Goal: Information Seeking & Learning: Learn about a topic

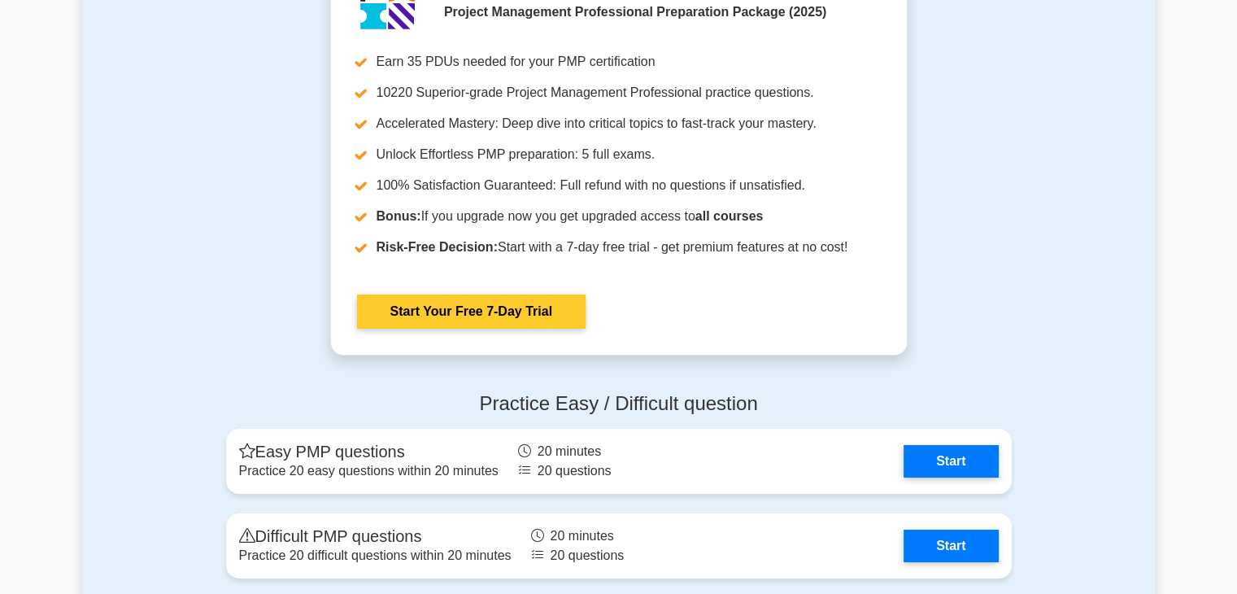
scroll to position [6100, 0]
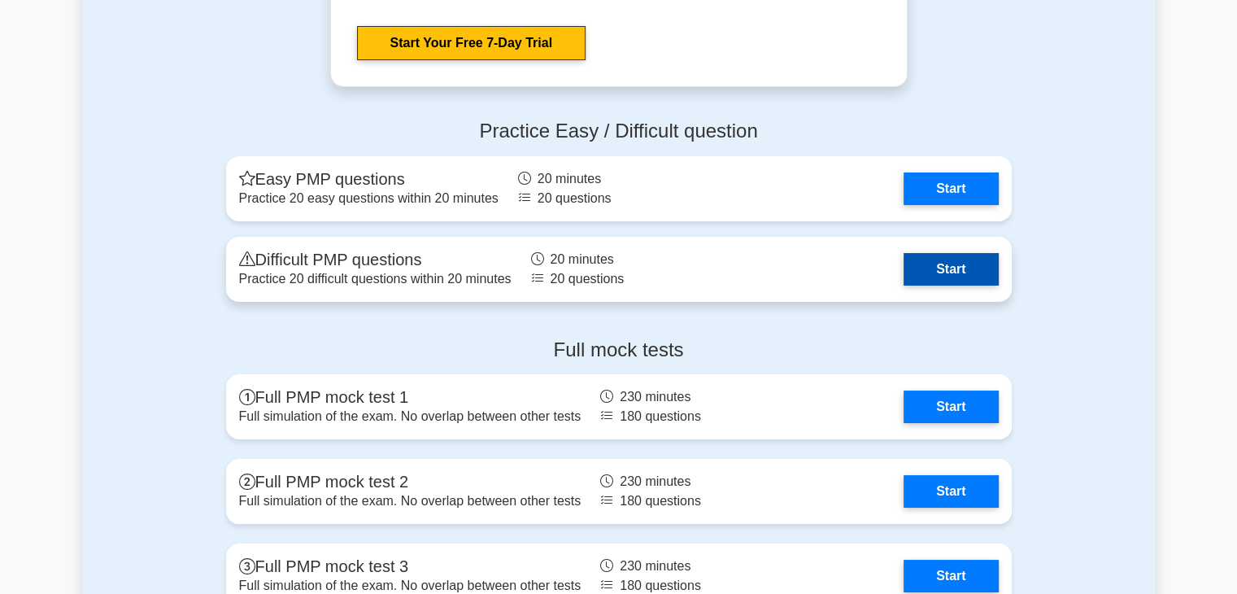
click at [954, 264] on link "Start" at bounding box center [951, 269] width 94 height 33
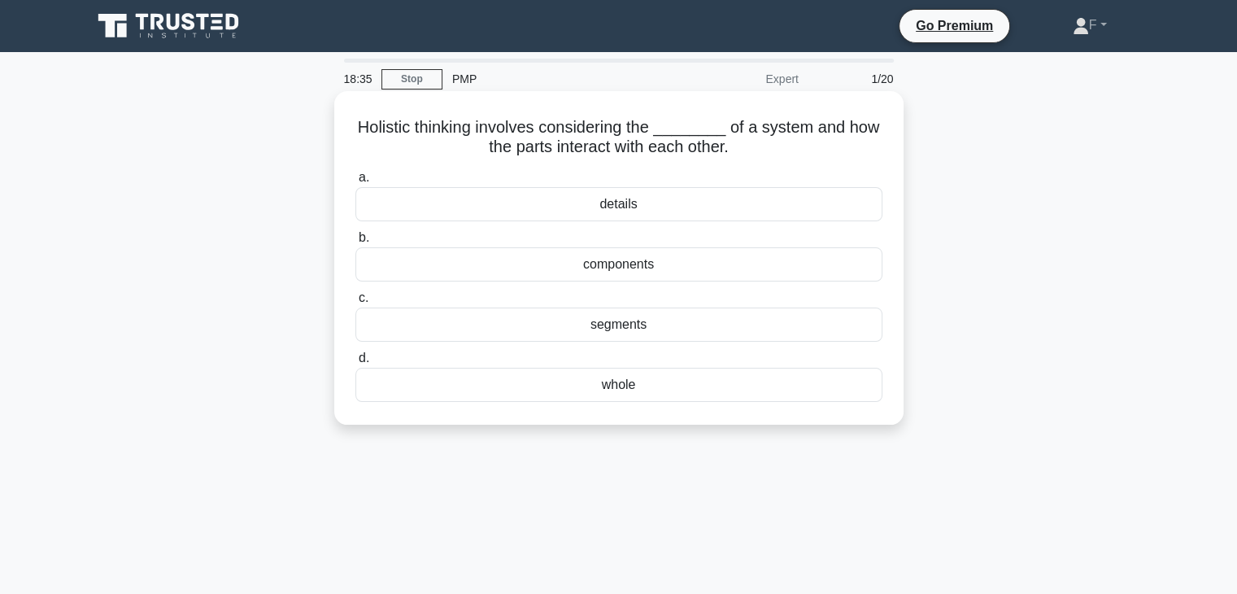
click at [618, 268] on div "components" at bounding box center [618, 264] width 527 height 34
click at [355, 243] on input "b. components" at bounding box center [355, 238] width 0 height 11
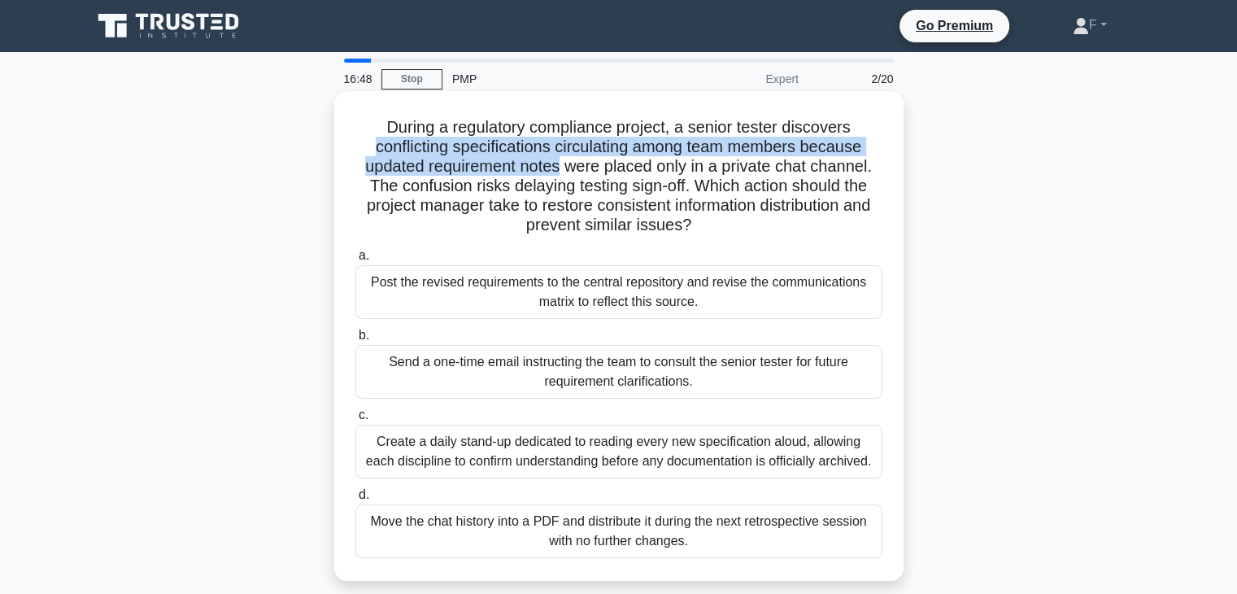
drag, startPoint x: 369, startPoint y: 155, endPoint x: 558, endPoint y: 160, distance: 188.8
click at [558, 160] on h5 "During a regulatory compliance project, a senior tester discovers conflicting s…" at bounding box center [619, 176] width 530 height 119
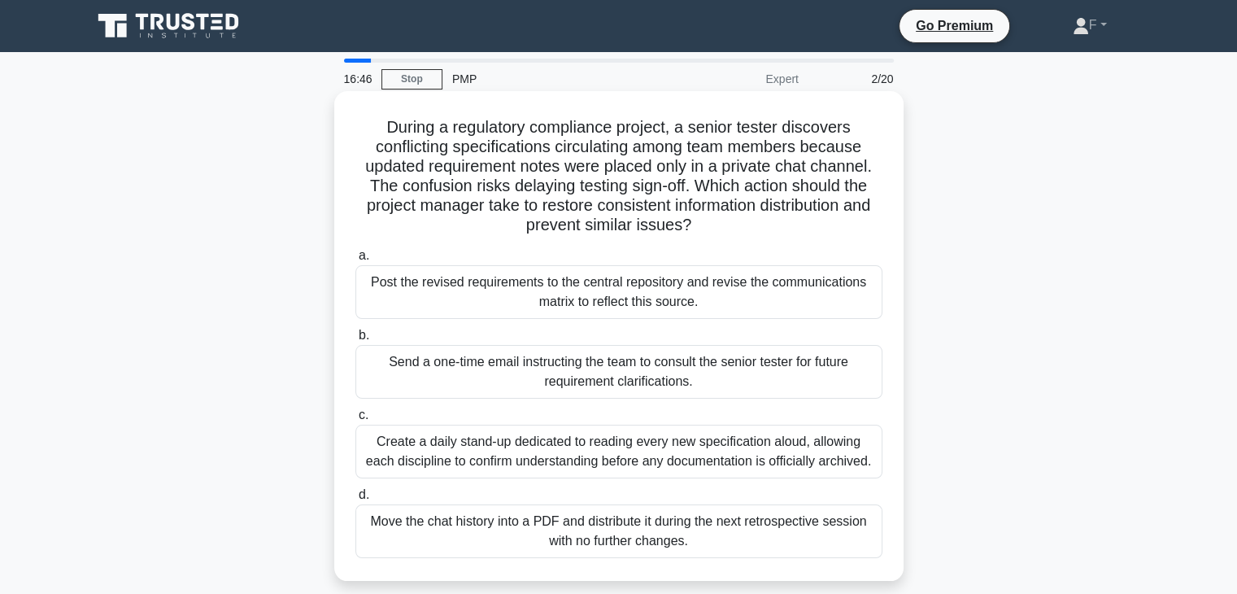
click at [573, 457] on div "Create a daily stand-up dedicated to reading every new specification aloud, all…" at bounding box center [618, 452] width 527 height 54
click at [355, 420] on input "c. Create a daily stand-up dedicated to reading every new specification aloud, …" at bounding box center [355, 415] width 0 height 11
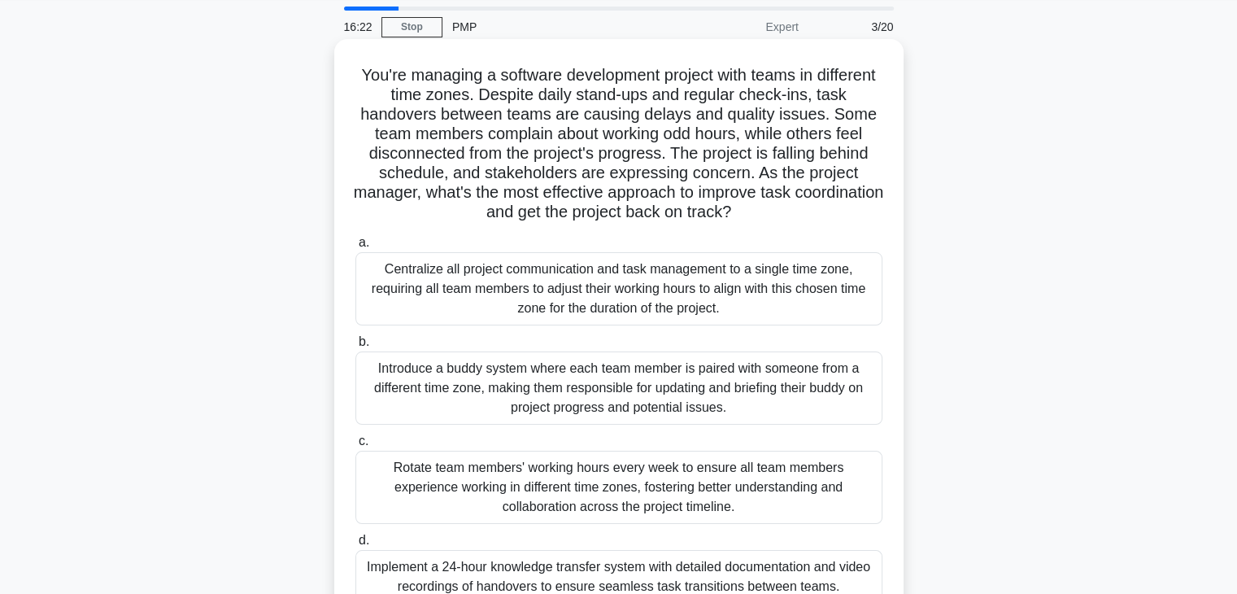
scroll to position [81, 0]
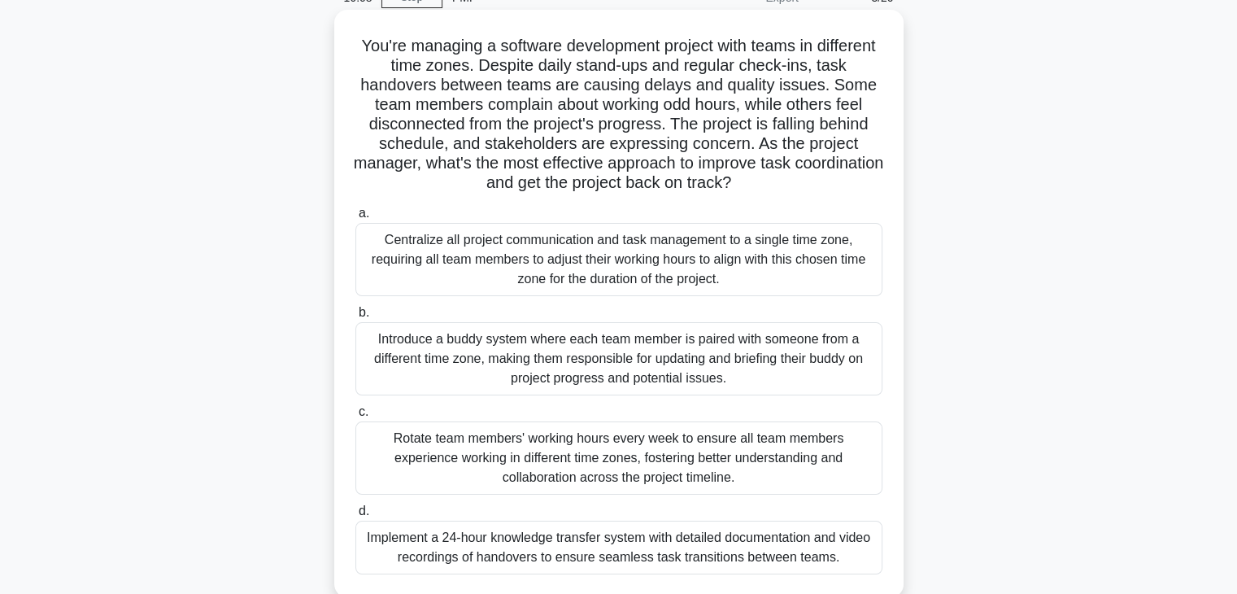
click at [623, 551] on div "Implement a 24-hour knowledge transfer system with detailed documentation and v…" at bounding box center [618, 547] width 527 height 54
click at [355, 516] on input "d. Implement a 24-hour knowledge transfer system with detailed documentation an…" at bounding box center [355, 511] width 0 height 11
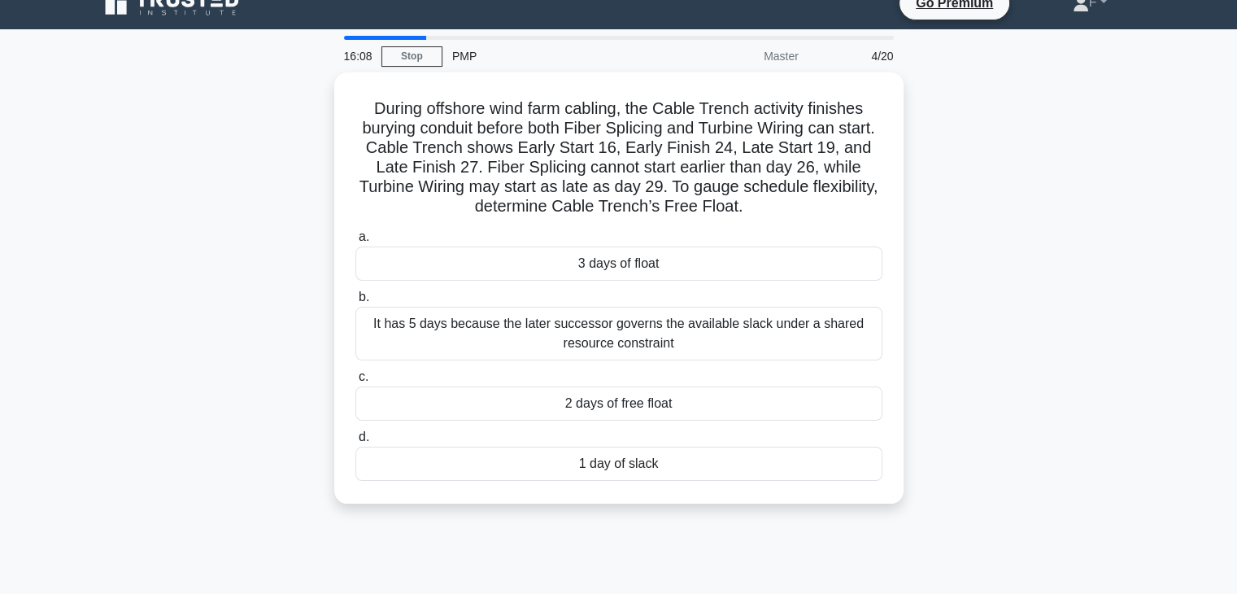
scroll to position [0, 0]
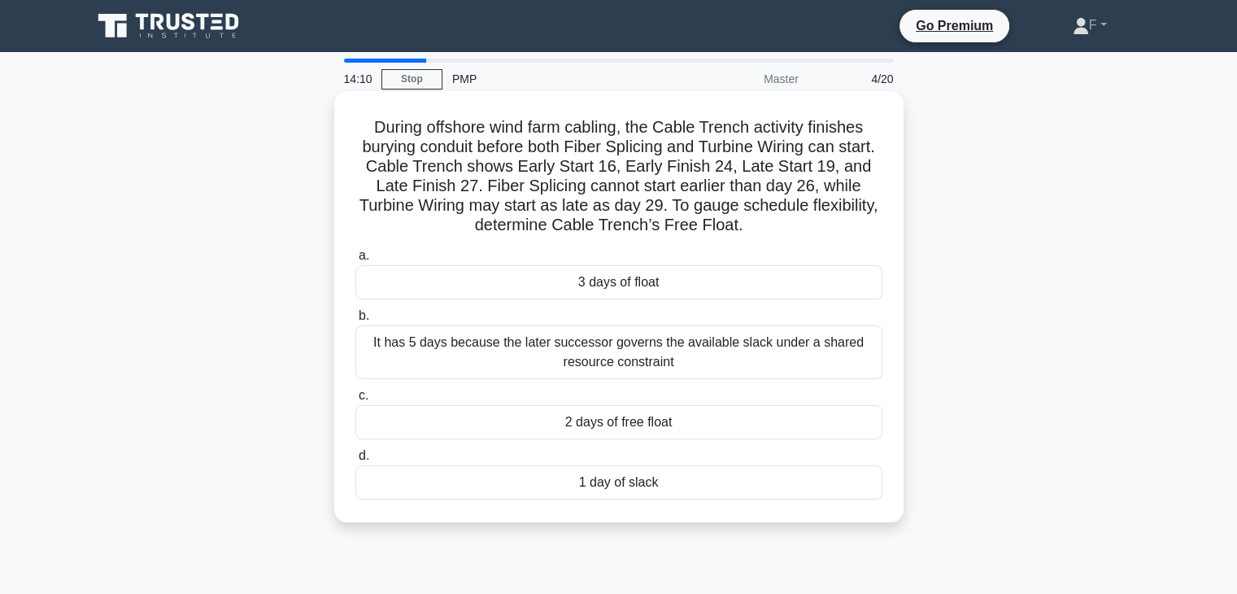
click at [667, 416] on div "2 days of free float" at bounding box center [618, 422] width 527 height 34
click at [355, 401] on input "c. 2 days of free float" at bounding box center [355, 395] width 0 height 11
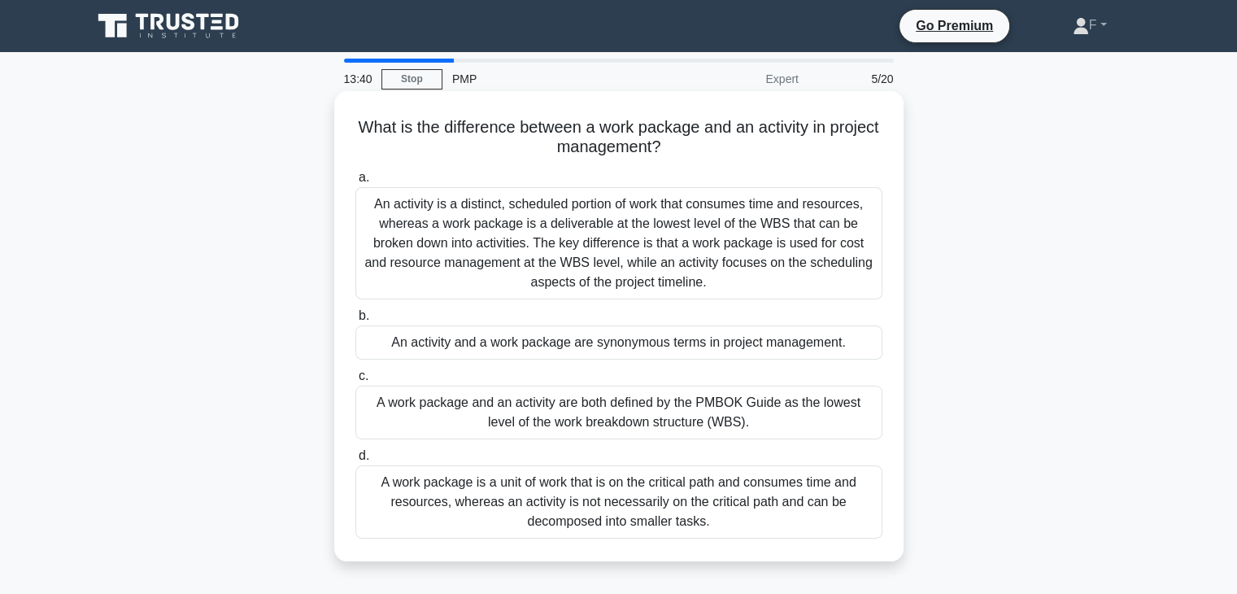
click at [628, 243] on div "An activity is a distinct, scheduled portion of work that consumes time and res…" at bounding box center [618, 243] width 527 height 112
click at [355, 183] on input "a. An activity is a distinct, scheduled portion of work that consumes time and …" at bounding box center [355, 177] width 0 height 11
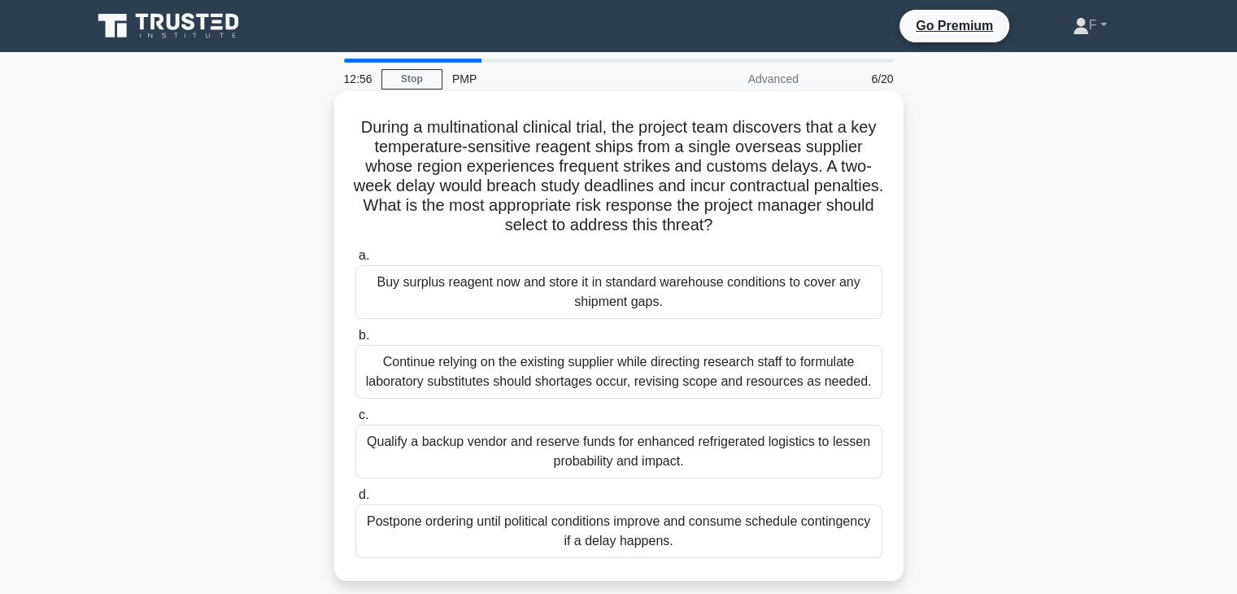
click at [534, 437] on div "Qualify a backup vendor and reserve funds for enhanced refrigerated logistics t…" at bounding box center [618, 452] width 527 height 54
click at [355, 420] on input "c. Qualify a backup vendor and reserve funds for enhanced refrigerated logistic…" at bounding box center [355, 415] width 0 height 11
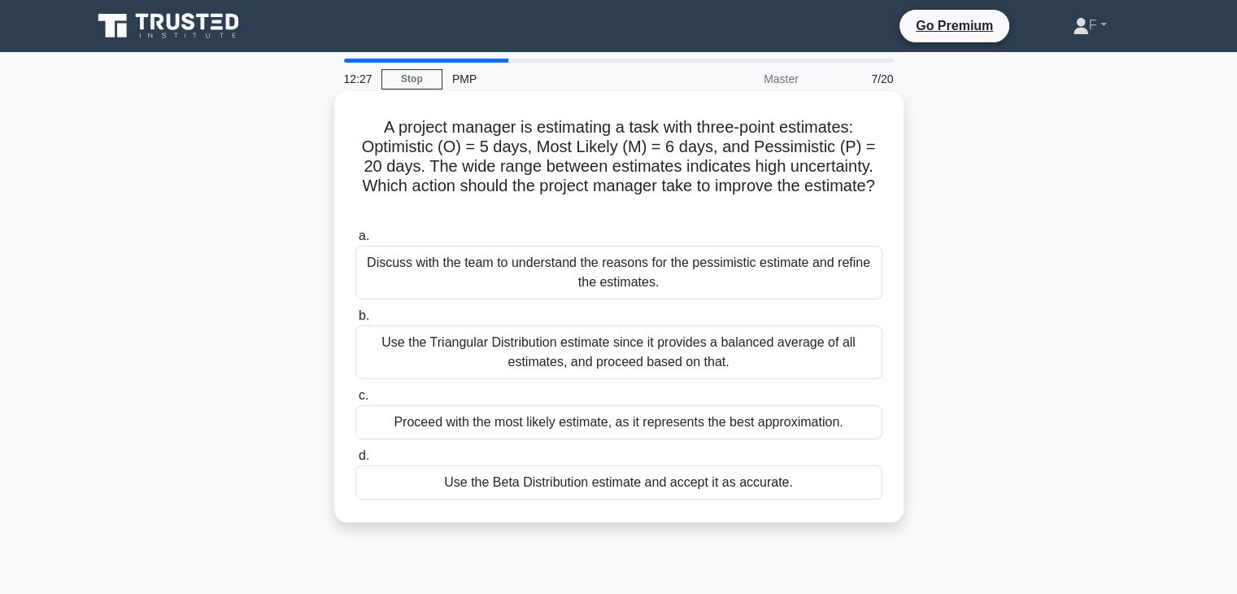
click at [639, 486] on div "Use the Beta Distribution estimate and accept it as accurate." at bounding box center [618, 482] width 527 height 34
click at [355, 461] on input "d. Use the Beta Distribution estimate and accept it as accurate." at bounding box center [355, 456] width 0 height 11
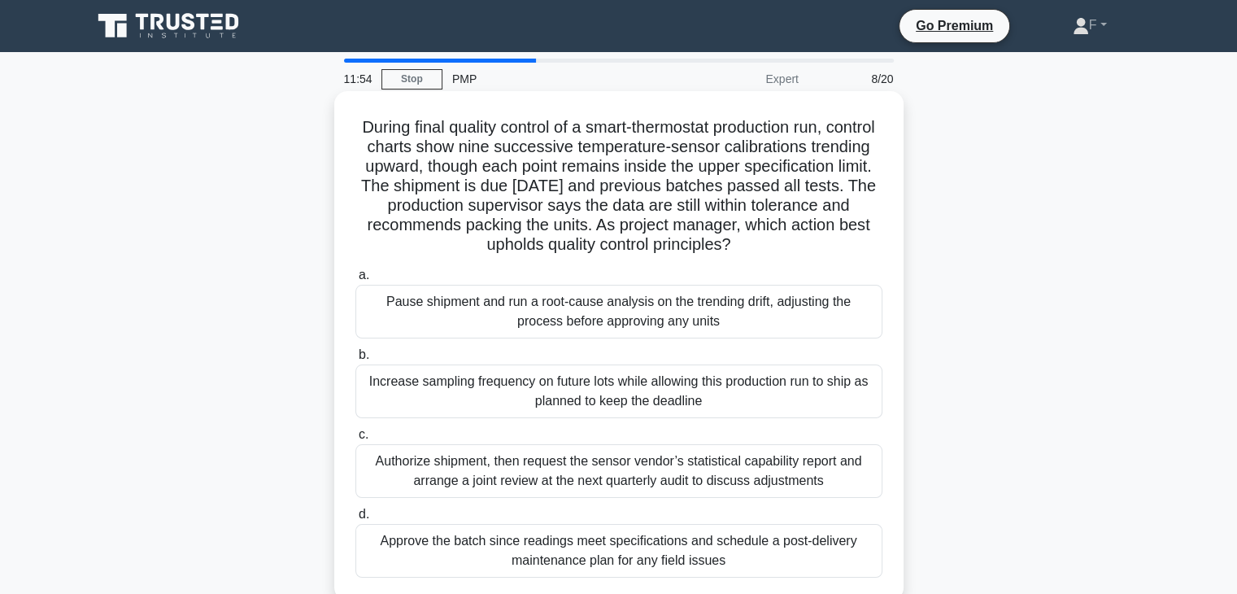
scroll to position [81, 0]
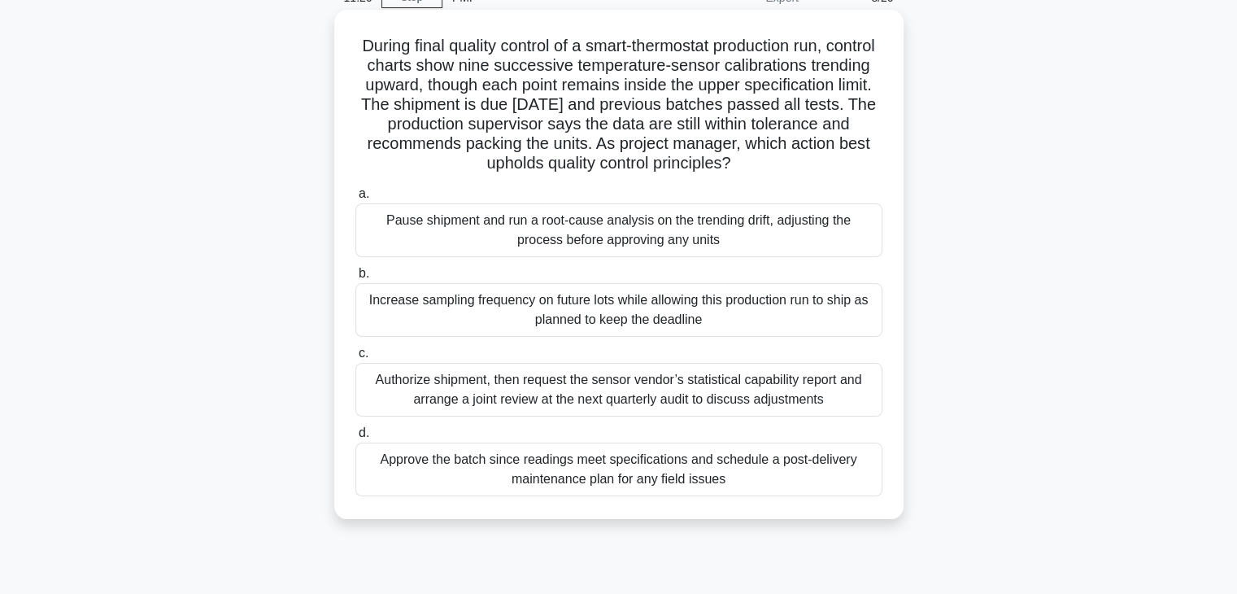
click at [590, 390] on div "Authorize shipment, then request the sensor vendor’s statistical capability rep…" at bounding box center [618, 390] width 527 height 54
click at [355, 359] on input "c. Authorize shipment, then request the sensor vendor’s statistical capability …" at bounding box center [355, 353] width 0 height 11
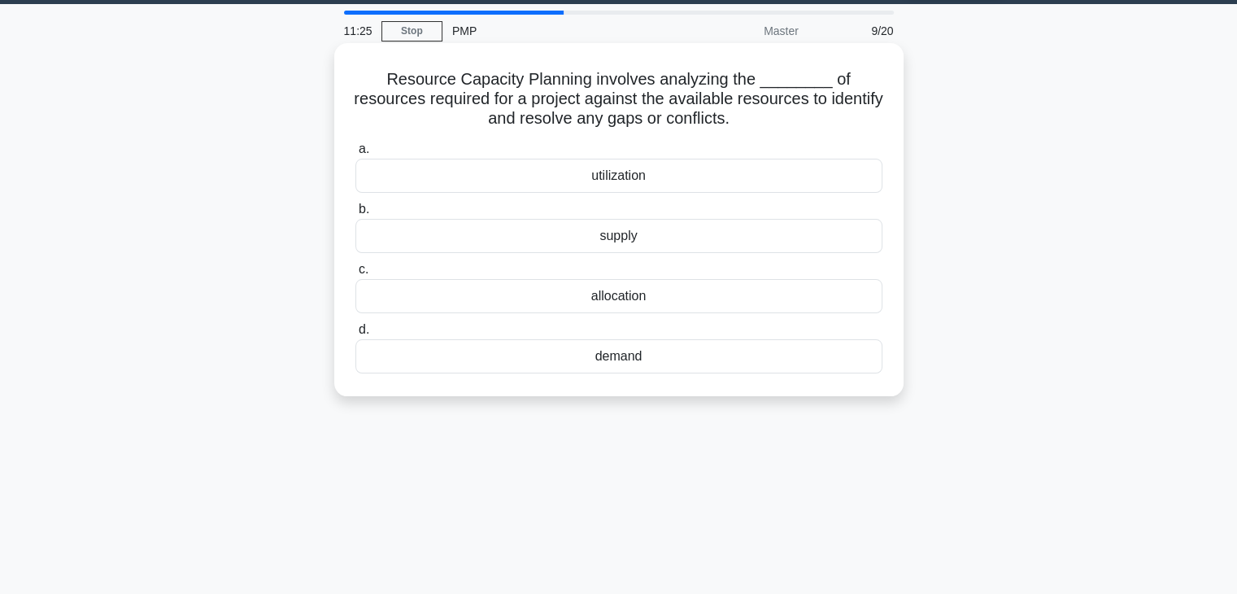
scroll to position [0, 0]
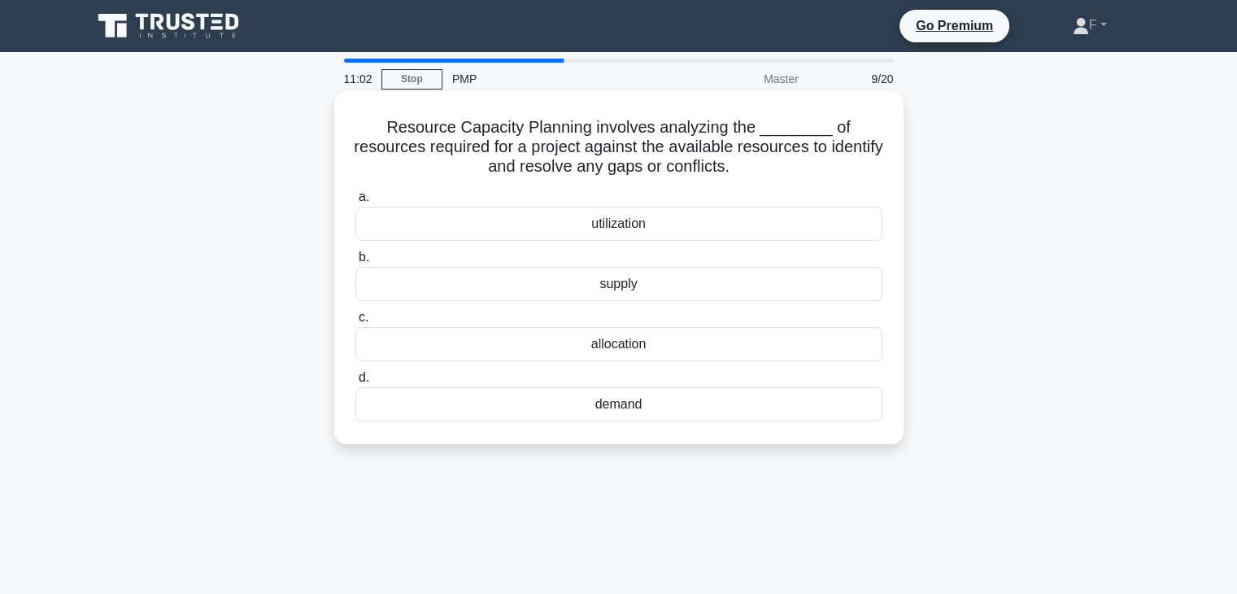
click at [615, 404] on div "demand" at bounding box center [618, 404] width 527 height 34
click at [355, 383] on input "d. demand" at bounding box center [355, 377] width 0 height 11
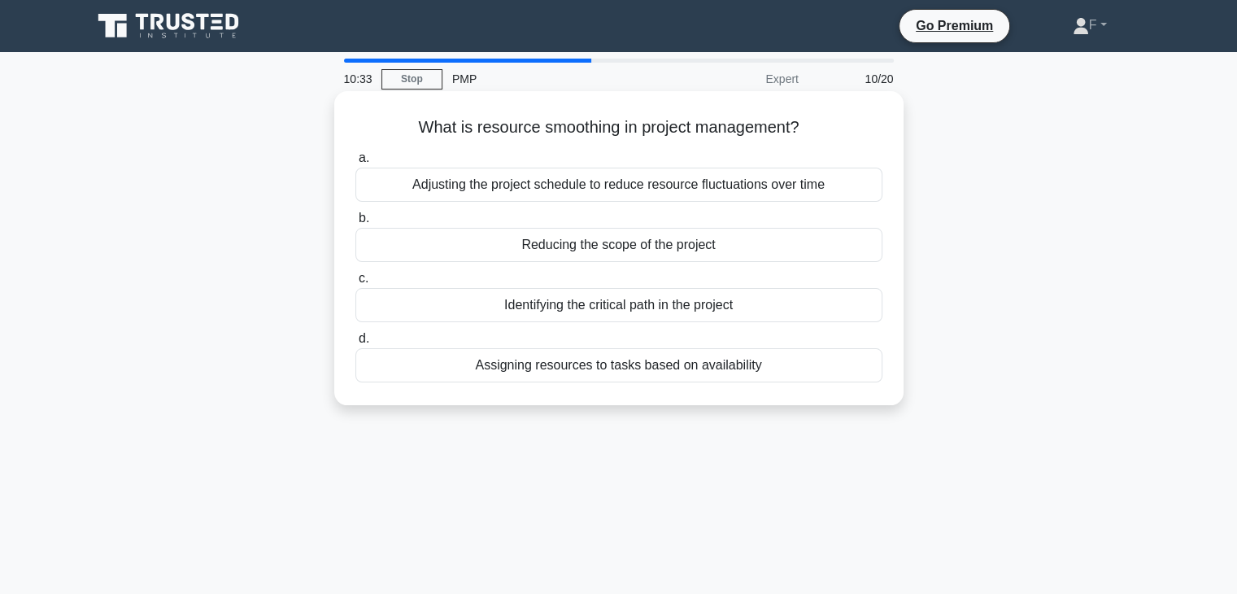
click at [596, 364] on div "Assigning resources to tasks based on availability" at bounding box center [618, 365] width 527 height 34
click at [355, 344] on input "d. Assigning resources to tasks based on availability" at bounding box center [355, 338] width 0 height 11
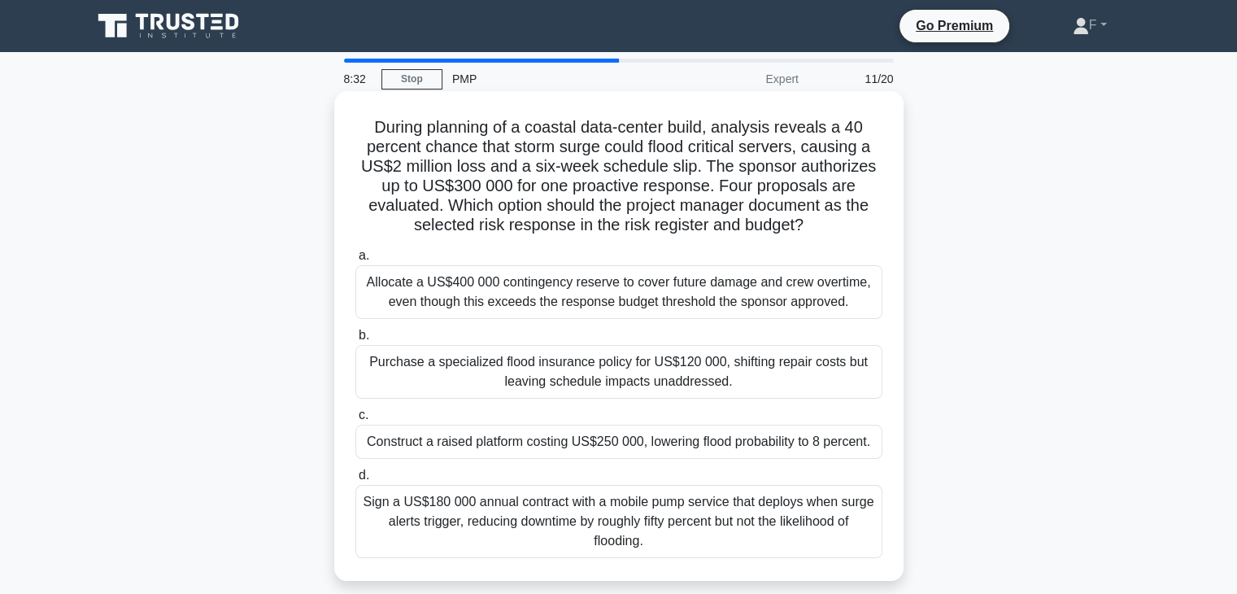
click at [479, 517] on div "Sign a US$180 000 annual contract with a mobile pump service that deploys when …" at bounding box center [618, 521] width 527 height 73
click at [355, 481] on input "d. Sign a US$180 000 annual contract with a mobile pump service that deploys wh…" at bounding box center [355, 475] width 0 height 11
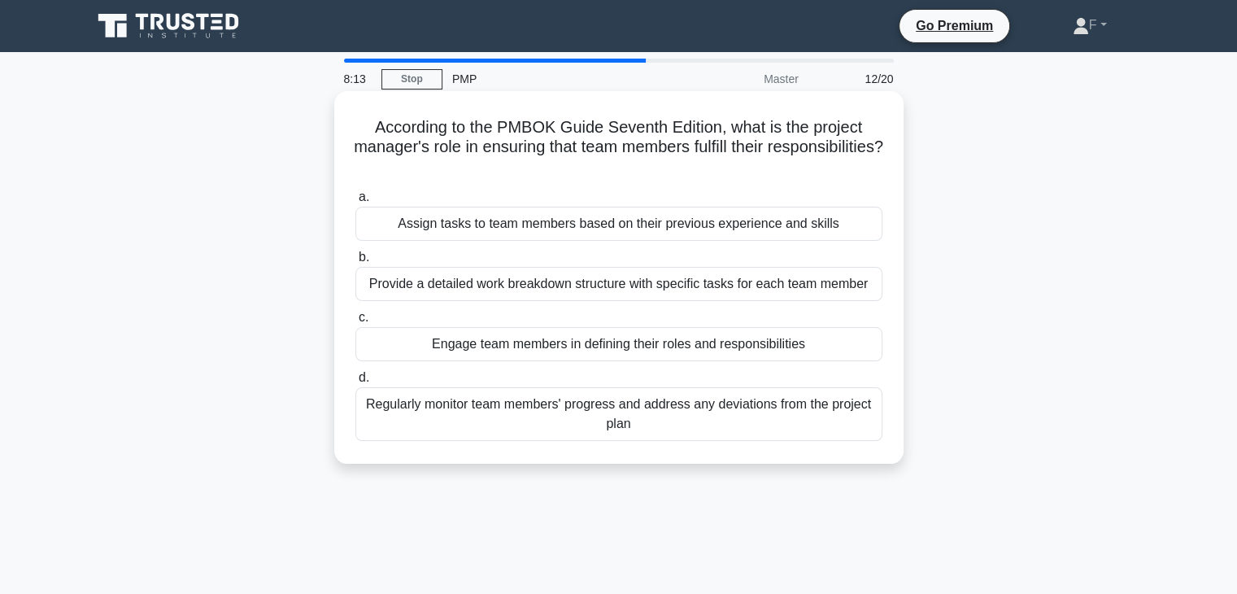
click at [504, 420] on div "Regularly monitor team members' progress and address any deviations from the pr…" at bounding box center [618, 414] width 527 height 54
click at [355, 383] on input "d. Regularly monitor team members' progress and address any deviations from the…" at bounding box center [355, 377] width 0 height 11
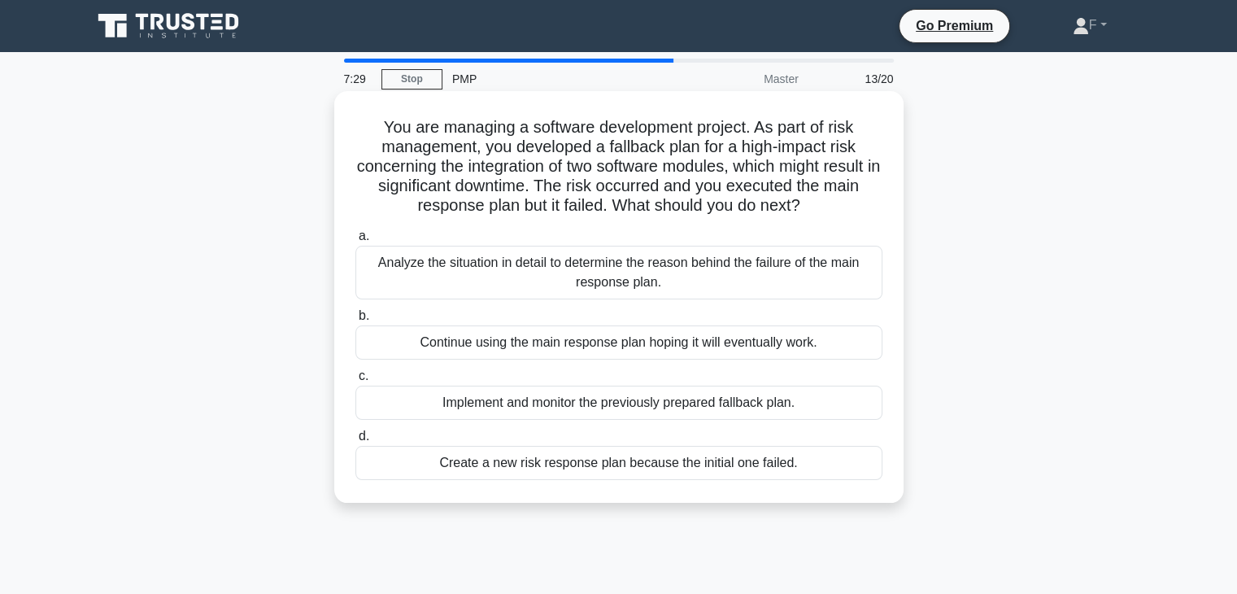
click at [677, 408] on div "Implement and monitor the previously prepared fallback plan." at bounding box center [618, 402] width 527 height 34
click at [355, 381] on input "c. Implement and monitor the previously prepared fallback plan." at bounding box center [355, 376] width 0 height 11
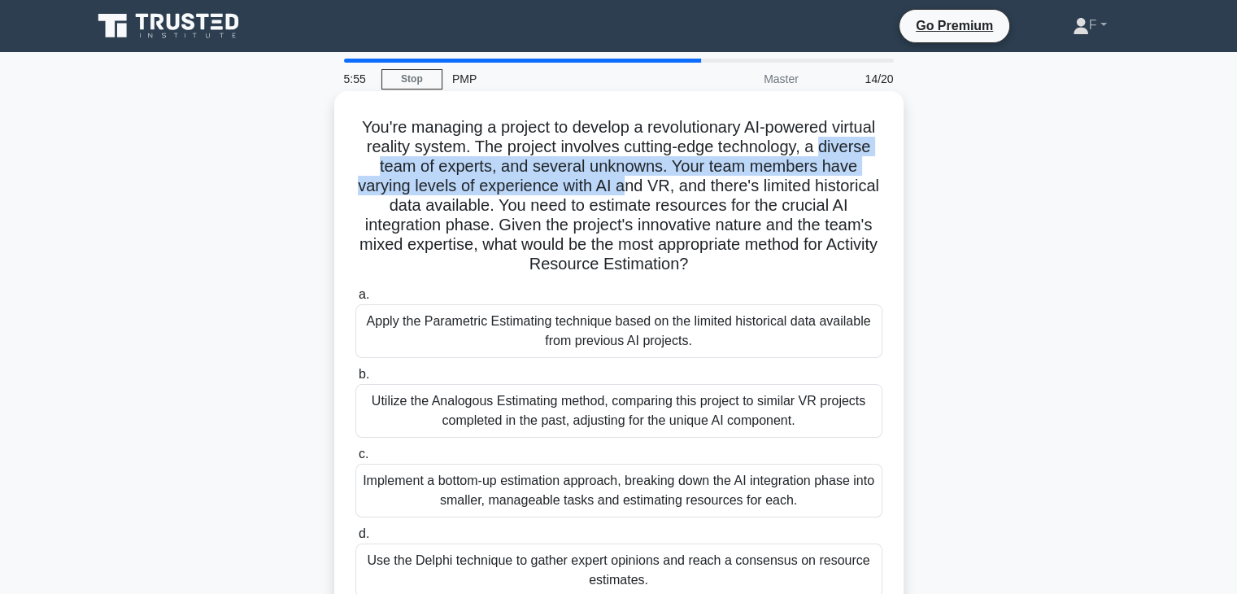
drag, startPoint x: 376, startPoint y: 165, endPoint x: 683, endPoint y: 180, distance: 307.8
click at [683, 180] on h5 "You're managing a project to develop a revolutionary AI-powered virtual reality…" at bounding box center [619, 196] width 530 height 158
click at [550, 169] on h5 "You're managing a project to develop a revolutionary AI-powered virtual reality…" at bounding box center [619, 196] width 530 height 158
click at [385, 172] on h5 "You're managing a project to develop a revolutionary AI-powered virtual reality…" at bounding box center [619, 196] width 530 height 158
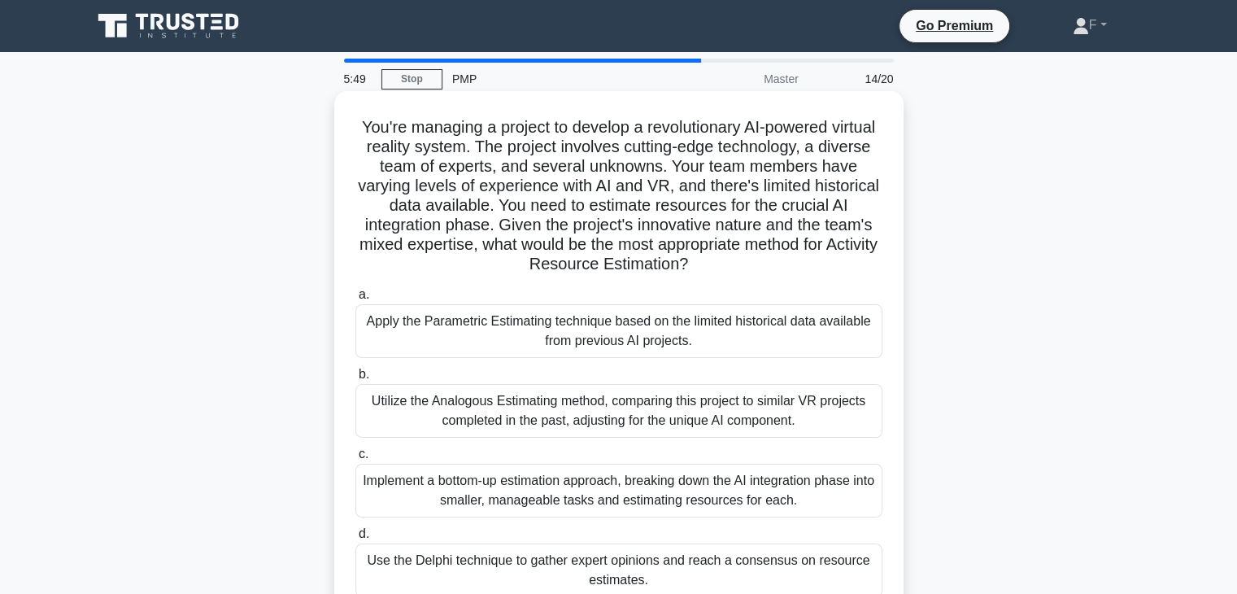
click at [585, 333] on div "Apply the Parametric Estimating technique based on the limited historical data …" at bounding box center [618, 331] width 527 height 54
click at [355, 300] on input "a. Apply the Parametric Estimating technique based on the limited historical da…" at bounding box center [355, 295] width 0 height 11
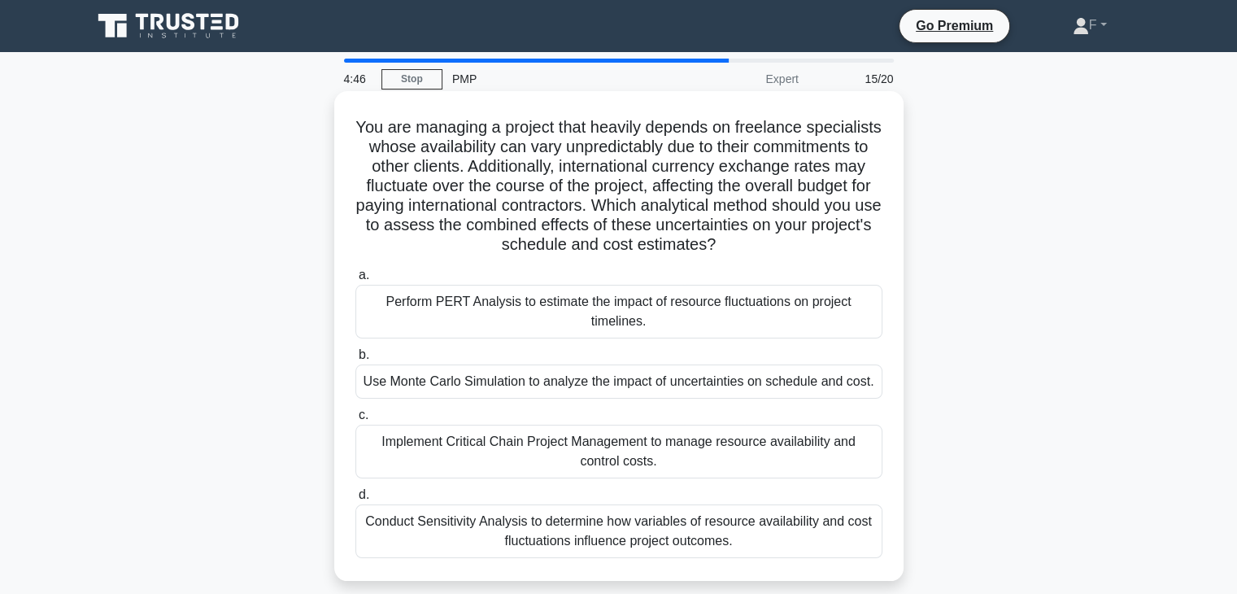
click at [715, 381] on div "Use Monte Carlo Simulation to analyze the impact of uncertainties on schedule a…" at bounding box center [618, 381] width 527 height 34
click at [355, 360] on input "b. Use Monte Carlo Simulation to analyze the impact of uncertainties on schedul…" at bounding box center [355, 355] width 0 height 11
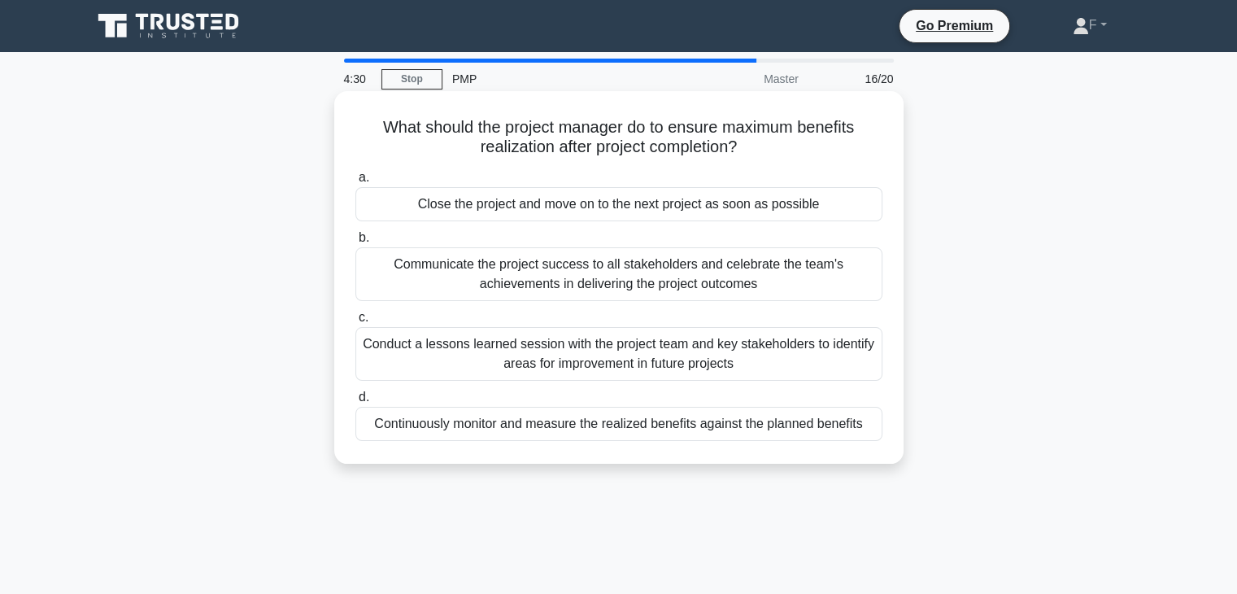
drag, startPoint x: 556, startPoint y: 150, endPoint x: 784, endPoint y: 159, distance: 227.9
click at [784, 158] on h5 "What should the project manager do to ensure maximum benefits realization after…" at bounding box center [619, 137] width 530 height 41
click at [570, 356] on div "Conduct a lessons learned session with the project team and key stakeholders to…" at bounding box center [618, 354] width 527 height 54
click at [355, 323] on input "c. Conduct a lessons learned session with the project team and key stakeholders…" at bounding box center [355, 317] width 0 height 11
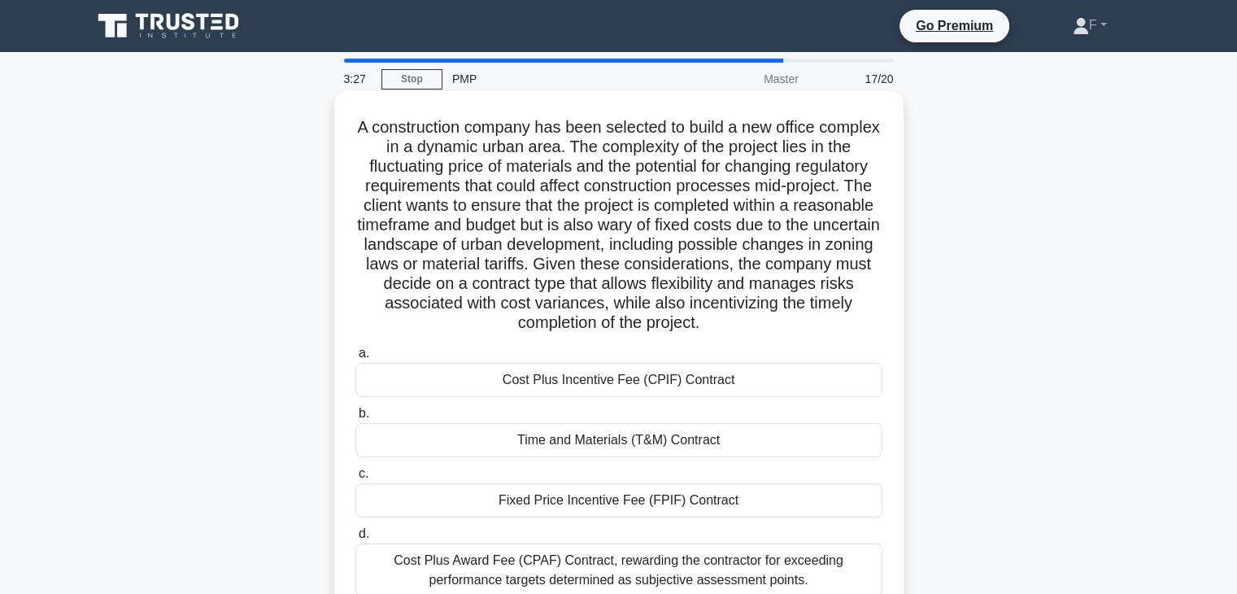
scroll to position [81, 0]
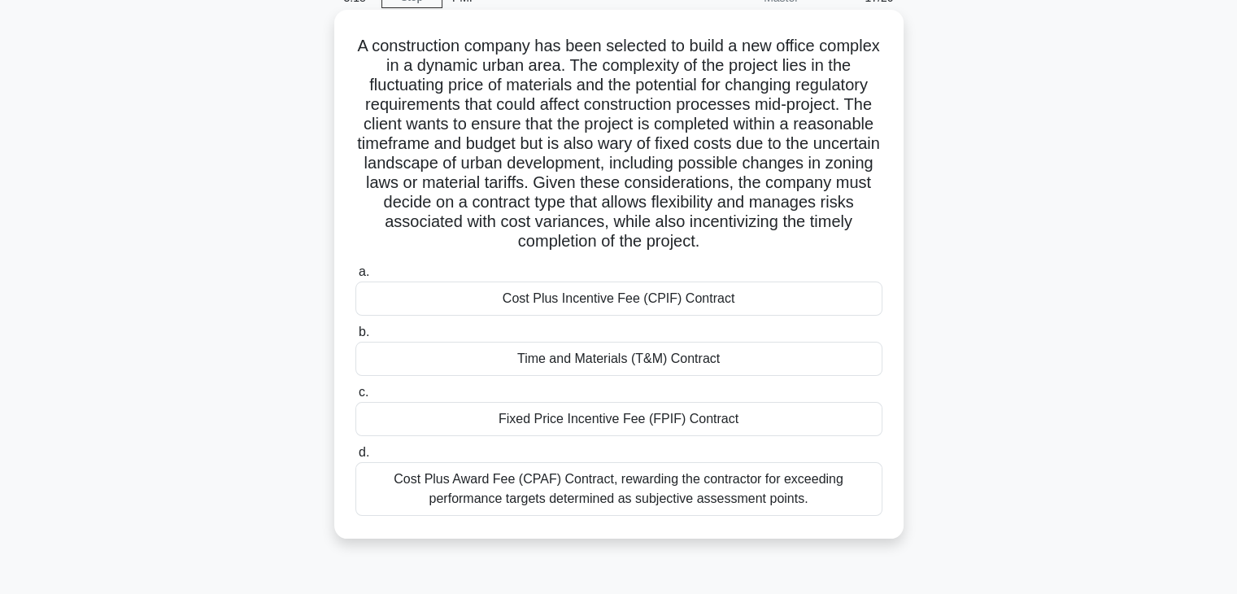
click at [612, 303] on div "Cost Plus Incentive Fee (CPIF) Contract" at bounding box center [618, 298] width 527 height 34
click at [355, 277] on input "a. Cost Plus Incentive Fee (CPIF) Contract" at bounding box center [355, 272] width 0 height 11
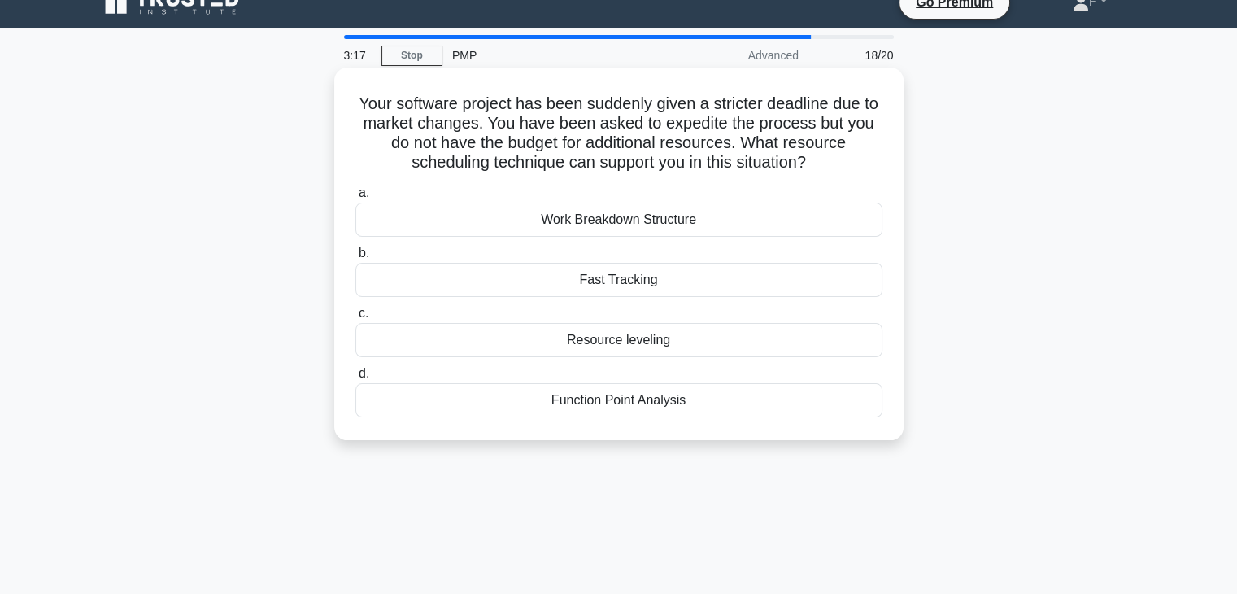
scroll to position [0, 0]
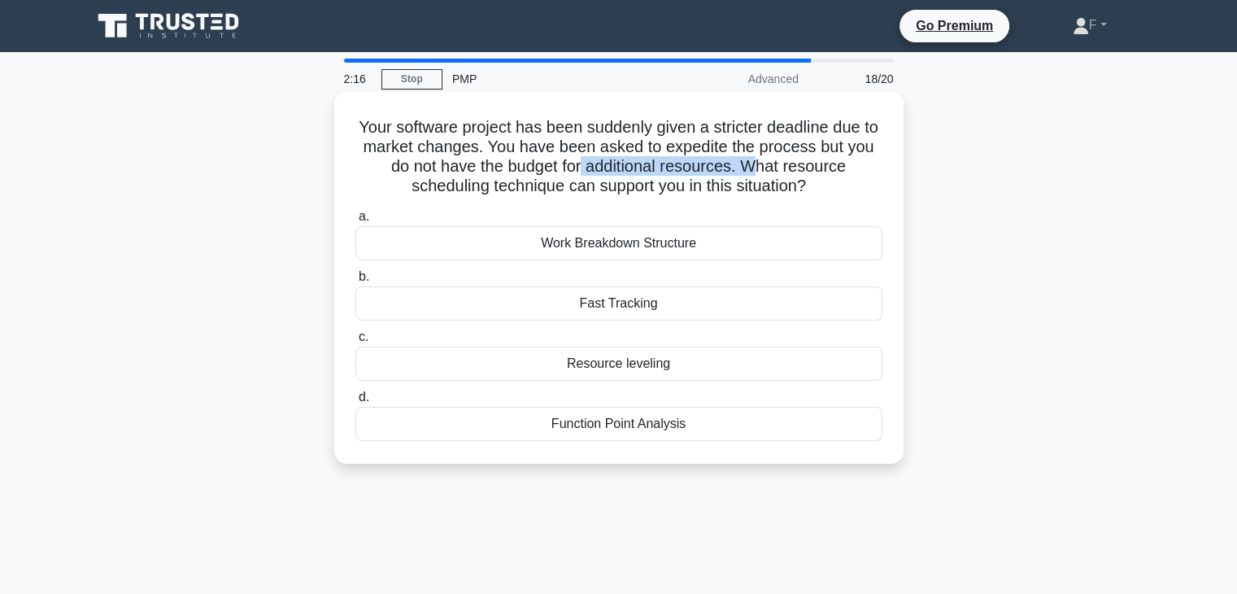
drag, startPoint x: 601, startPoint y: 164, endPoint x: 774, endPoint y: 172, distance: 173.4
click at [774, 172] on h5 "Your software project has been suddenly given a stricter deadline due to market…" at bounding box center [619, 157] width 530 height 80
click at [641, 303] on div "Fast Tracking" at bounding box center [618, 303] width 527 height 34
click at [355, 282] on input "b. Fast Tracking" at bounding box center [355, 277] width 0 height 11
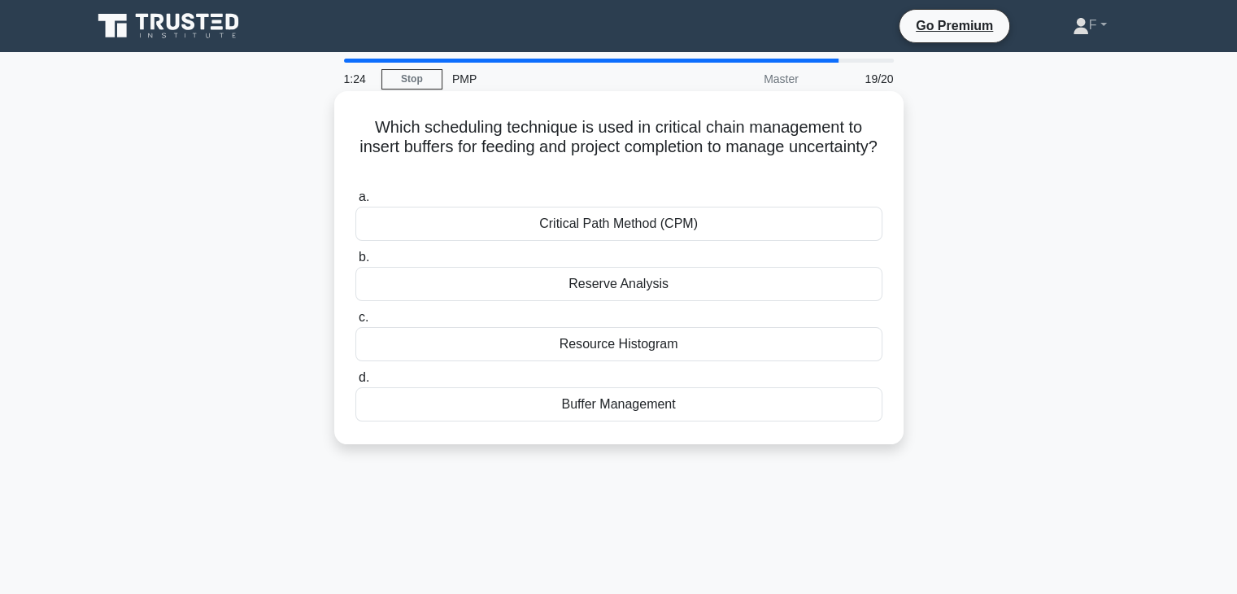
click at [625, 409] on div "Buffer Management" at bounding box center [618, 404] width 527 height 34
click at [355, 383] on input "d. Buffer Management" at bounding box center [355, 377] width 0 height 11
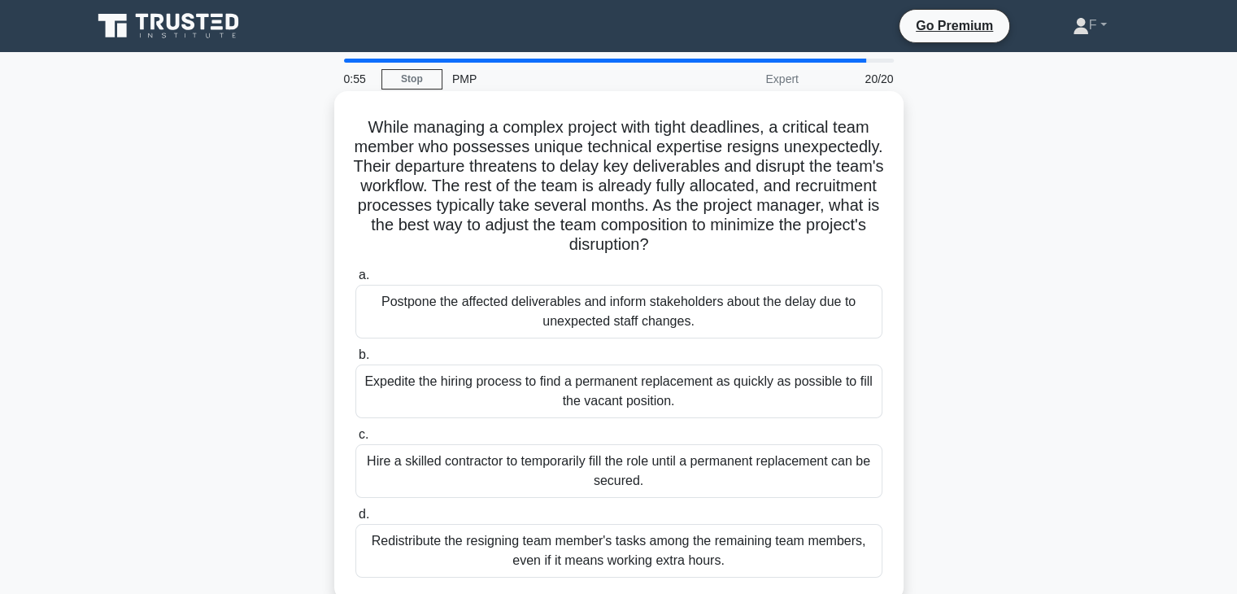
click at [568, 391] on div "Expedite the hiring process to find a permanent replacement as quickly as possi…" at bounding box center [618, 391] width 527 height 54
click at [771, 391] on div "Expedite the hiring process to find a permanent replacement as quickly as possi…" at bounding box center [618, 391] width 527 height 54
click at [355, 360] on input "b. Expedite the hiring process to find a permanent replacement as quickly as po…" at bounding box center [355, 355] width 0 height 11
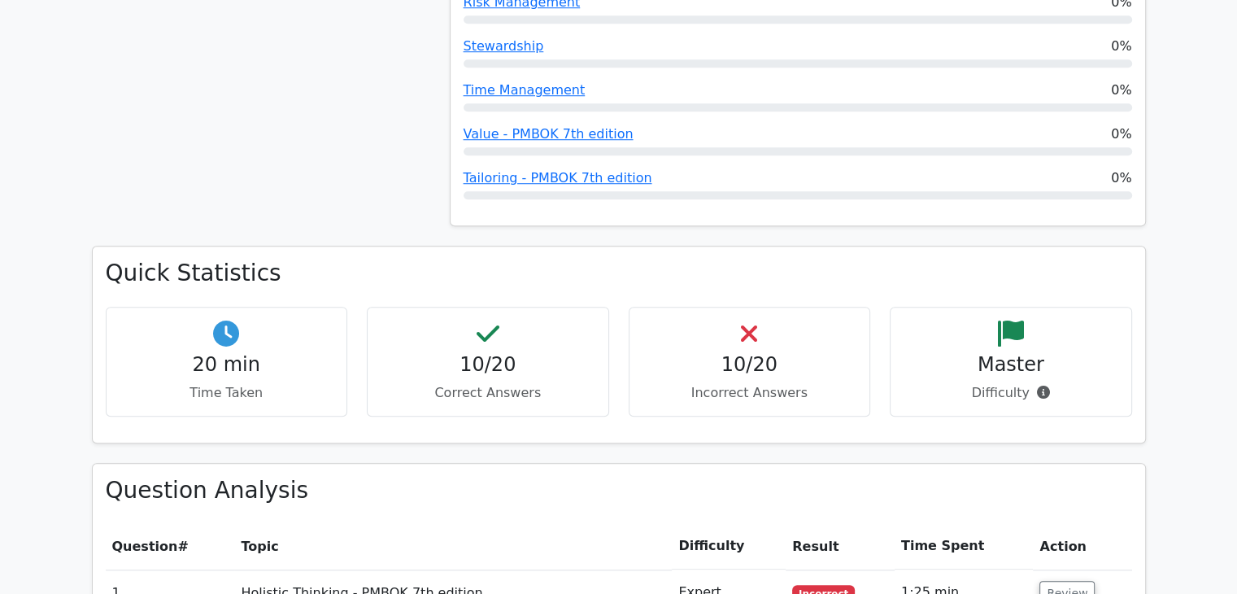
scroll to position [1383, 0]
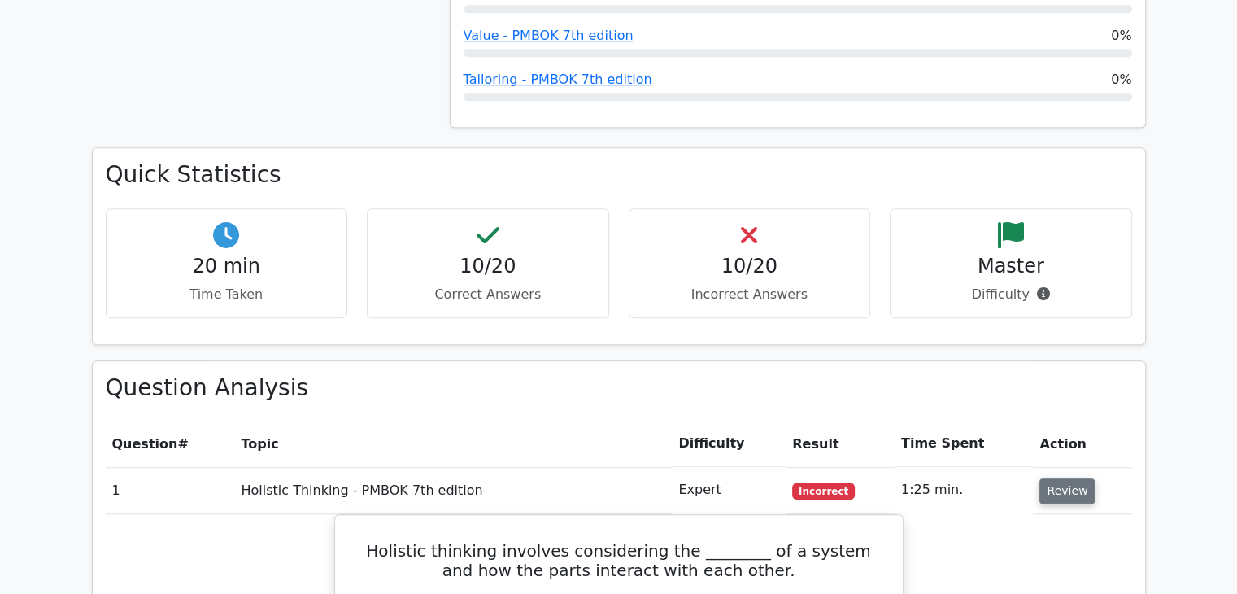
click at [1050, 478] on button "Review" at bounding box center [1066, 490] width 55 height 25
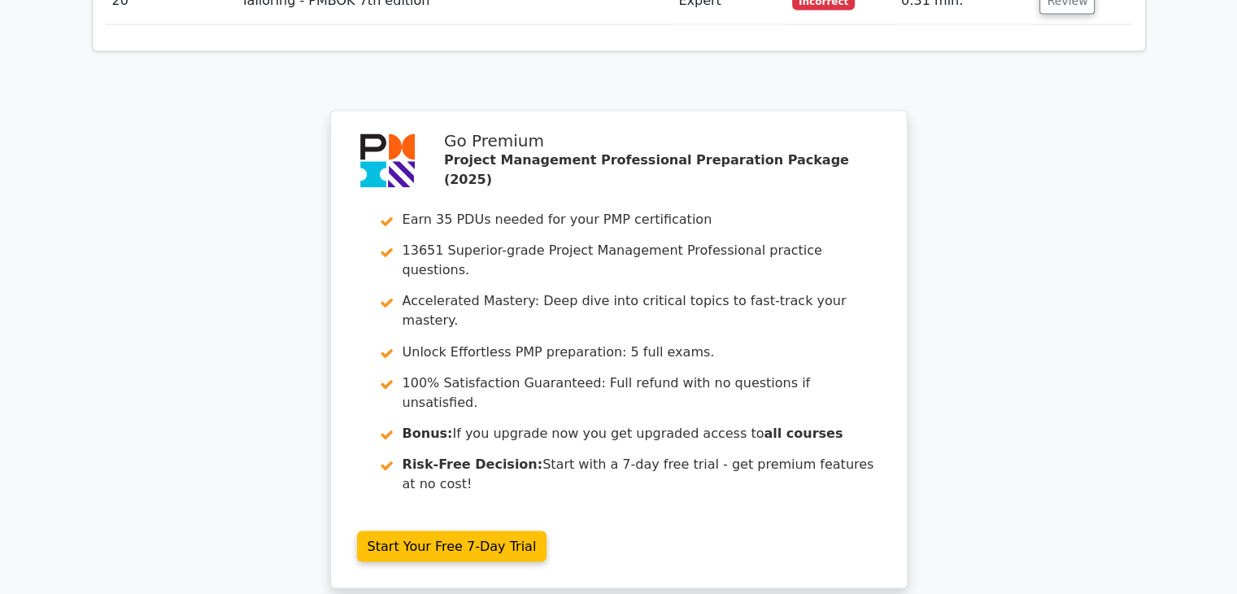
scroll to position [2916, 0]
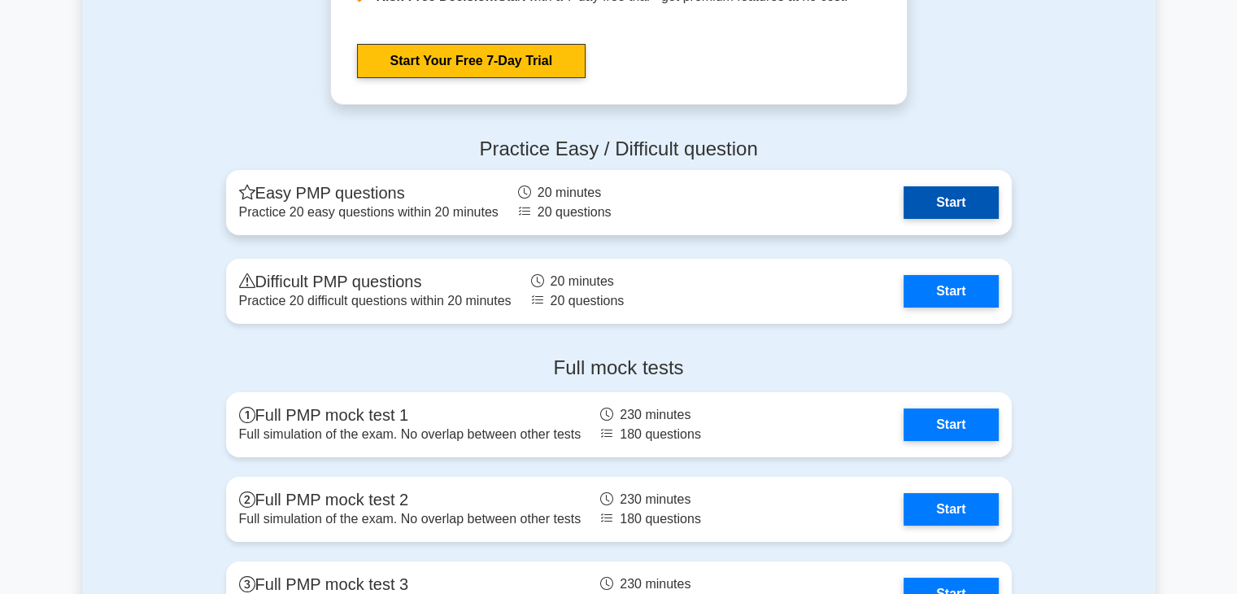
scroll to position [6100, 0]
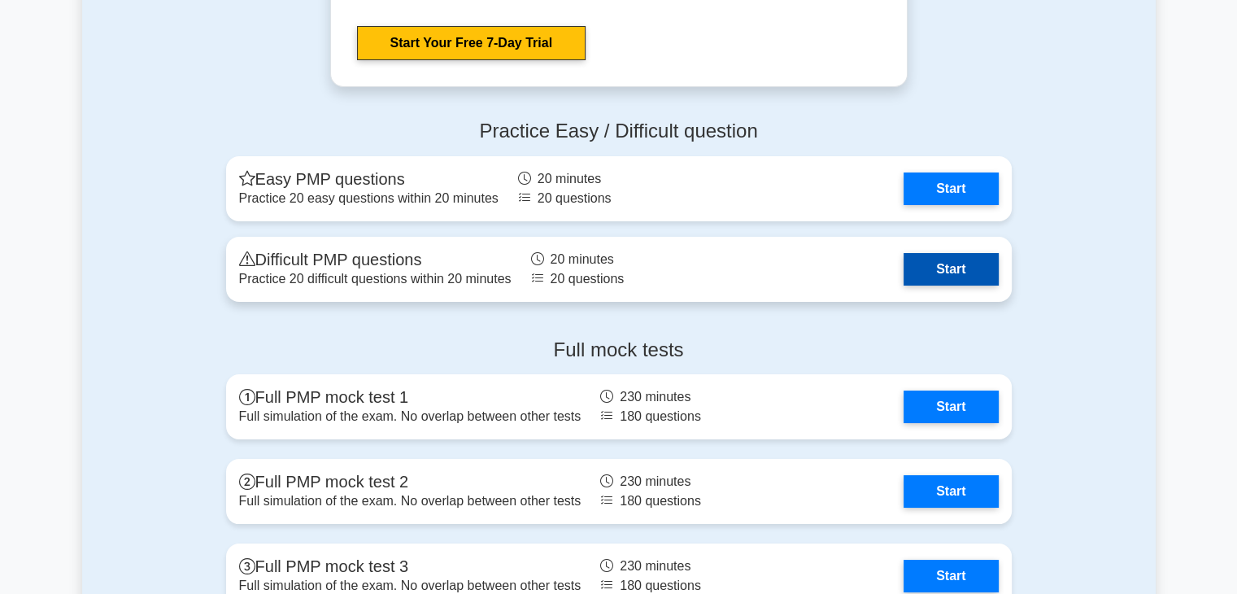
click at [947, 270] on link "Start" at bounding box center [951, 269] width 94 height 33
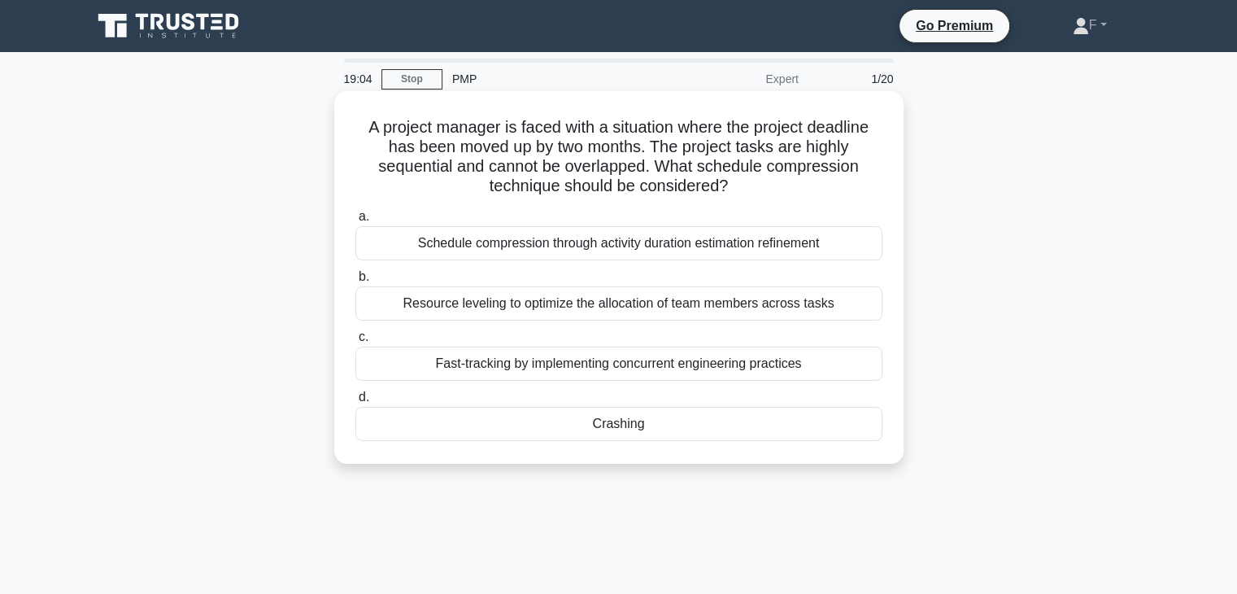
click at [628, 427] on div "Crashing" at bounding box center [618, 424] width 527 height 34
click at [355, 403] on input "d. Crashing" at bounding box center [355, 397] width 0 height 11
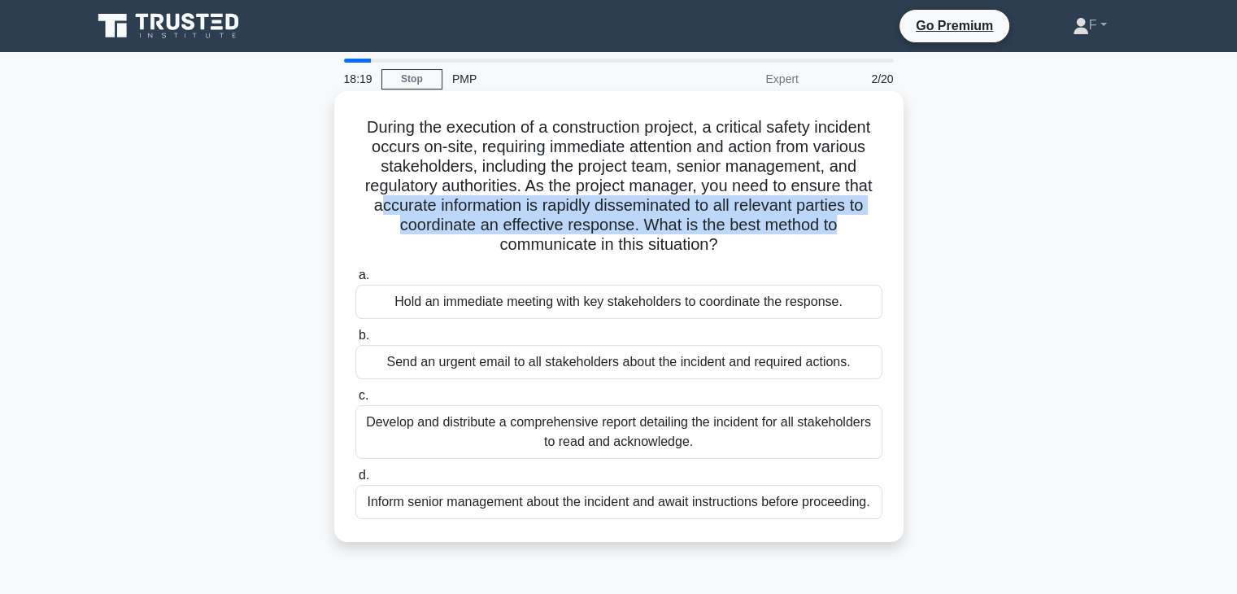
drag, startPoint x: 369, startPoint y: 205, endPoint x: 842, endPoint y: 217, distance: 472.7
click at [842, 217] on h5 "During the execution of a construction project, a critical safety incident occu…" at bounding box center [619, 186] width 530 height 138
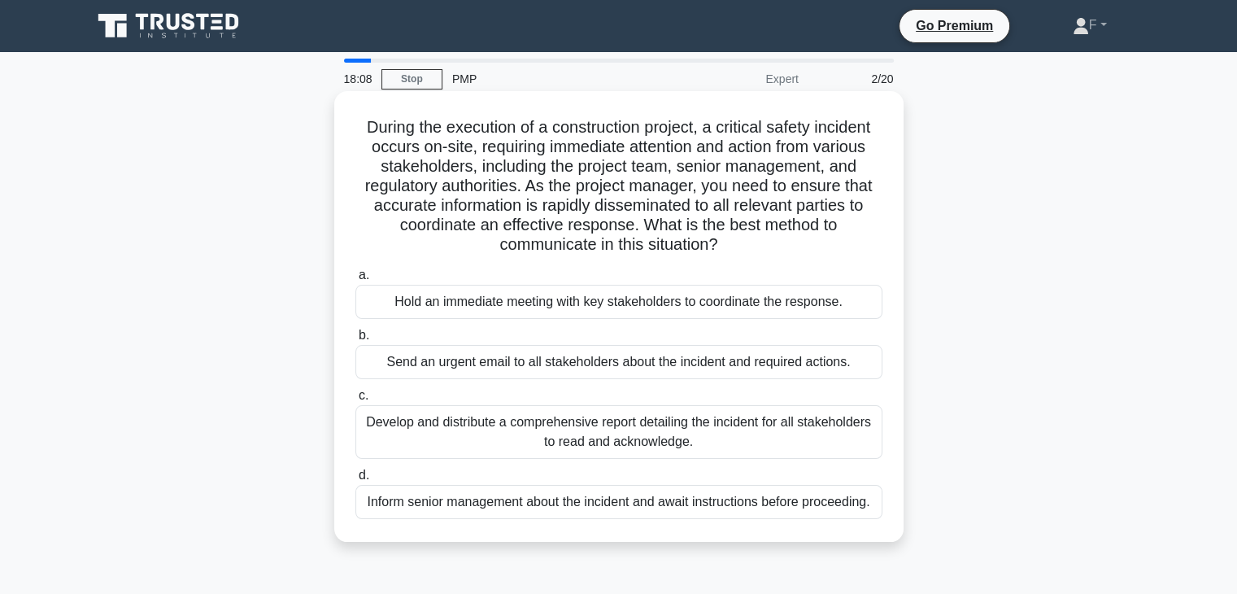
click at [511, 427] on div "Develop and distribute a comprehensive report detailing the incident for all st…" at bounding box center [618, 432] width 527 height 54
click at [355, 401] on input "c. Develop and distribute a comprehensive report detailing the incident for all…" at bounding box center [355, 395] width 0 height 11
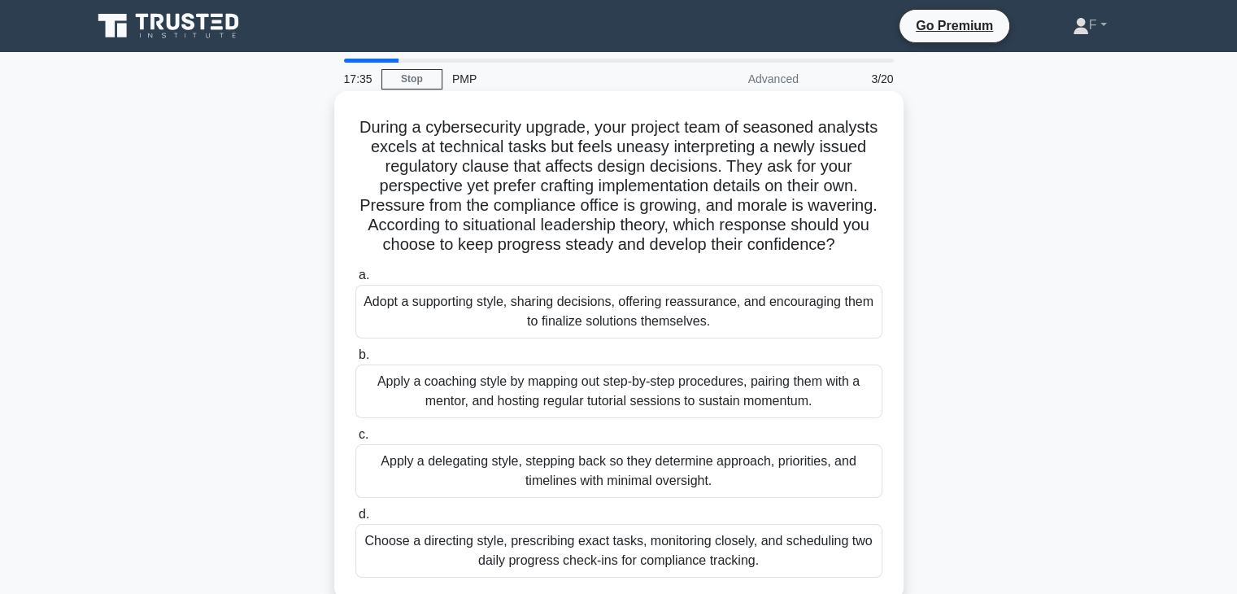
click at [612, 390] on div "Apply a coaching style by mapping out step-by-step procedures, pairing them wit…" at bounding box center [618, 391] width 527 height 54
click at [355, 360] on input "b. Apply a coaching style by mapping out step-by-step procedures, pairing them …" at bounding box center [355, 355] width 0 height 11
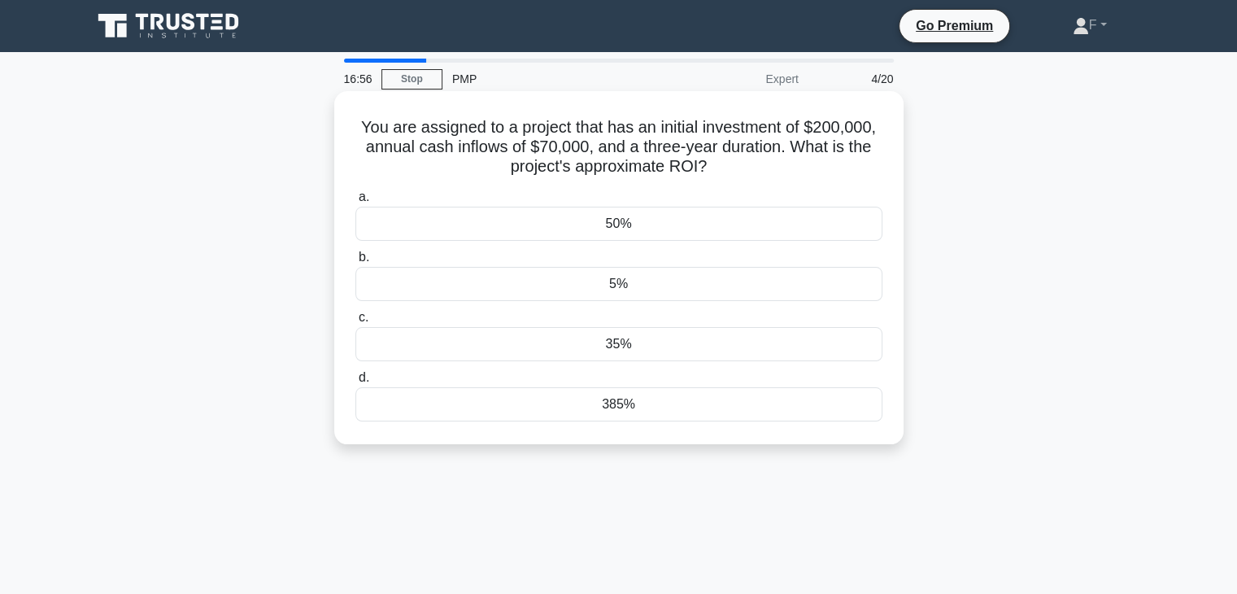
click at [631, 346] on div "35%" at bounding box center [618, 344] width 527 height 34
click at [355, 323] on input "c. 35%" at bounding box center [355, 317] width 0 height 11
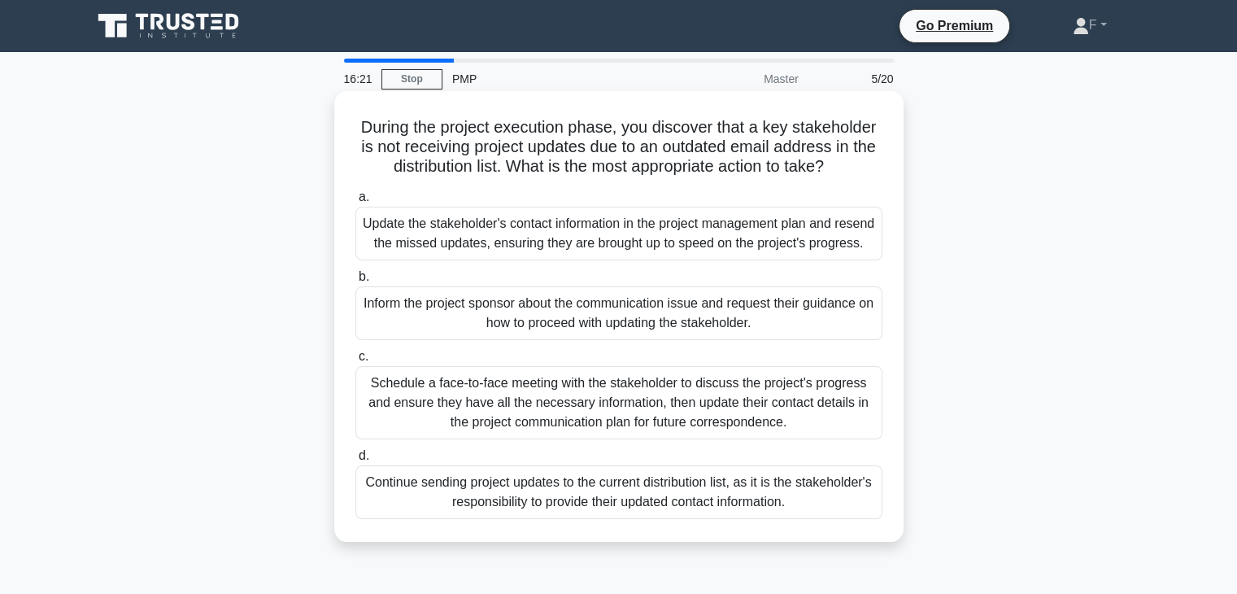
click at [693, 427] on div "Schedule a face-to-face meeting with the stakeholder to discuss the project's p…" at bounding box center [618, 402] width 527 height 73
click at [355, 362] on input "c. Schedule a face-to-face meeting with the stakeholder to discuss the project'…" at bounding box center [355, 356] width 0 height 11
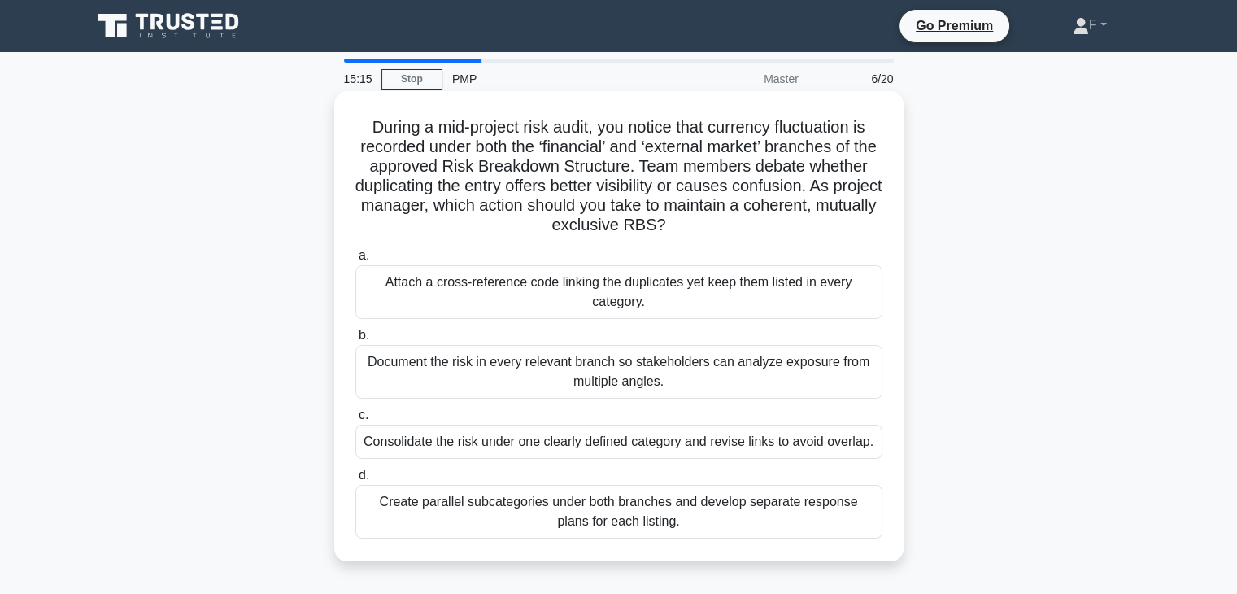
click at [530, 443] on div "Consolidate the risk under one clearly defined category and revise links to avo…" at bounding box center [618, 442] width 527 height 34
click at [355, 420] on input "c. Consolidate the risk under one clearly defined category and revise links to …" at bounding box center [355, 415] width 0 height 11
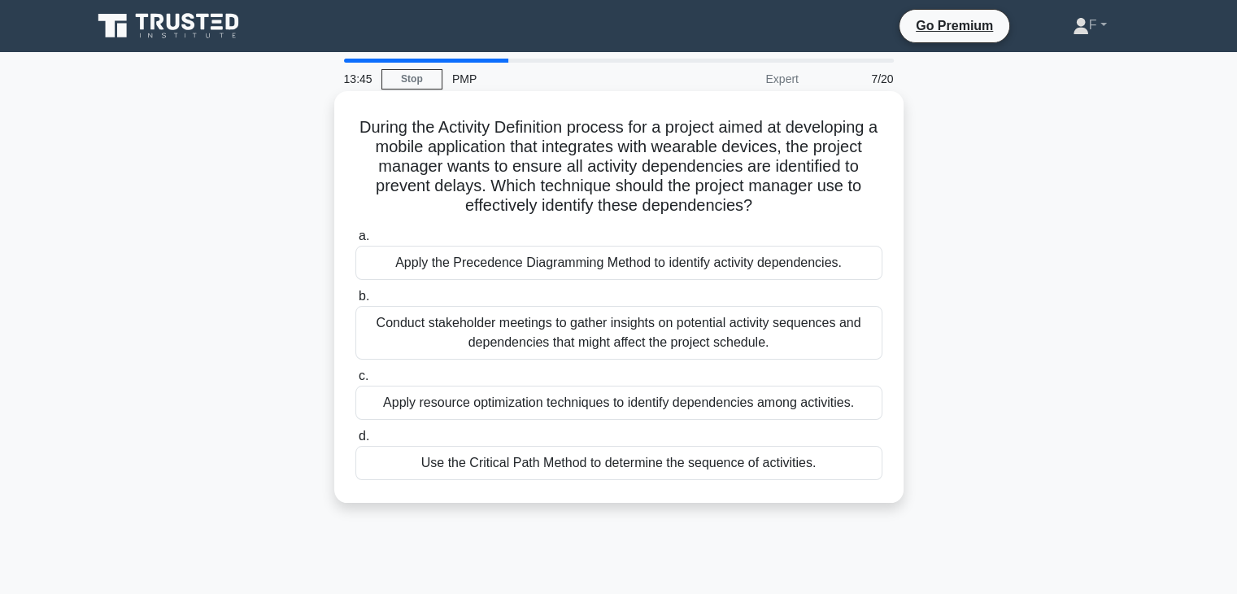
click at [725, 463] on div "Use the Critical Path Method to determine the sequence of activities." at bounding box center [618, 463] width 527 height 34
click at [355, 442] on input "d. Use the Critical Path Method to determine the sequence of activities." at bounding box center [355, 436] width 0 height 11
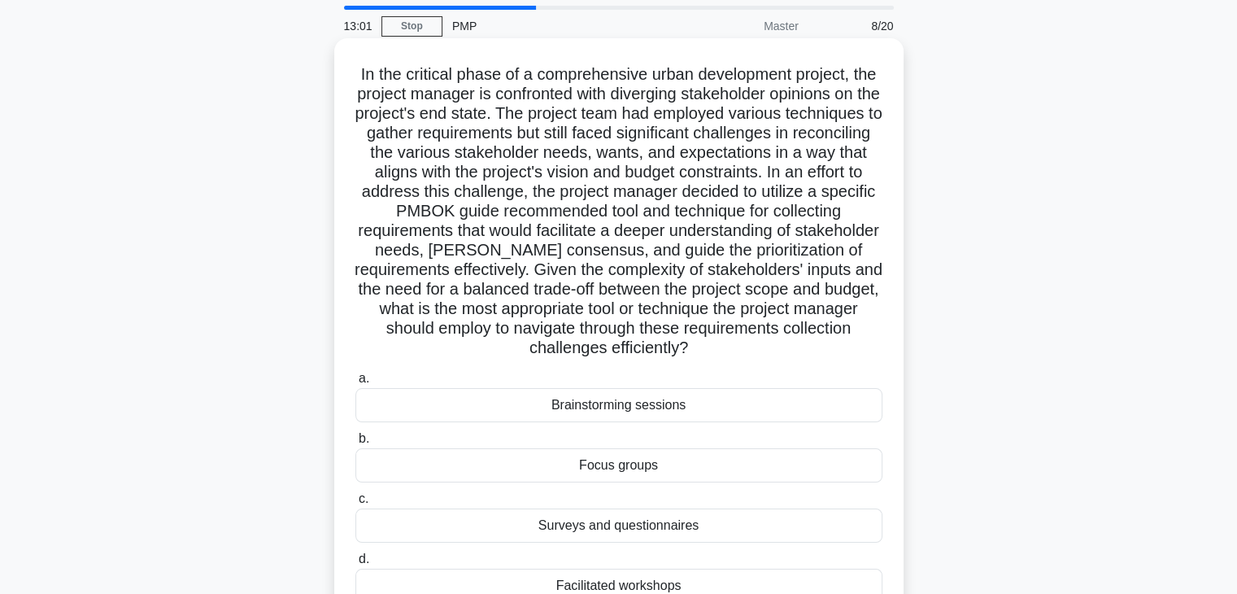
scroll to position [81, 0]
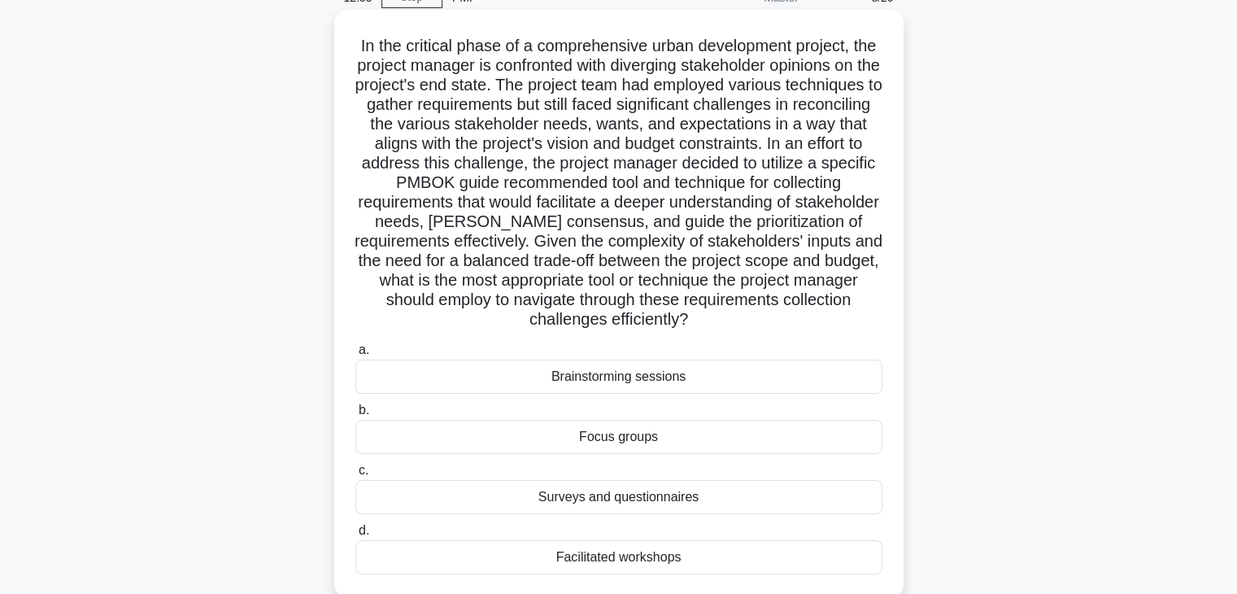
click at [650, 561] on div "Facilitated workshops" at bounding box center [618, 557] width 527 height 34
click at [355, 536] on input "d. Facilitated workshops" at bounding box center [355, 530] width 0 height 11
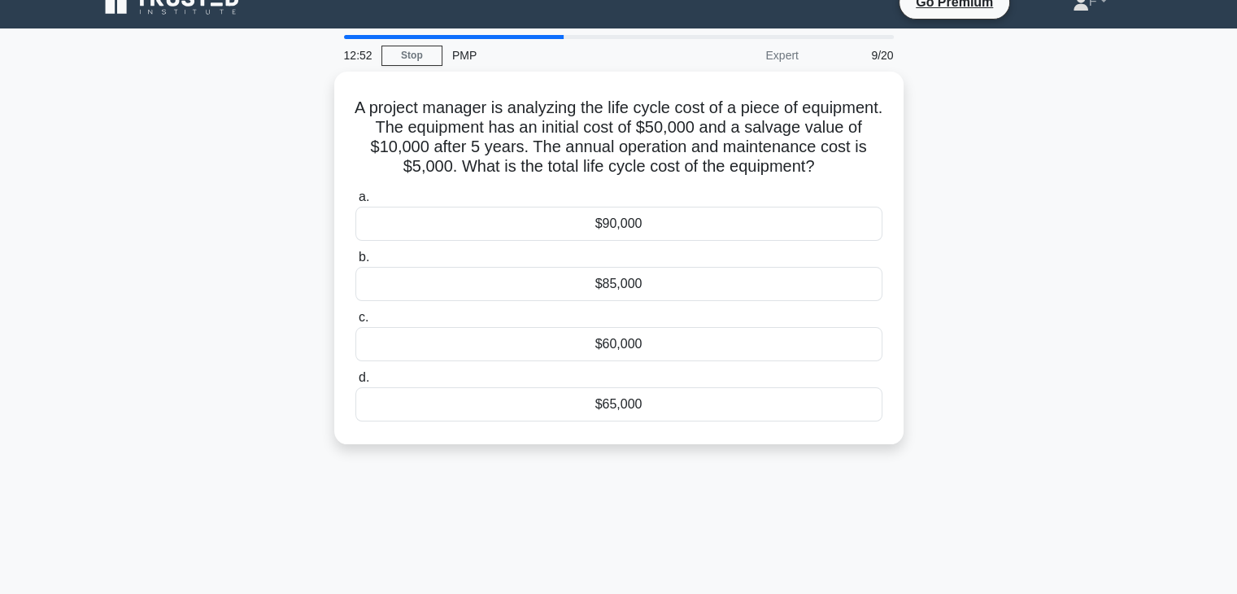
scroll to position [0, 0]
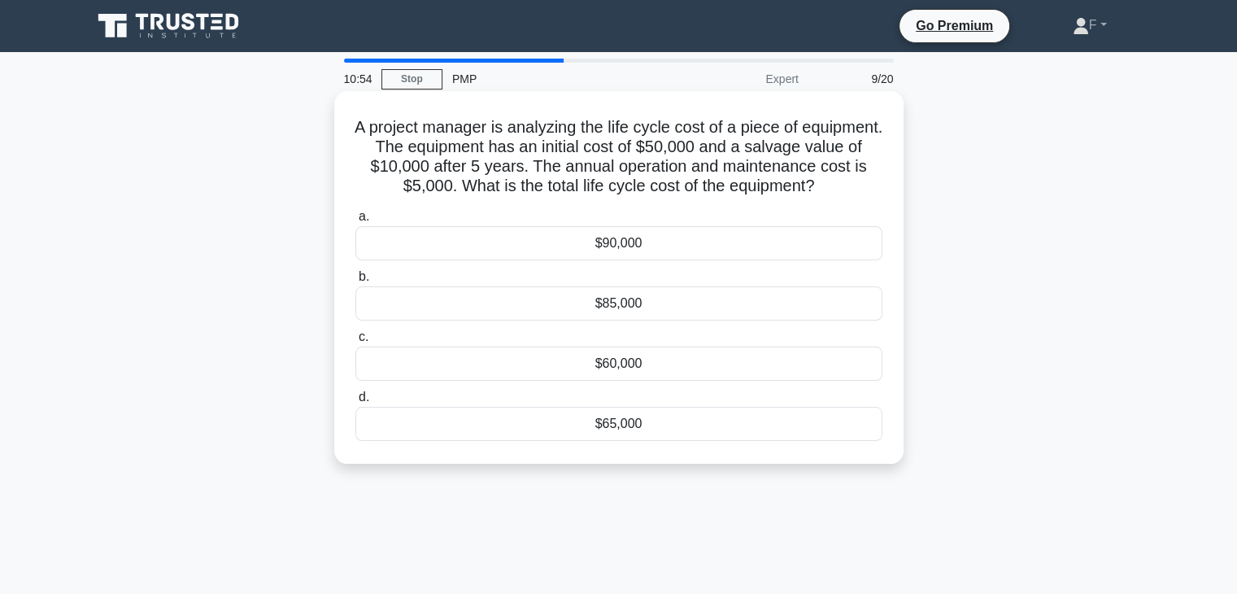
click at [638, 300] on div "$85,000" at bounding box center [618, 303] width 527 height 34
click at [355, 282] on input "b. $85,000" at bounding box center [355, 277] width 0 height 11
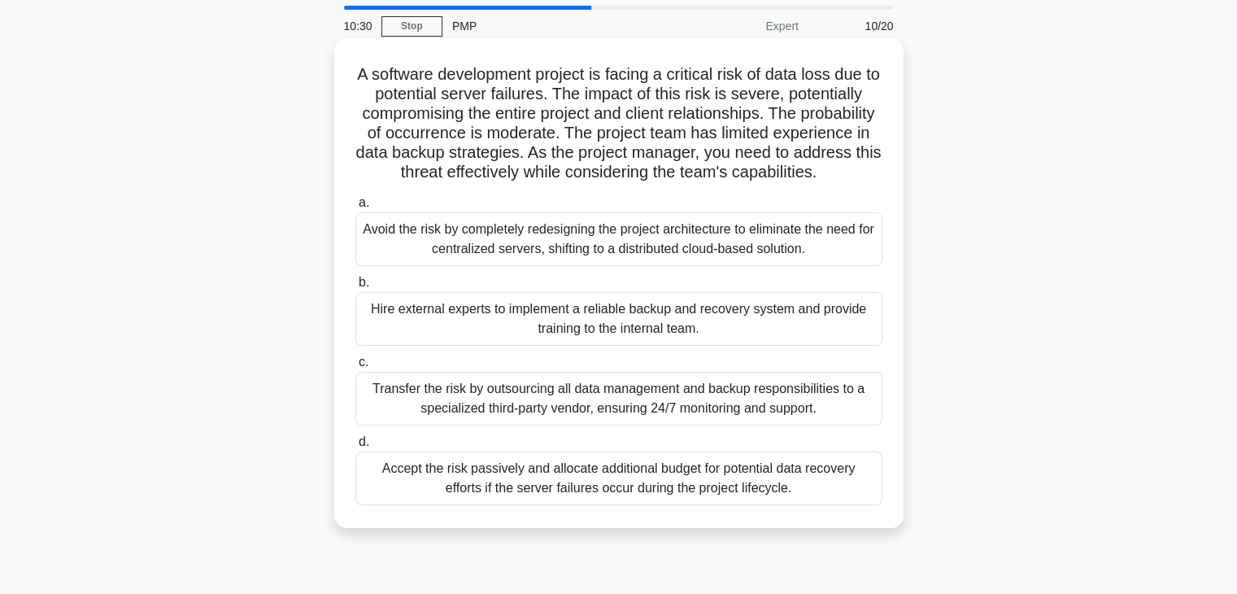
scroll to position [81, 0]
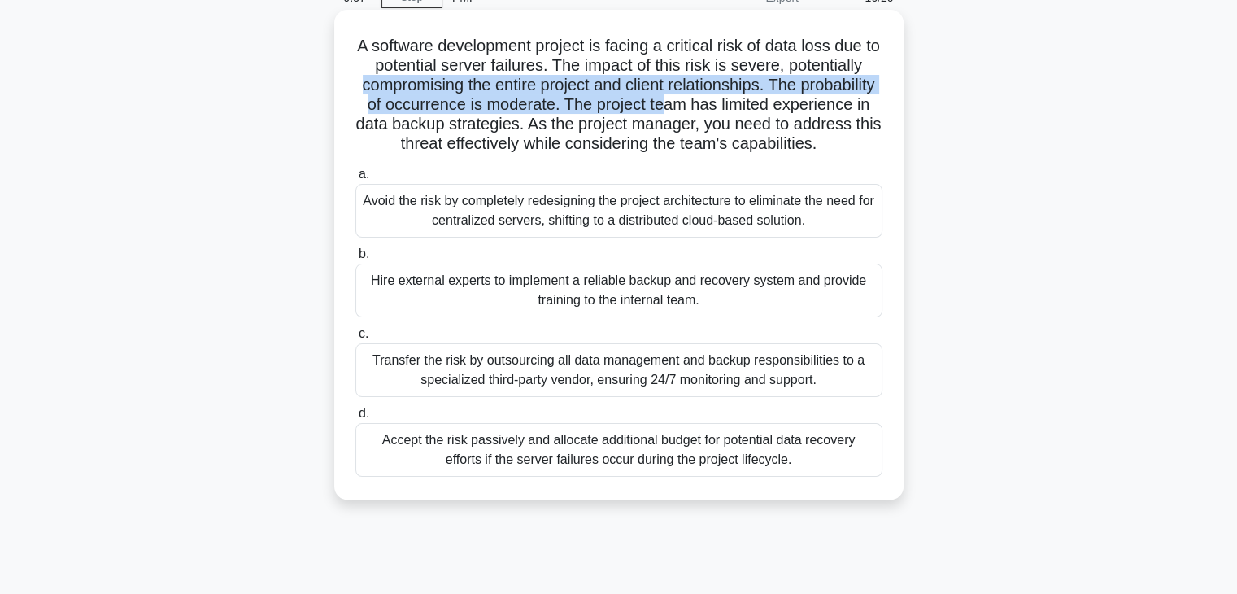
drag, startPoint x: 397, startPoint y: 86, endPoint x: 759, endPoint y: 105, distance: 362.4
click at [759, 105] on h5 "A software development project is facing a critical risk of data loss due to po…" at bounding box center [619, 95] width 530 height 119
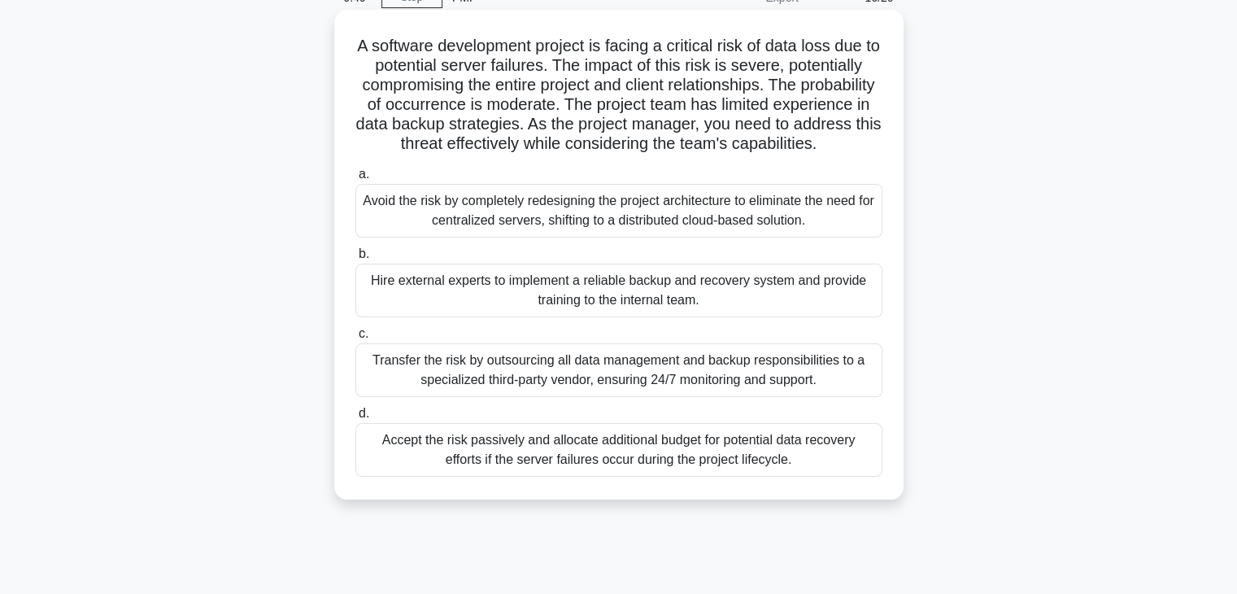
click at [573, 313] on div "Hire external experts to implement a reliable backup and recovery system and pr…" at bounding box center [618, 291] width 527 height 54
click at [355, 259] on input "b. Hire external experts to implement a reliable backup and recovery system and…" at bounding box center [355, 254] width 0 height 11
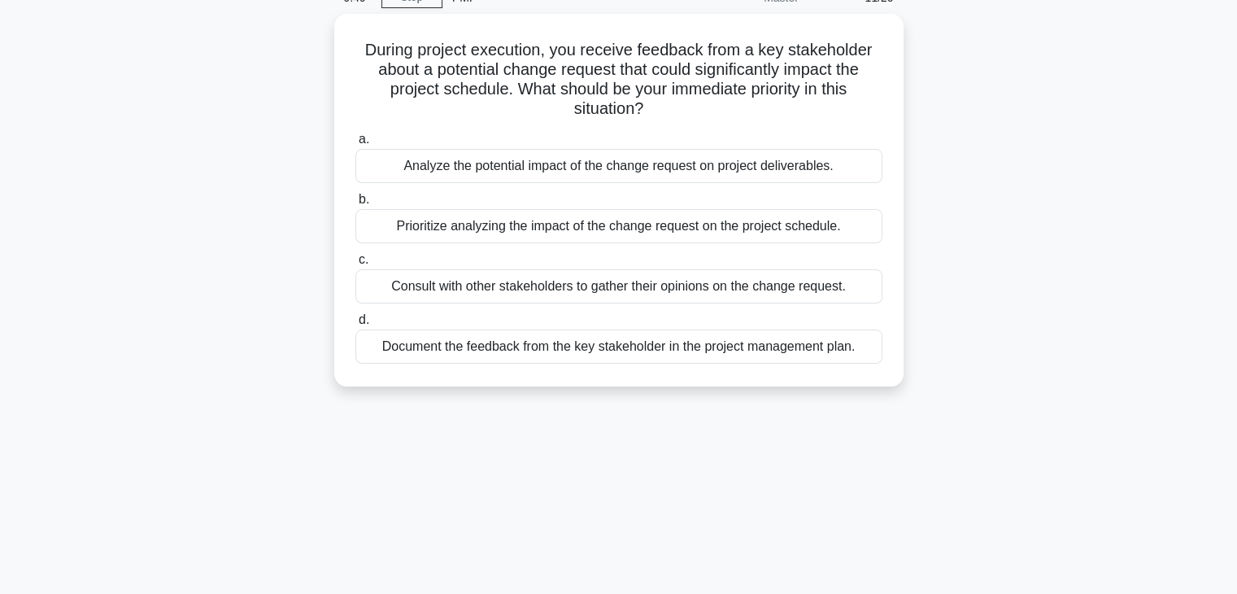
scroll to position [0, 0]
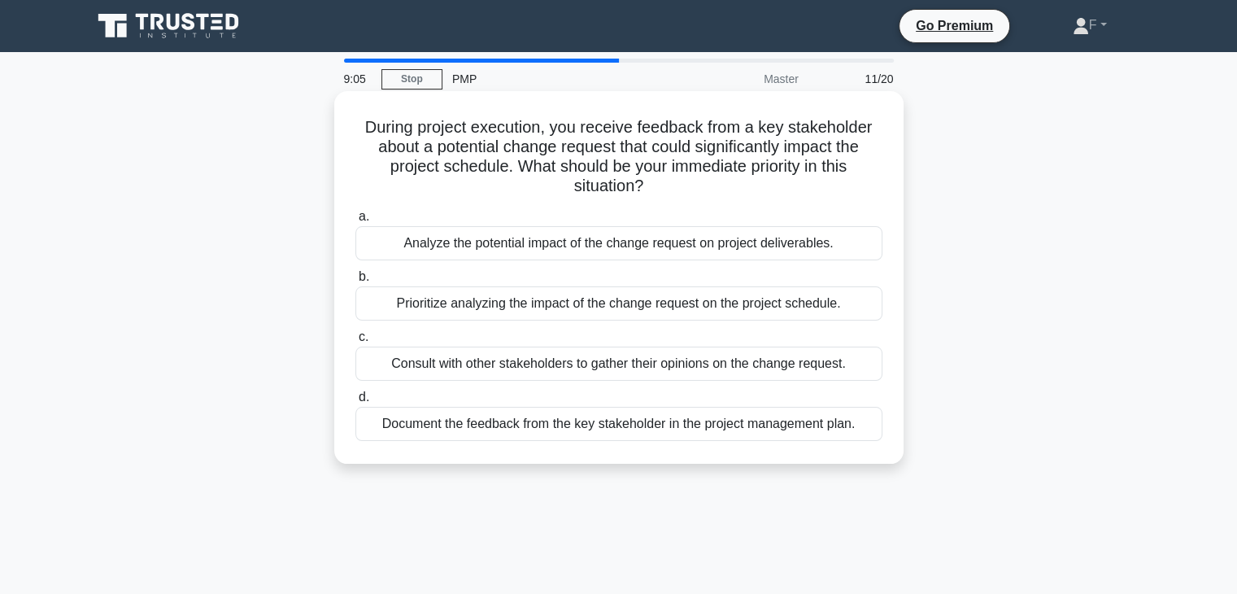
click at [524, 308] on div "Prioritize analyzing the impact of the change request on the project schedule." at bounding box center [618, 303] width 527 height 34
click at [355, 282] on input "b. Prioritize analyzing the impact of the change request on the project schedul…" at bounding box center [355, 277] width 0 height 11
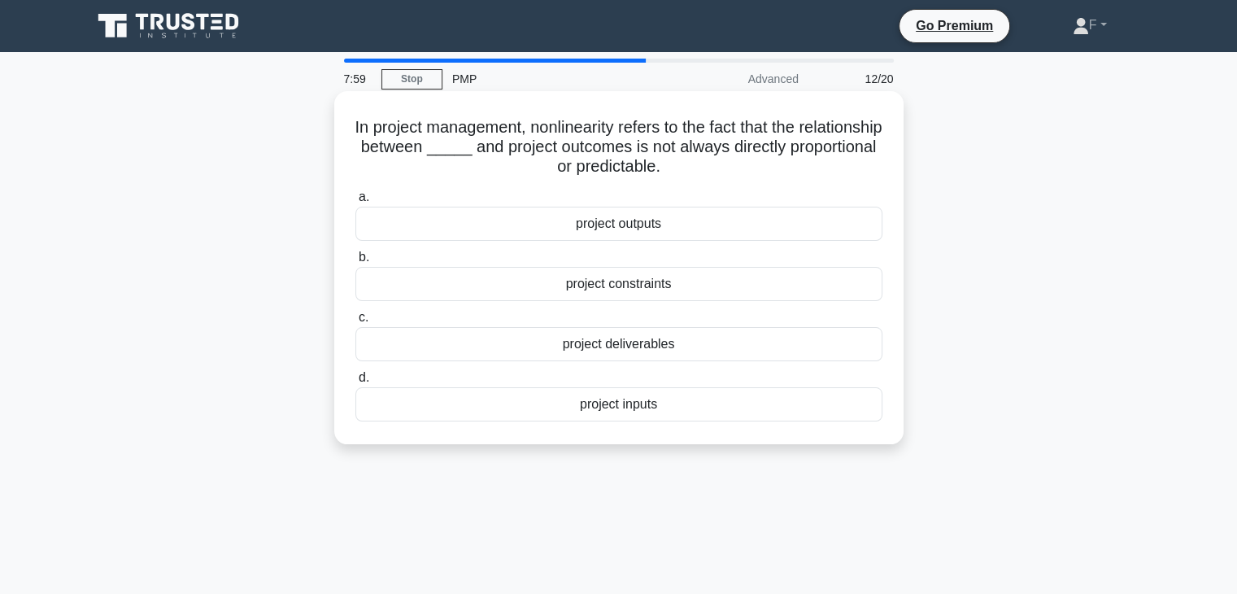
click at [603, 349] on div "project deliverables" at bounding box center [618, 344] width 527 height 34
click at [355, 323] on input "c. project deliverables" at bounding box center [355, 317] width 0 height 11
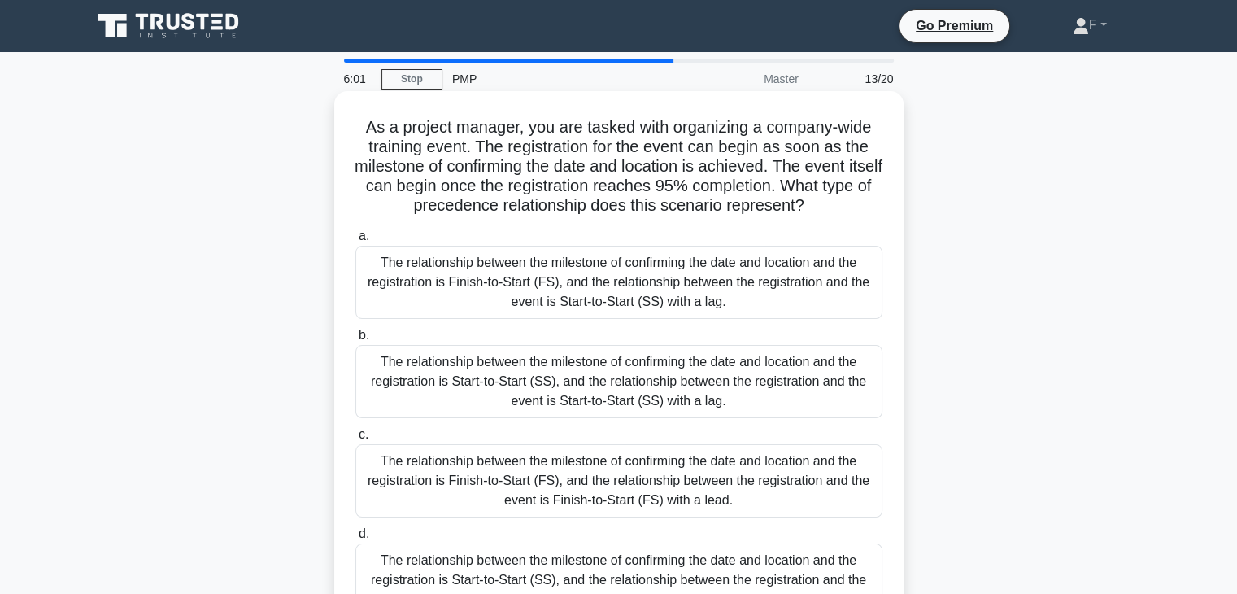
click at [712, 495] on div "The relationship between the milestone of confirming the date and location and …" at bounding box center [618, 480] width 527 height 73
click at [355, 440] on input "c. The relationship between the milestone of confirming the date and location a…" at bounding box center [355, 434] width 0 height 11
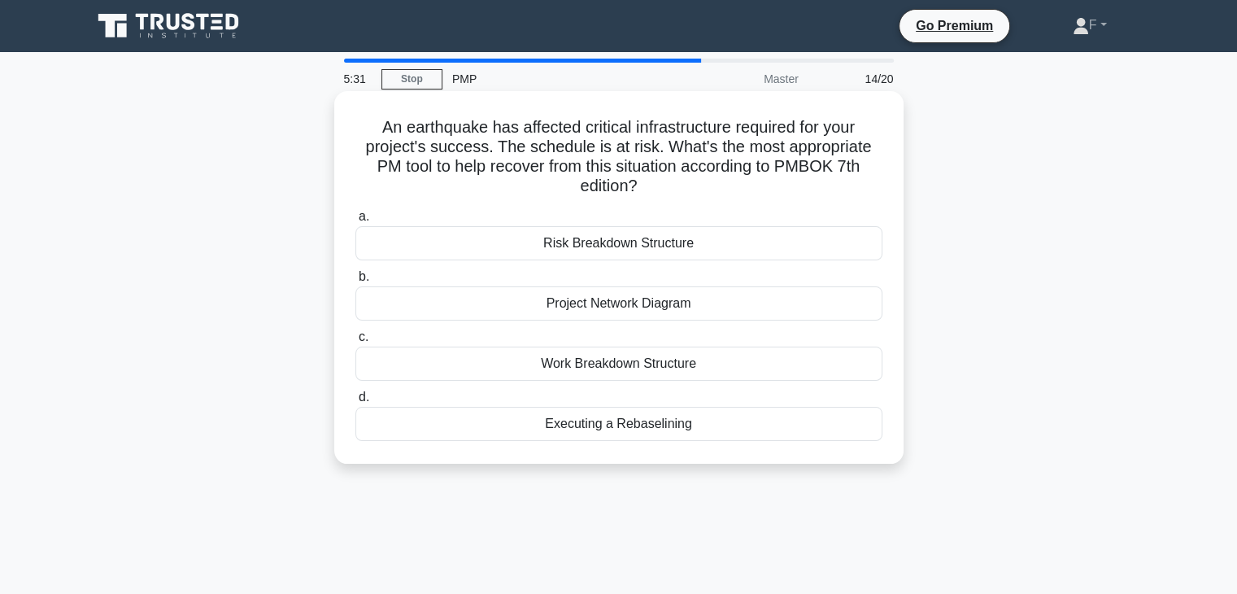
click at [635, 426] on div "Executing a Rebaselining" at bounding box center [618, 424] width 527 height 34
click at [355, 403] on input "d. Executing a Rebaselining" at bounding box center [355, 397] width 0 height 11
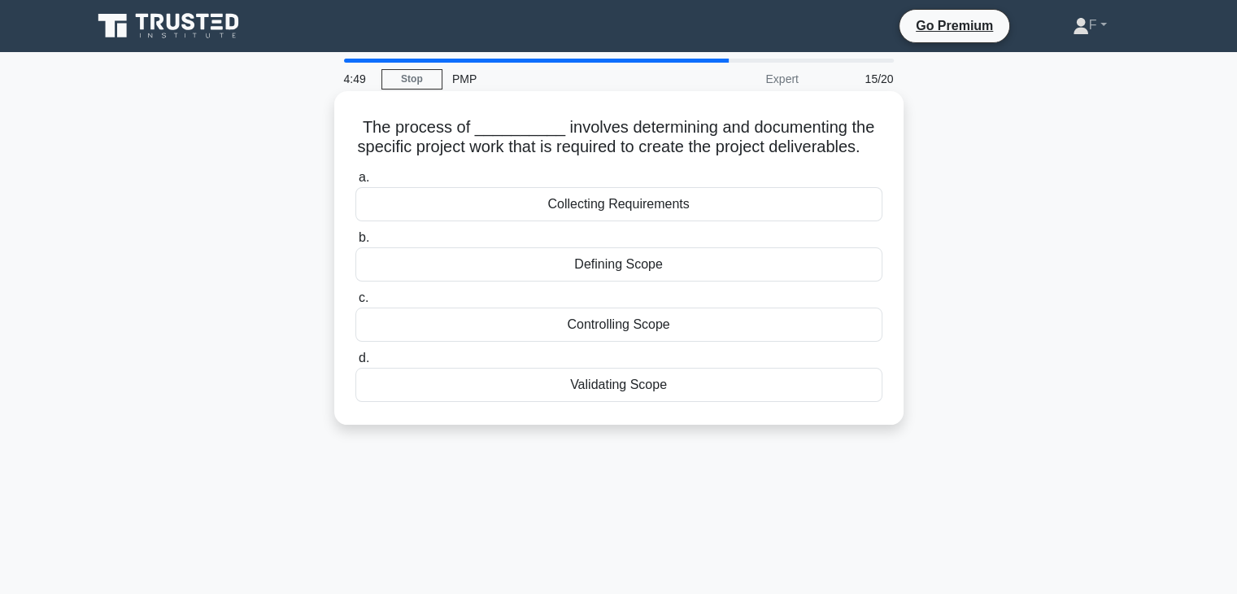
click at [599, 281] on div "Defining Scope" at bounding box center [618, 264] width 527 height 34
click at [355, 243] on input "b. Defining Scope" at bounding box center [355, 238] width 0 height 11
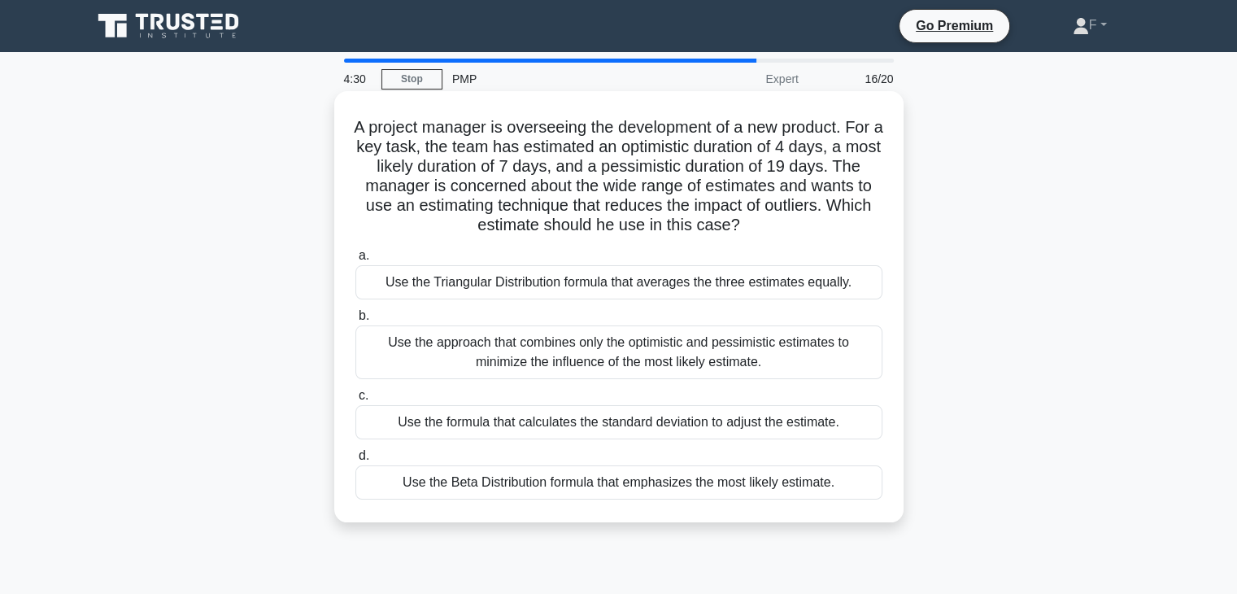
click at [714, 483] on div "Use the Beta Distribution formula that emphasizes the most likely estimate." at bounding box center [618, 482] width 527 height 34
click at [355, 461] on input "d. Use the Beta Distribution formula that emphasizes the most likely estimate." at bounding box center [355, 456] width 0 height 11
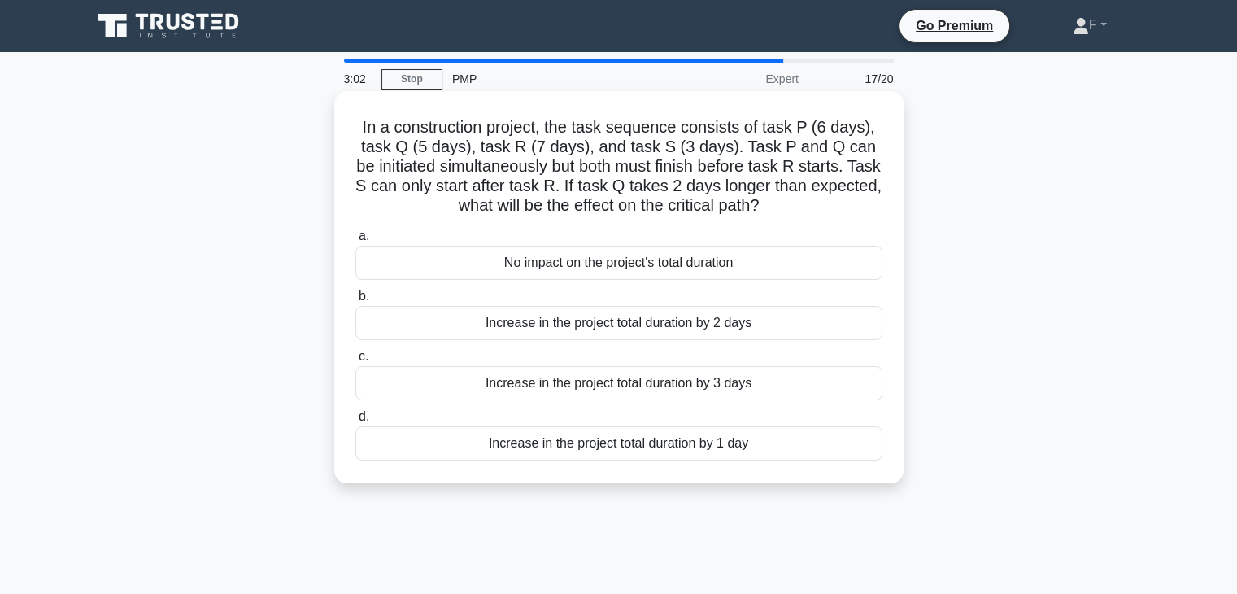
click at [690, 321] on div "Increase in the project total duration by 2 days" at bounding box center [618, 323] width 527 height 34
click at [355, 302] on input "b. Increase in the project total duration by 2 days" at bounding box center [355, 296] width 0 height 11
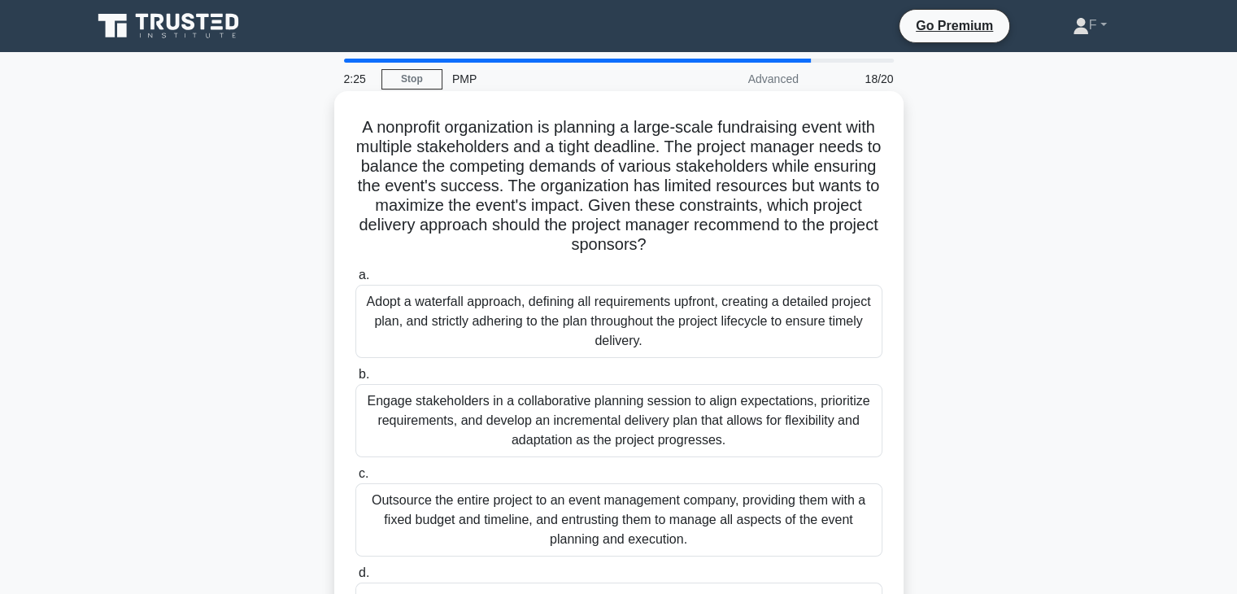
scroll to position [81, 0]
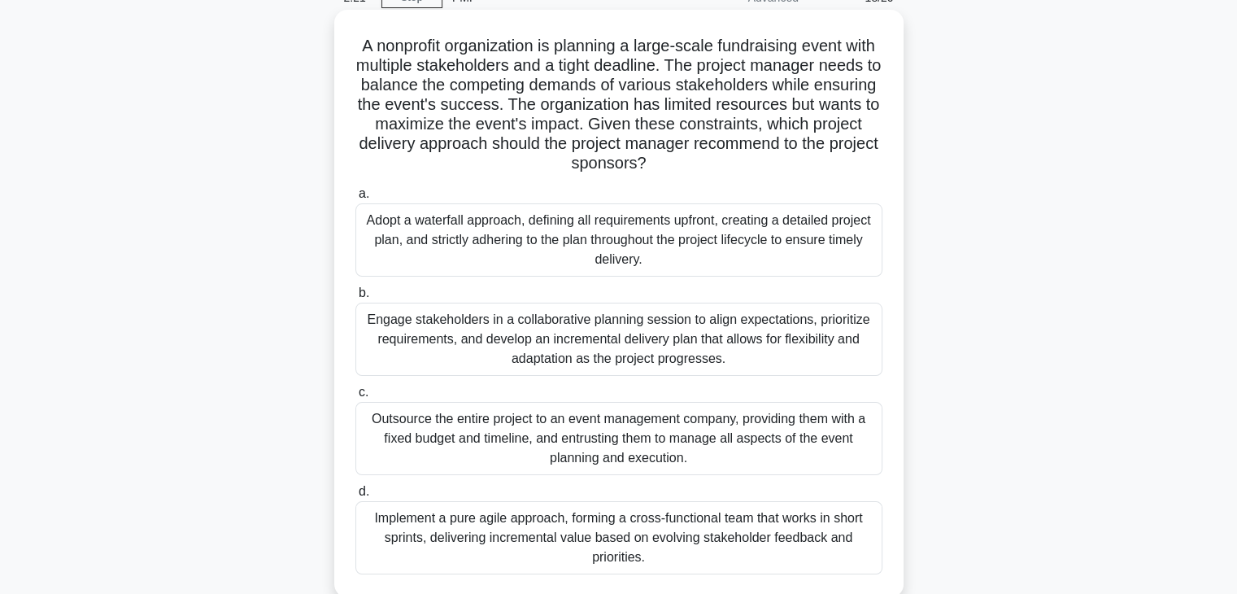
click at [648, 343] on div "Engage stakeholders in a collaborative planning session to align expectations, …" at bounding box center [618, 339] width 527 height 73
click at [355, 298] on input "b. Engage stakeholders in a collaborative planning session to align expectation…" at bounding box center [355, 293] width 0 height 11
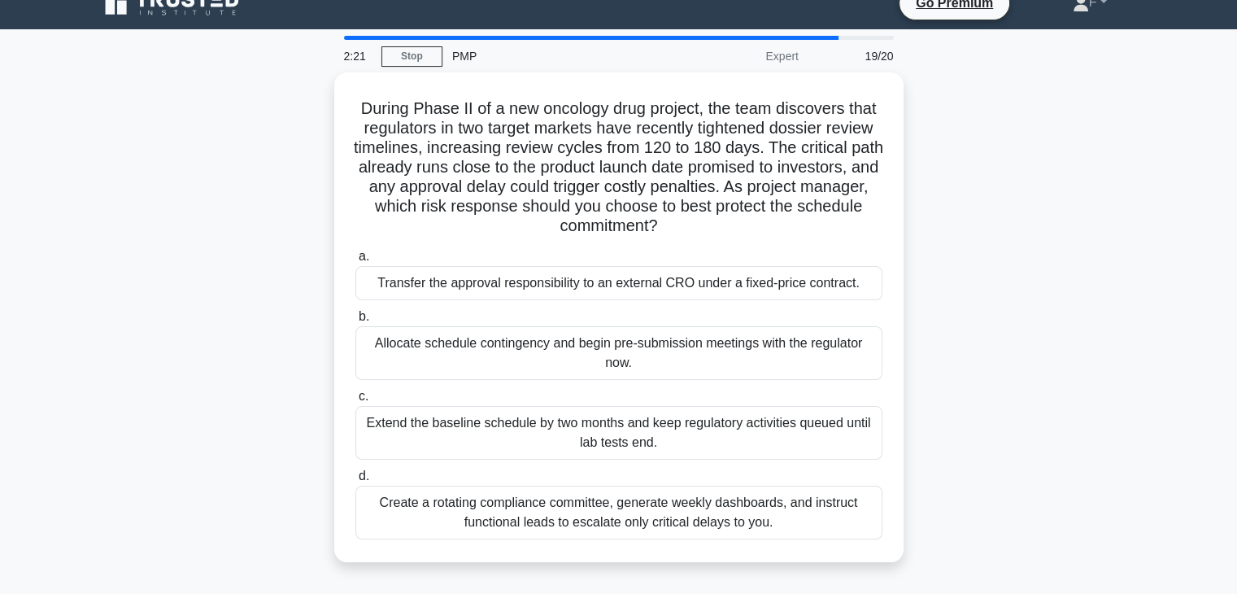
scroll to position [0, 0]
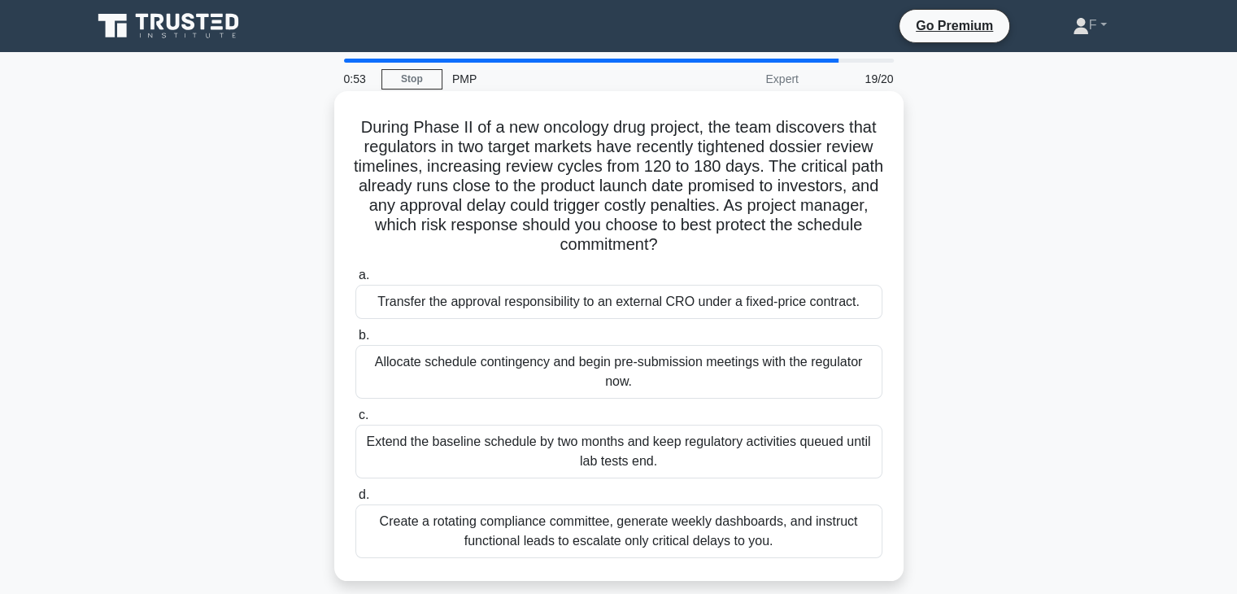
click at [686, 371] on div "Allocate schedule contingency and begin pre-submission meetings with the regula…" at bounding box center [618, 372] width 527 height 54
click at [355, 341] on input "b. Allocate schedule contingency and begin pre-submission meetings with the reg…" at bounding box center [355, 335] width 0 height 11
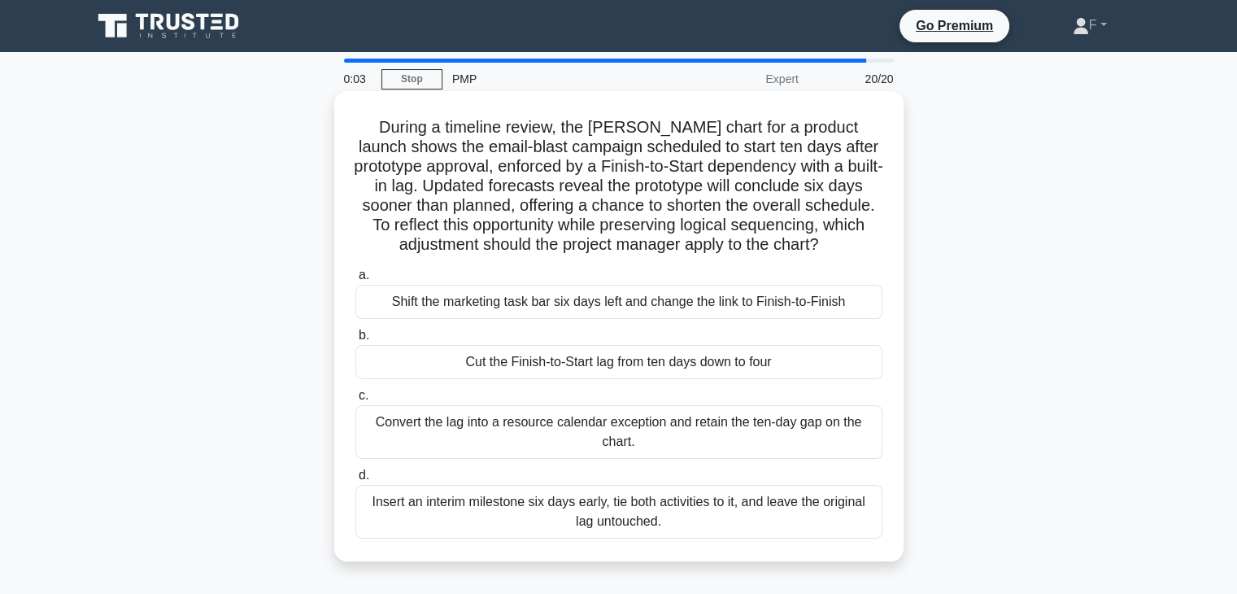
click at [564, 301] on div "Shift the marketing task bar six days left and change the link to Finish-to-Fin…" at bounding box center [618, 302] width 527 height 34
click at [355, 281] on input "a. Shift the marketing task bar six days left and change the link to Finish-to-…" at bounding box center [355, 275] width 0 height 11
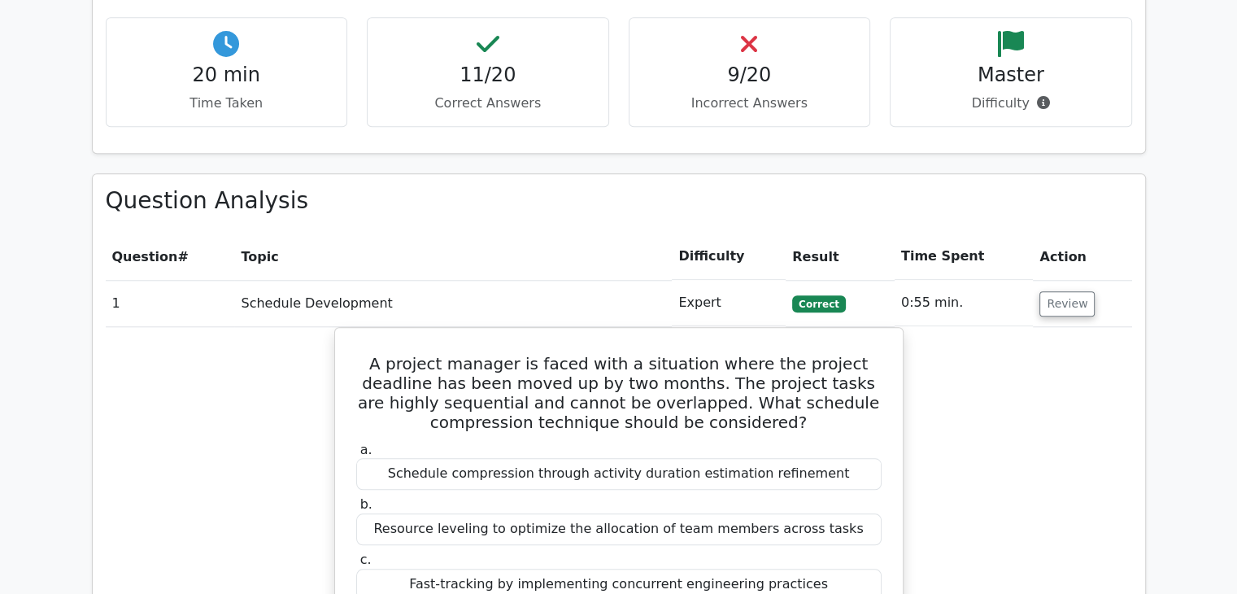
scroll to position [1545, 0]
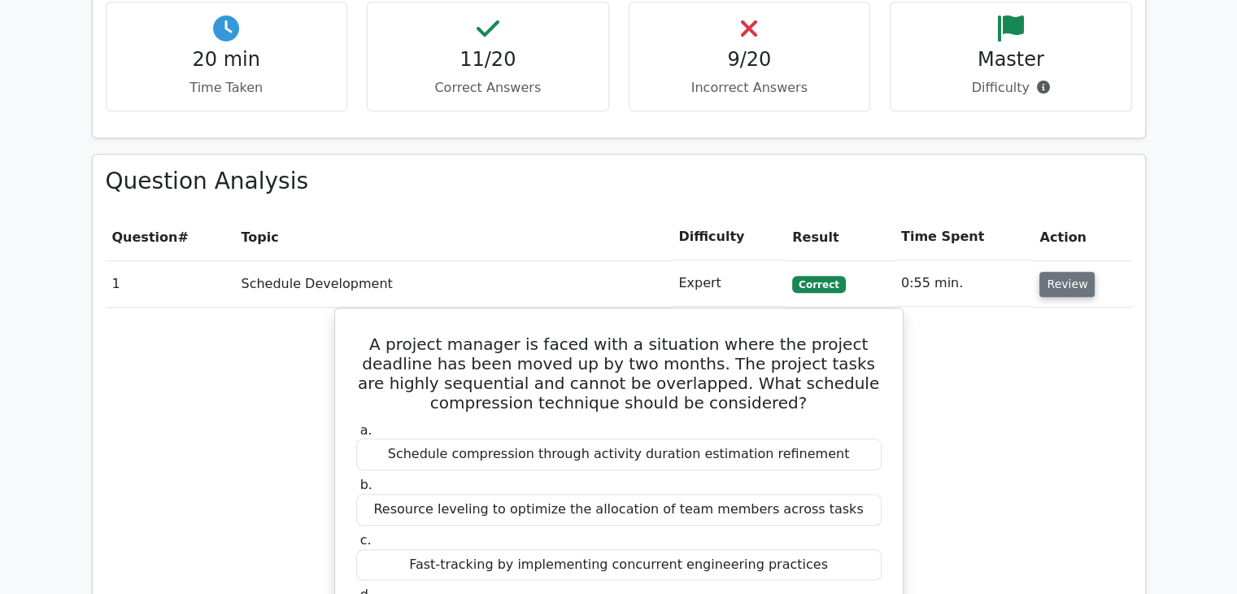
click at [1059, 272] on button "Review" at bounding box center [1066, 284] width 55 height 25
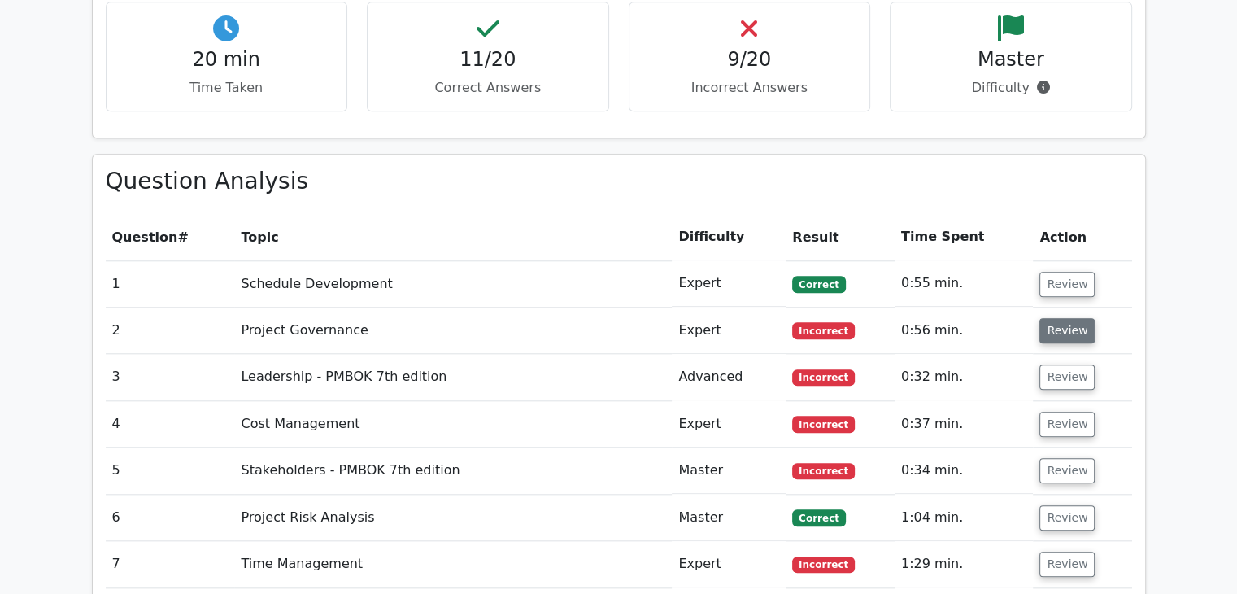
click at [1065, 318] on button "Review" at bounding box center [1066, 330] width 55 height 25
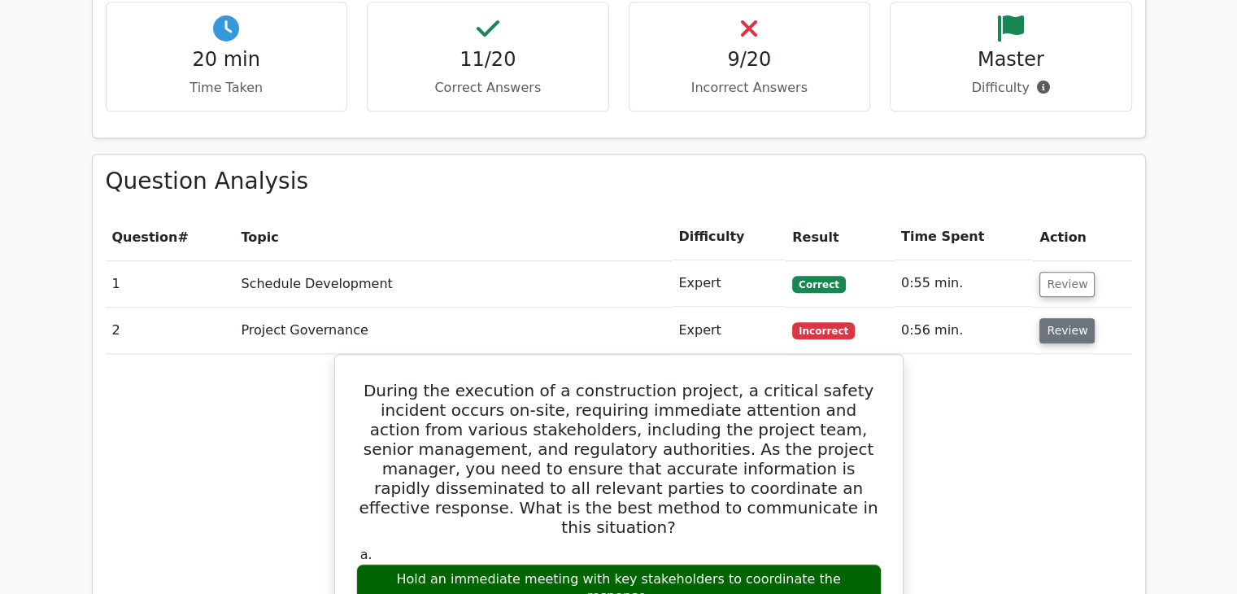
click at [1059, 318] on button "Review" at bounding box center [1066, 330] width 55 height 25
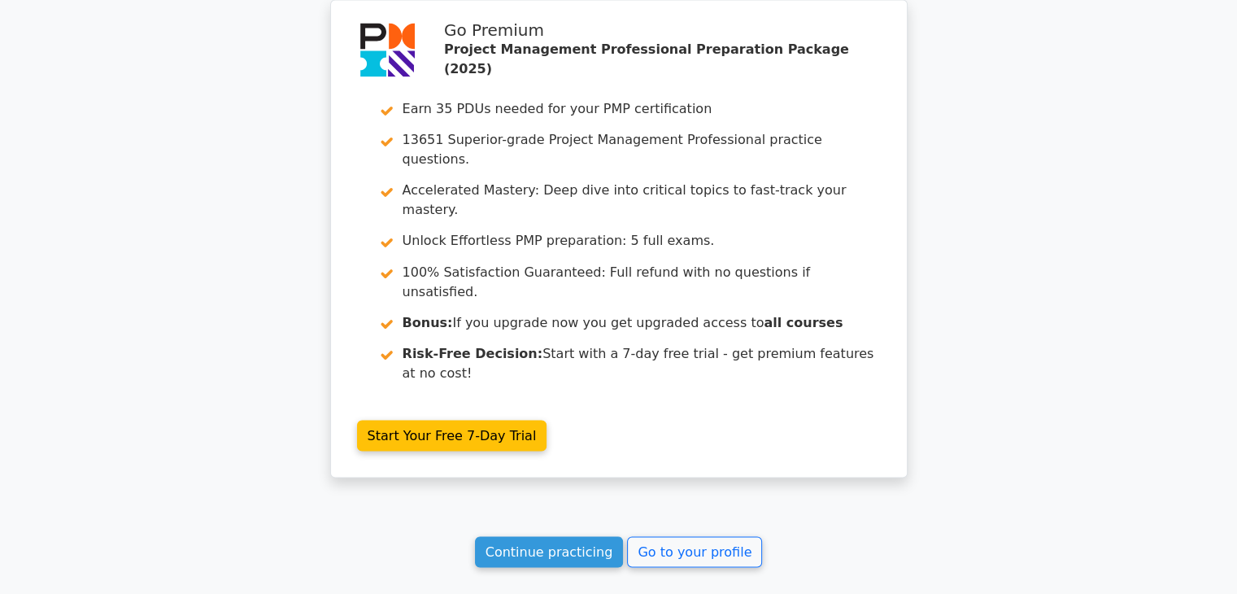
scroll to position [2872, 0]
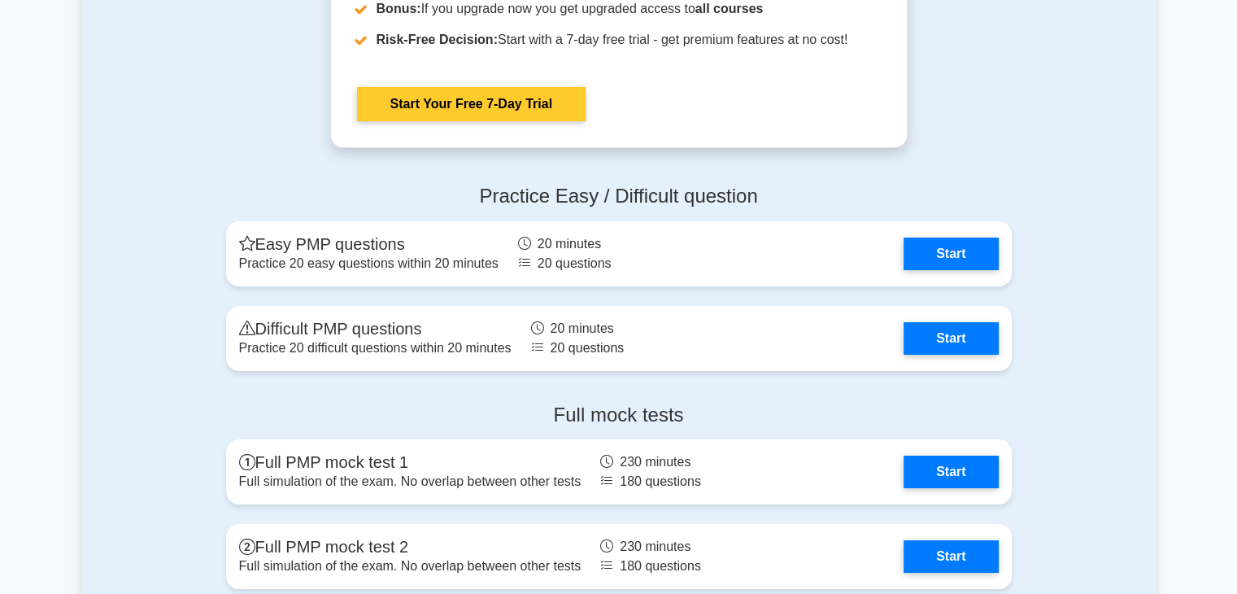
scroll to position [5937, 0]
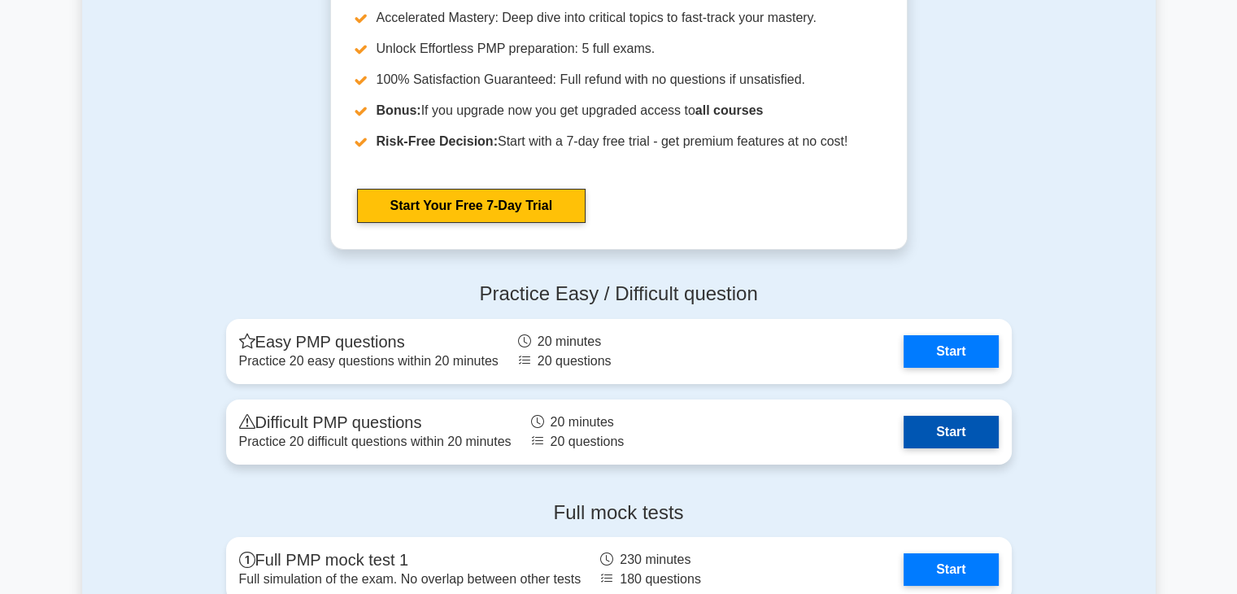
click at [946, 427] on link "Start" at bounding box center [951, 432] width 94 height 33
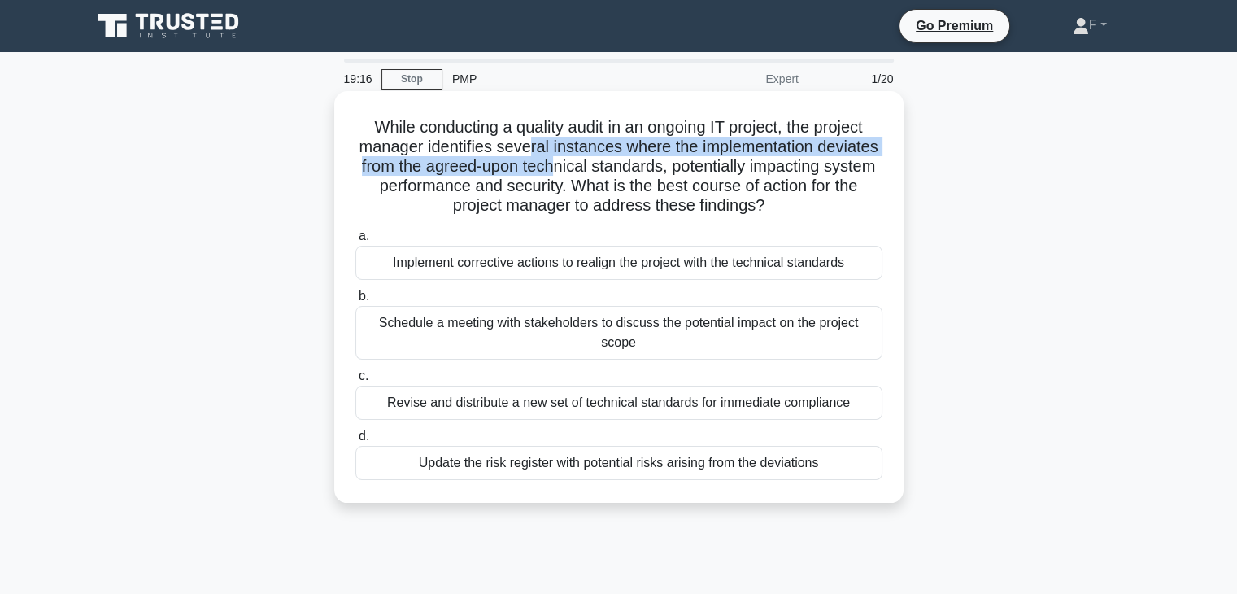
drag, startPoint x: 559, startPoint y: 156, endPoint x: 651, endPoint y: 158, distance: 91.9
click at [651, 158] on h5 "While conducting a quality audit in an ongoing IT project, the project manager …" at bounding box center [619, 166] width 530 height 99
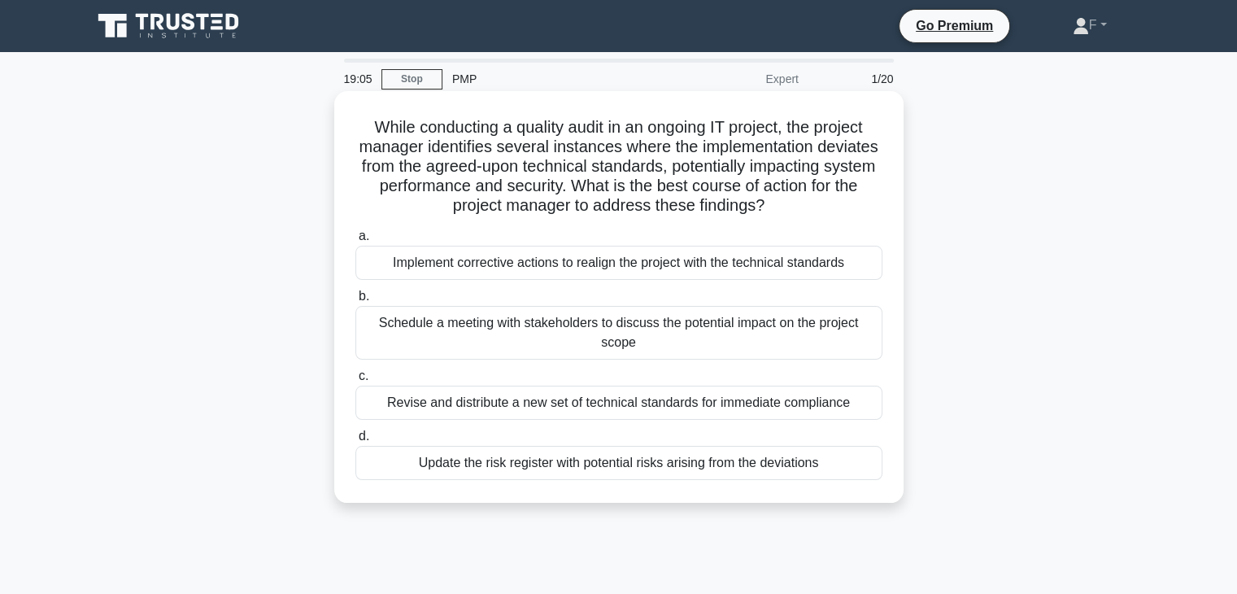
click at [468, 331] on div "Schedule a meeting with stakeholders to discuss the potential impact on the pro…" at bounding box center [618, 333] width 527 height 54
click at [355, 302] on input "b. Schedule a meeting with stakeholders to discuss the potential impact on the …" at bounding box center [355, 296] width 0 height 11
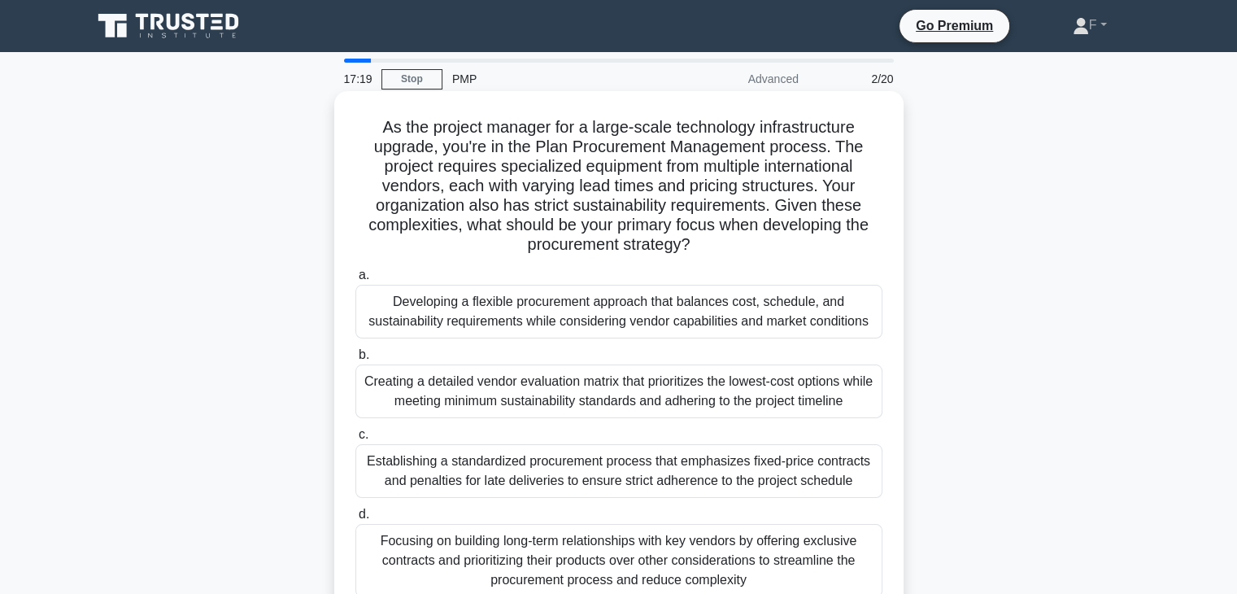
click at [712, 476] on div "Establishing a standardized procurement process that emphasizes fixed-price con…" at bounding box center [618, 471] width 527 height 54
click at [355, 440] on input "c. Establishing a standardized procurement process that emphasizes fixed-price …" at bounding box center [355, 434] width 0 height 11
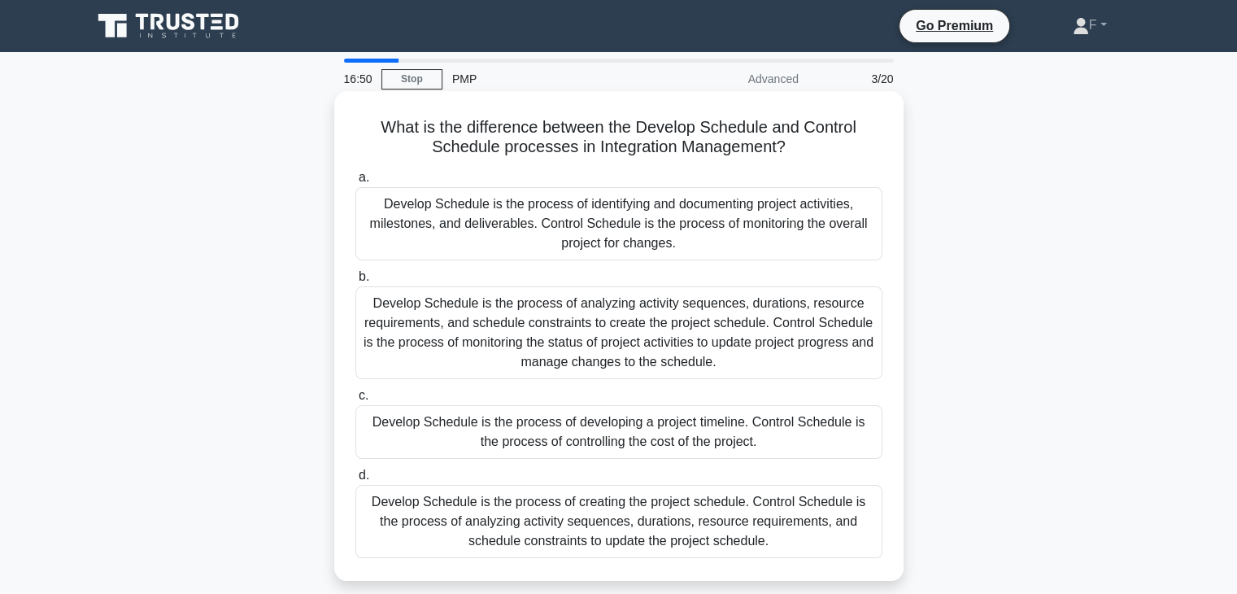
click at [540, 329] on div "Develop Schedule is the process of analyzing activity sequences, durations, res…" at bounding box center [618, 332] width 527 height 93
click at [355, 282] on input "b. Develop Schedule is the process of analyzing activity sequences, durations, …" at bounding box center [355, 277] width 0 height 11
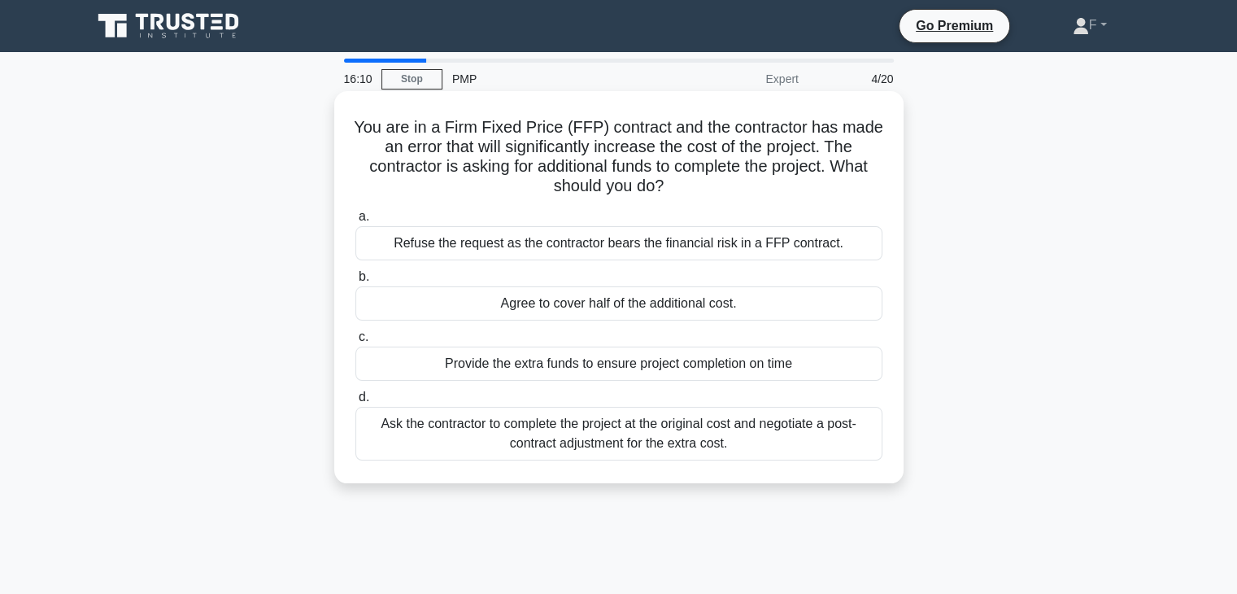
click at [493, 245] on div "Refuse the request as the contractor bears the financial risk in a FFP contract." at bounding box center [618, 243] width 527 height 34
click at [355, 222] on input "a. Refuse the request as the contractor bears the financial risk in a FFP contr…" at bounding box center [355, 216] width 0 height 11
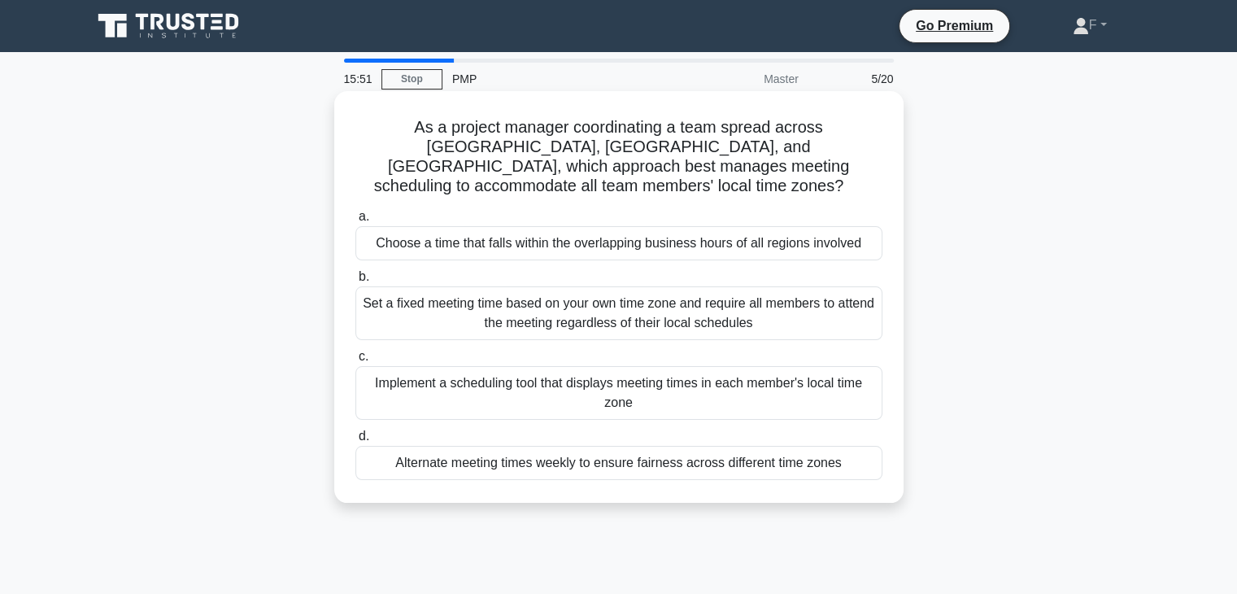
click at [662, 372] on div "Implement a scheduling tool that displays meeting times in each member's local …" at bounding box center [618, 393] width 527 height 54
click at [355, 362] on input "c. Implement a scheduling tool that displays meeting times in each member's loc…" at bounding box center [355, 356] width 0 height 11
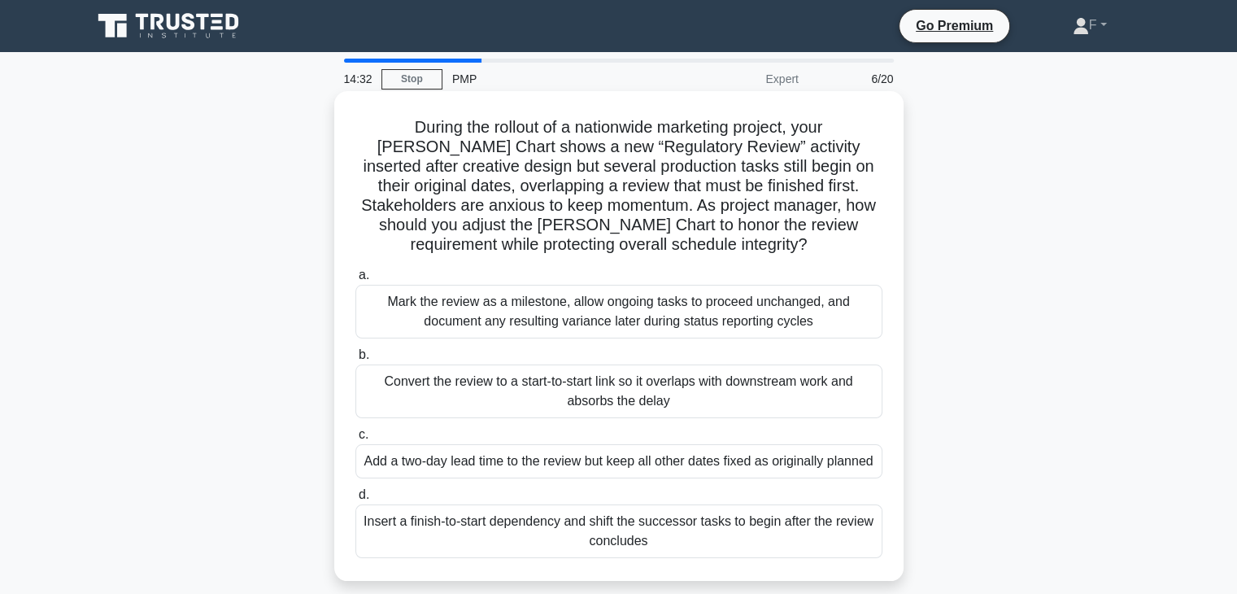
click at [637, 555] on div "Insert a finish-to-start dependency and shift the successor tasks to begin afte…" at bounding box center [618, 531] width 527 height 54
click at [355, 500] on input "d. Insert a finish-to-start dependency and shift the successor tasks to begin a…" at bounding box center [355, 495] width 0 height 11
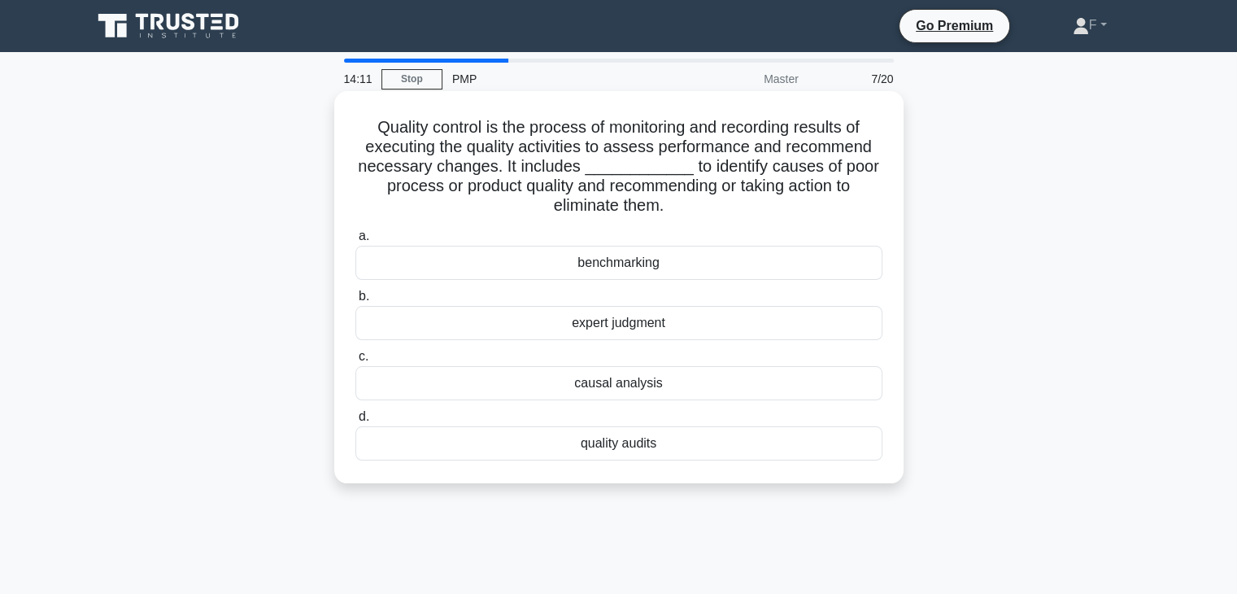
click at [632, 442] on div "quality audits" at bounding box center [618, 443] width 527 height 34
click at [355, 422] on input "d. quality audits" at bounding box center [355, 417] width 0 height 11
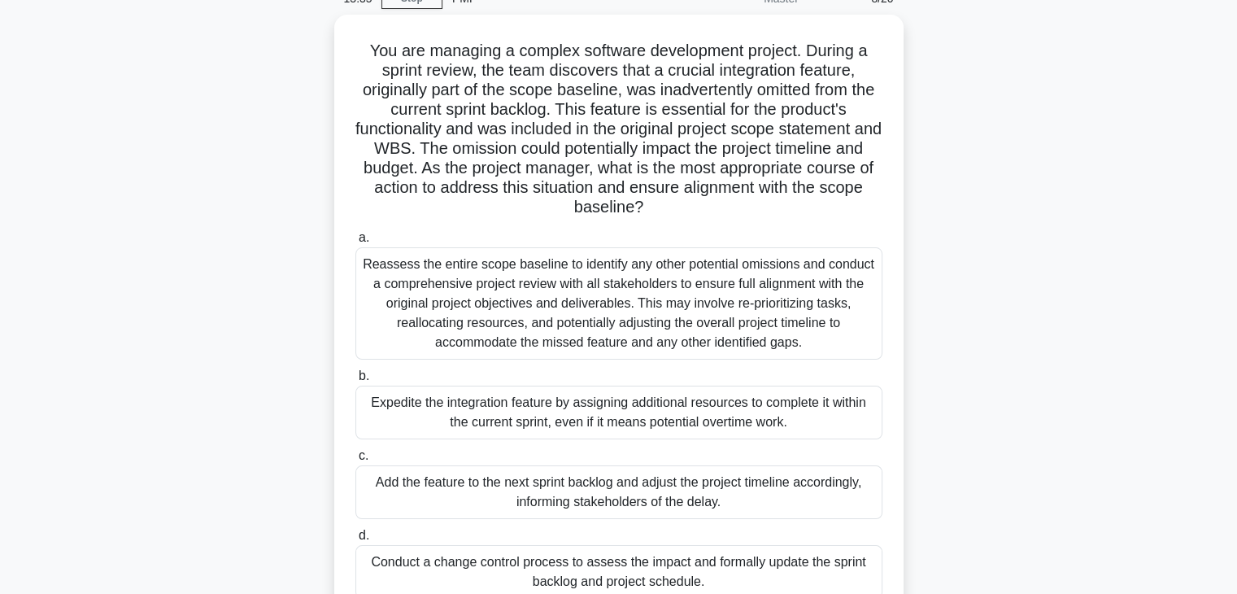
scroll to position [81, 0]
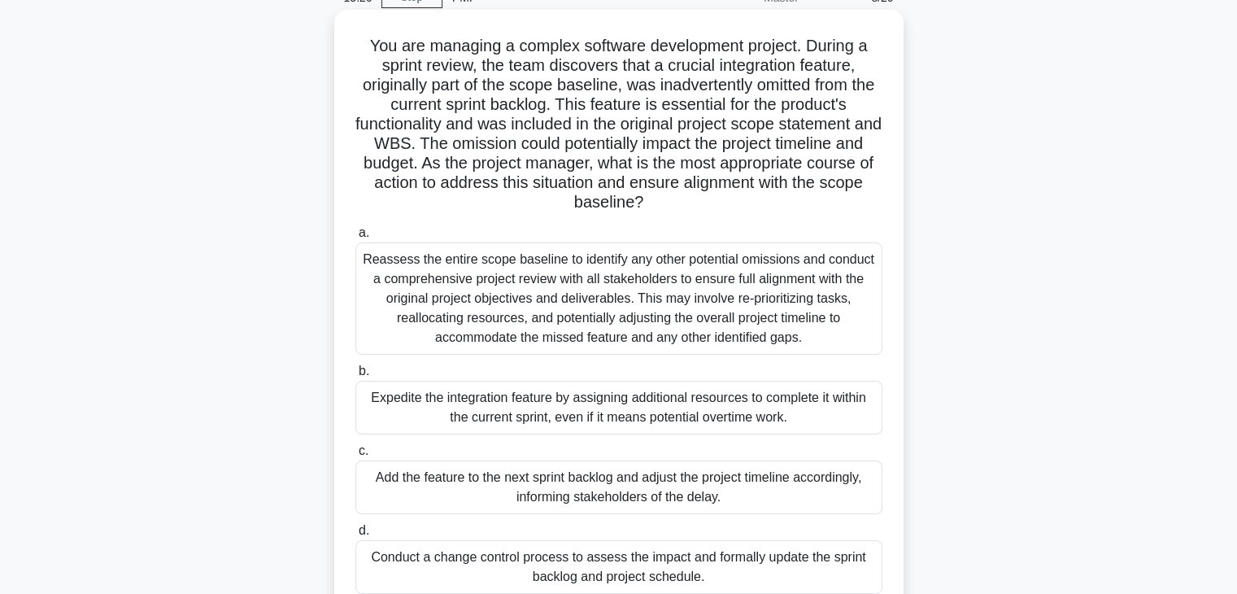
click at [661, 298] on div "Reassess the entire scope baseline to identify any other potential omissions an…" at bounding box center [618, 298] width 527 height 112
click at [355, 238] on input "a. Reassess the entire scope baseline to identify any other potential omissions…" at bounding box center [355, 233] width 0 height 11
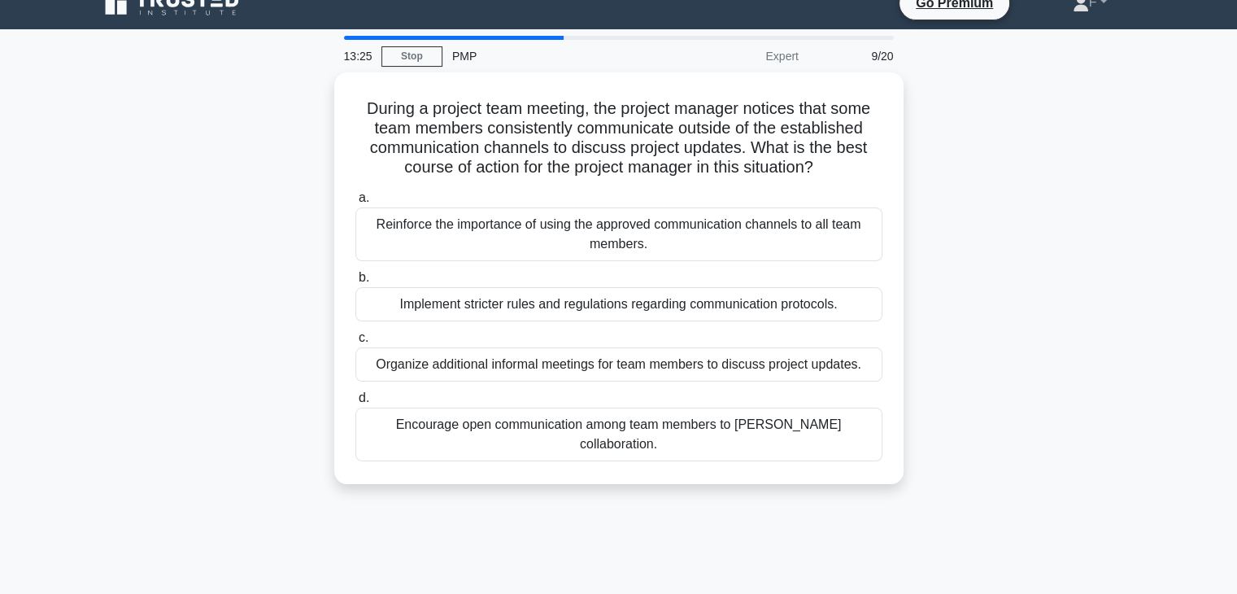
scroll to position [0, 0]
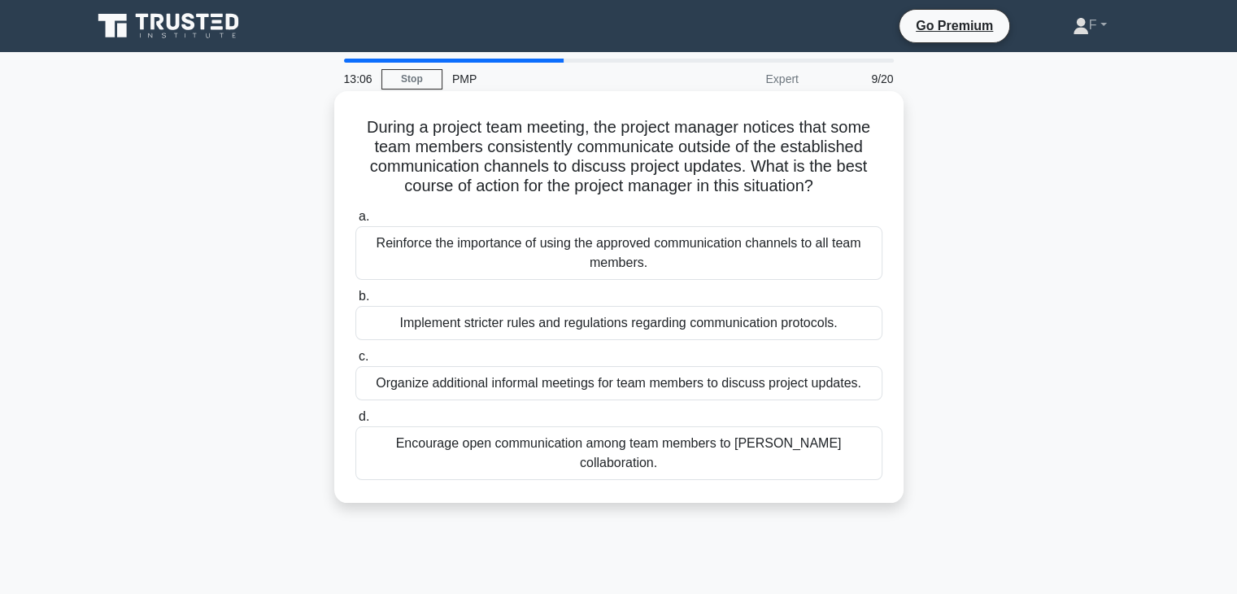
click at [744, 255] on div "Reinforce the importance of using the approved communication channels to all te…" at bounding box center [618, 253] width 527 height 54
click at [355, 222] on input "a. Reinforce the importance of using the approved communication channels to all…" at bounding box center [355, 216] width 0 height 11
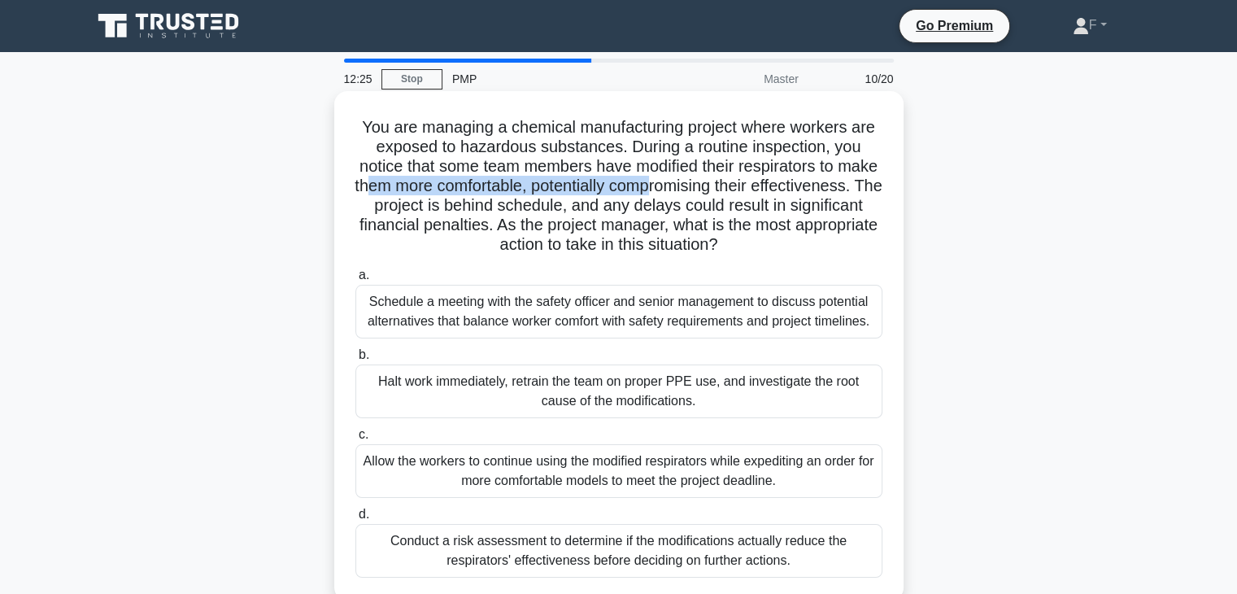
drag, startPoint x: 446, startPoint y: 186, endPoint x: 740, endPoint y: 183, distance: 294.4
click at [740, 183] on h5 "You are managing a chemical manufacturing project where workers are exposed to …" at bounding box center [619, 186] width 530 height 138
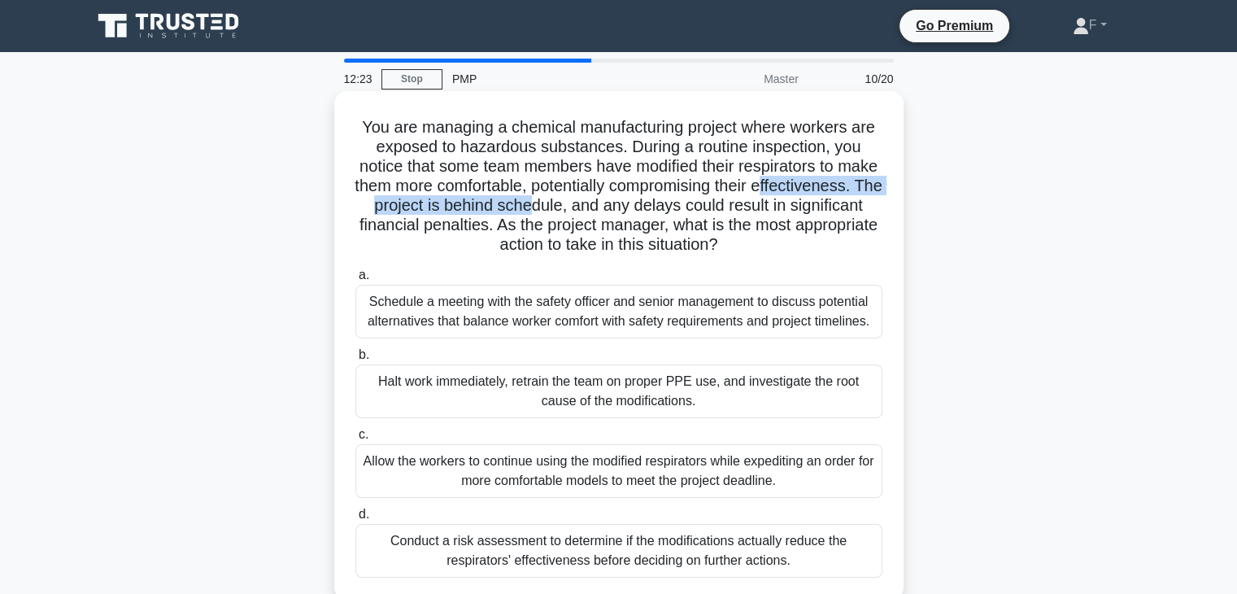
drag, startPoint x: 381, startPoint y: 207, endPoint x: 667, endPoint y: 200, distance: 286.3
click at [667, 200] on h5 "You are managing a chemical manufacturing project where workers are exposed to …" at bounding box center [619, 186] width 530 height 138
click at [501, 388] on div "Halt work immediately, retrain the team on proper PPE use, and investigate the …" at bounding box center [618, 391] width 527 height 54
click at [355, 360] on input "b. Halt work immediately, retrain the team on proper PPE use, and investigate t…" at bounding box center [355, 355] width 0 height 11
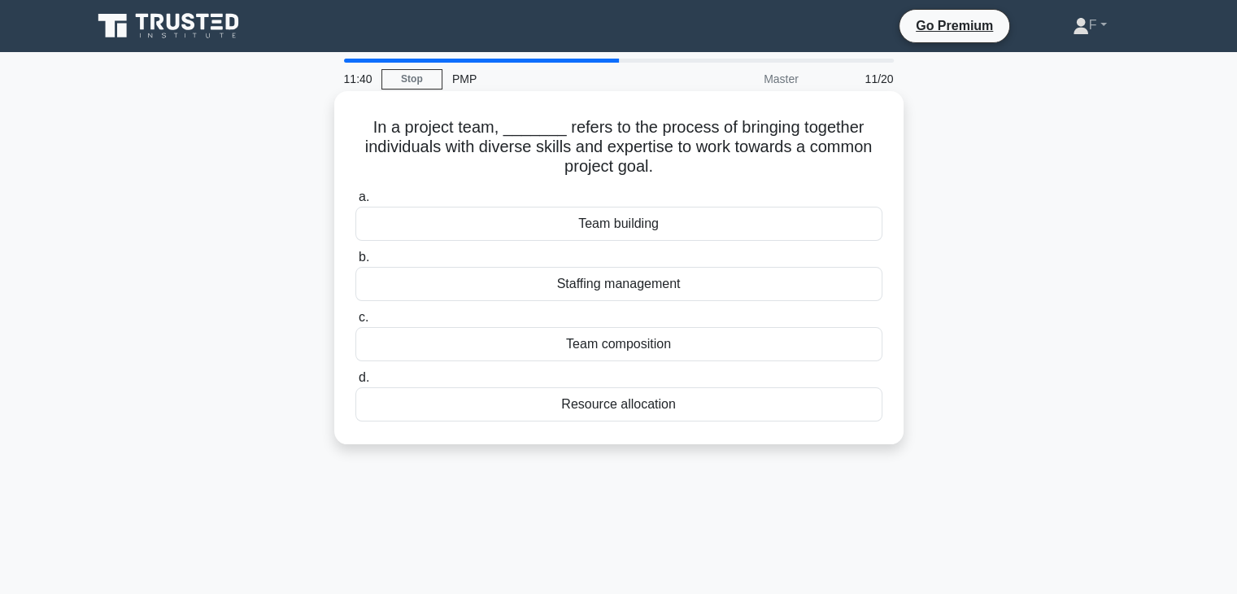
click at [651, 227] on div "Team building" at bounding box center [618, 224] width 527 height 34
click at [355, 203] on input "a. Team building" at bounding box center [355, 197] width 0 height 11
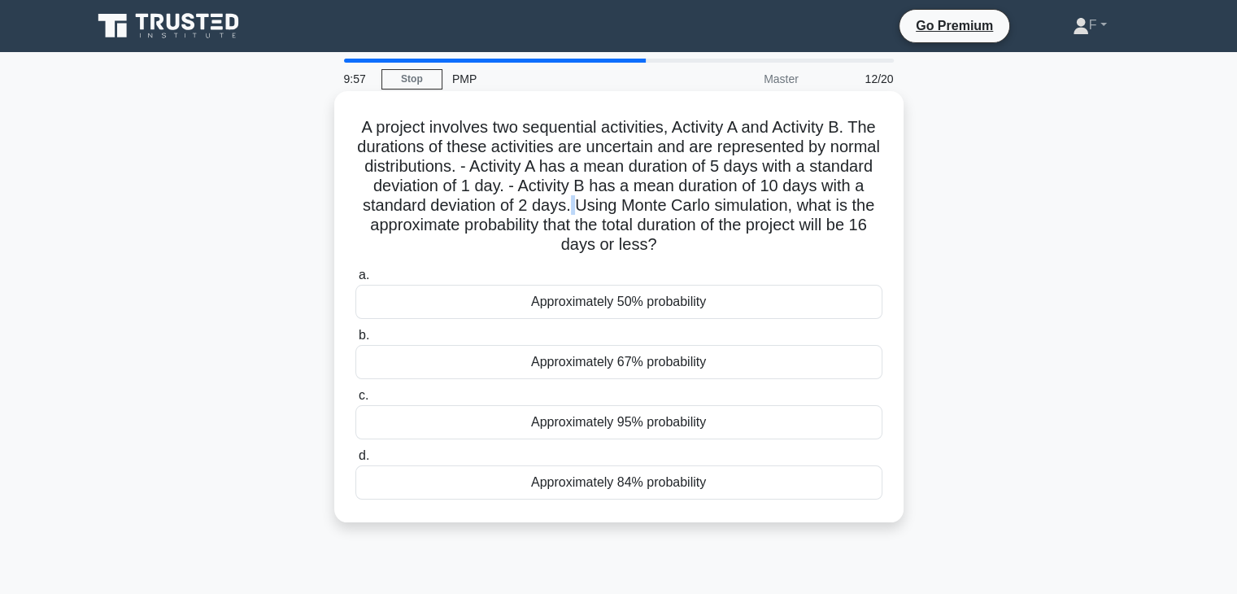
drag, startPoint x: 638, startPoint y: 199, endPoint x: 637, endPoint y: 216, distance: 16.3
click at [637, 216] on h5 "A project involves two sequential activities, Activity A and Activity B. The du…" at bounding box center [619, 186] width 530 height 138
click at [612, 303] on div "Approximately 50% probability" at bounding box center [618, 302] width 527 height 34
click at [355, 281] on input "a. Approximately 50% probability" at bounding box center [355, 275] width 0 height 11
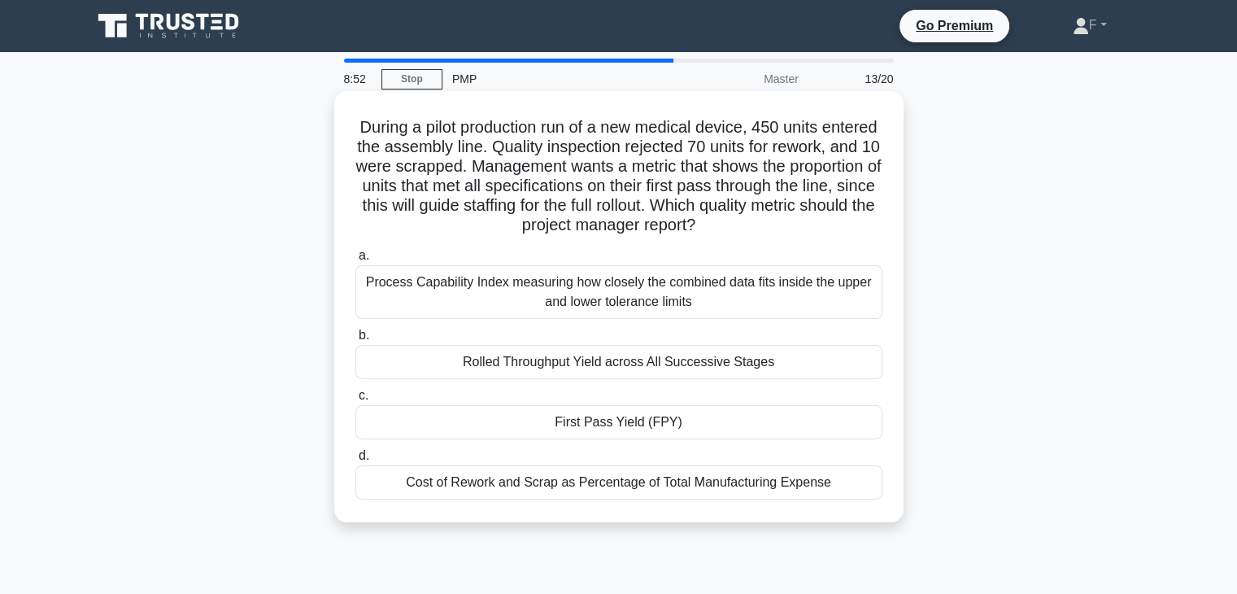
click at [690, 426] on div "First Pass Yield (FPY)" at bounding box center [618, 422] width 527 height 34
click at [355, 401] on input "c. First Pass Yield (FPY)" at bounding box center [355, 395] width 0 height 11
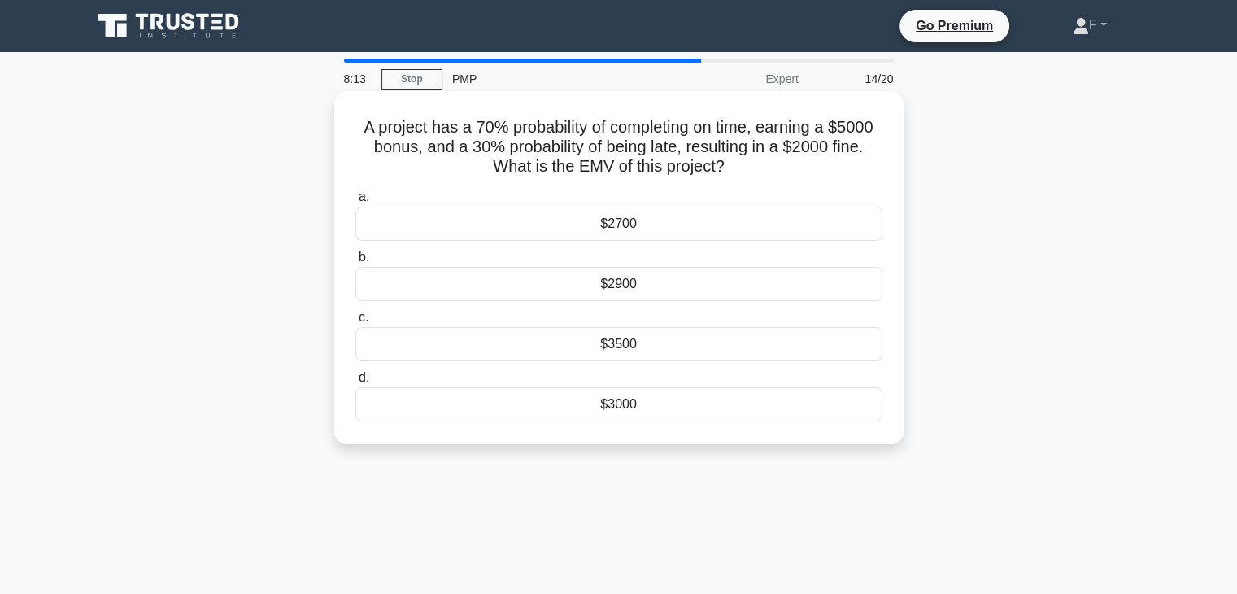
click at [654, 293] on div "$2900" at bounding box center [618, 284] width 527 height 34
click at [355, 263] on input "b. $2900" at bounding box center [355, 257] width 0 height 11
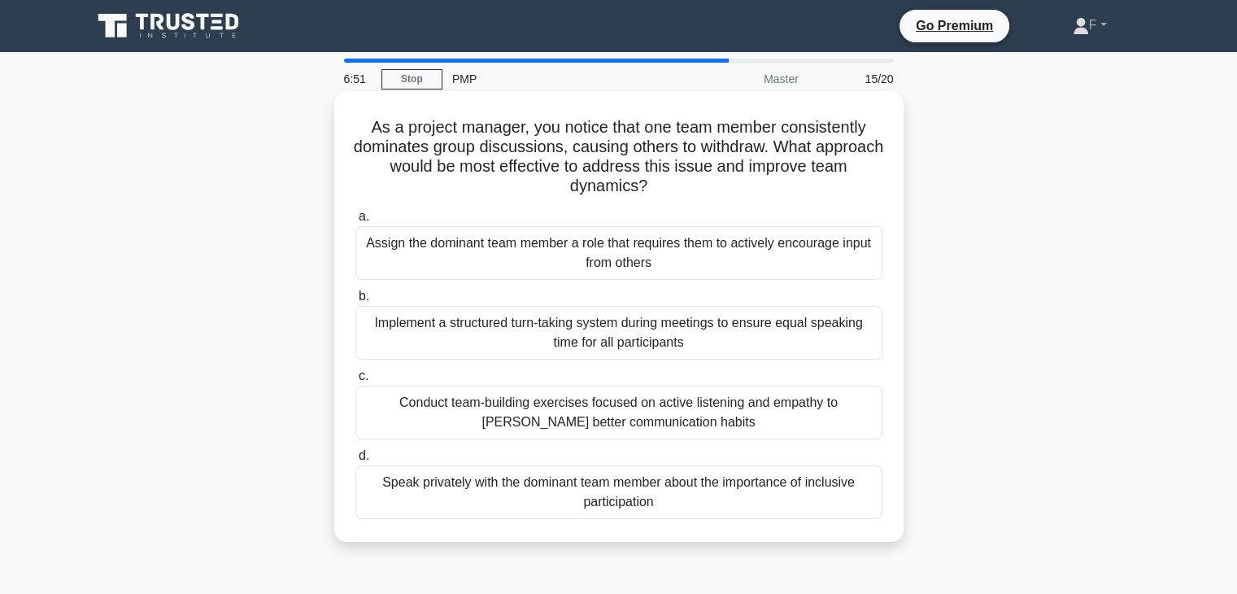
click at [562, 414] on div "Conduct team-building exercises focused on active listening and empathy to fost…" at bounding box center [618, 412] width 527 height 54
click at [355, 381] on input "c. Conduct team-building exercises focused on active listening and empathy to f…" at bounding box center [355, 376] width 0 height 11
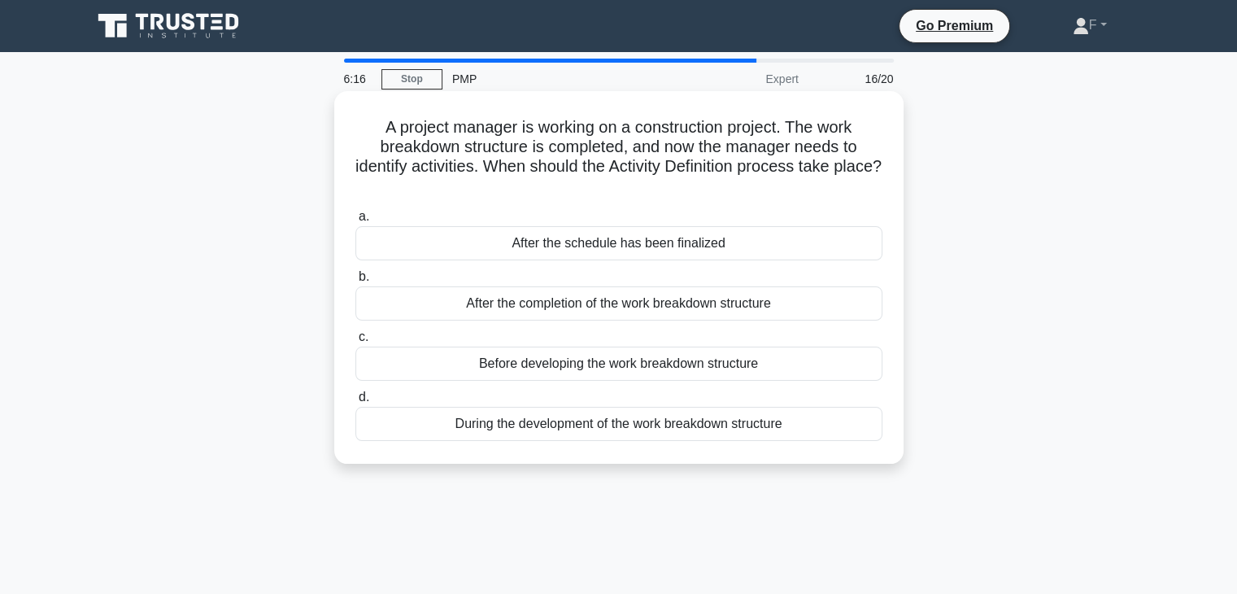
click at [605, 422] on div "During the development of the work breakdown structure" at bounding box center [618, 424] width 527 height 34
click at [355, 403] on input "d. During the development of the work breakdown structure" at bounding box center [355, 397] width 0 height 11
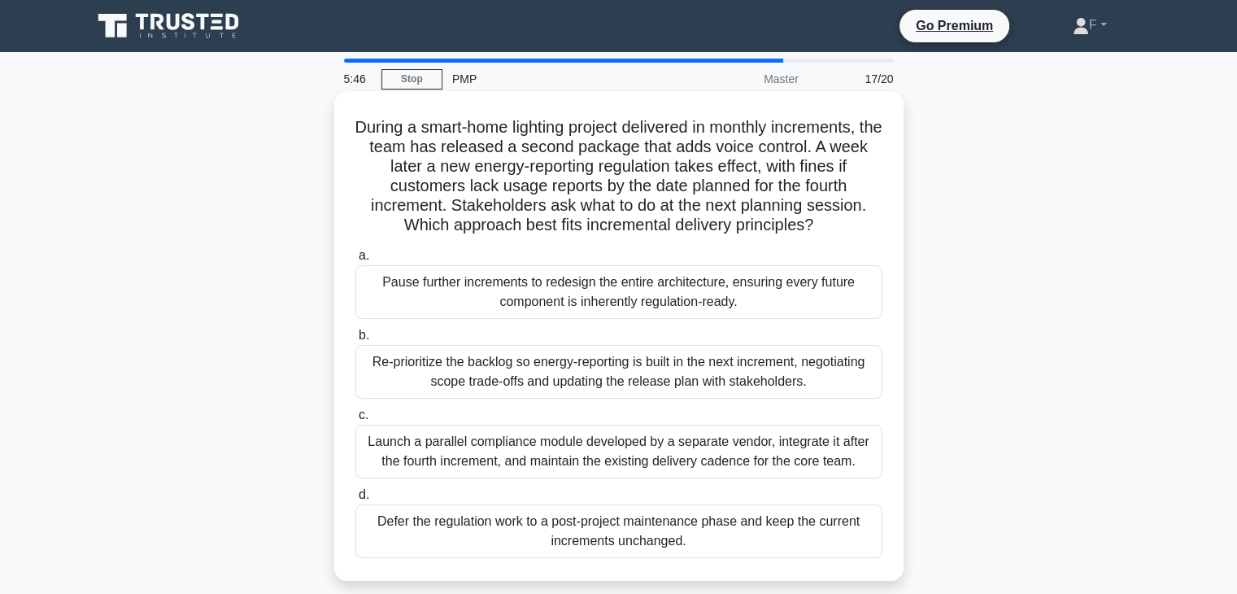
click at [626, 373] on div "Re-prioritize the backlog so energy-reporting is built in the next increment, n…" at bounding box center [618, 372] width 527 height 54
click at [355, 341] on input "b. Re-prioritize the backlog so energy-reporting is built in the next increment…" at bounding box center [355, 335] width 0 height 11
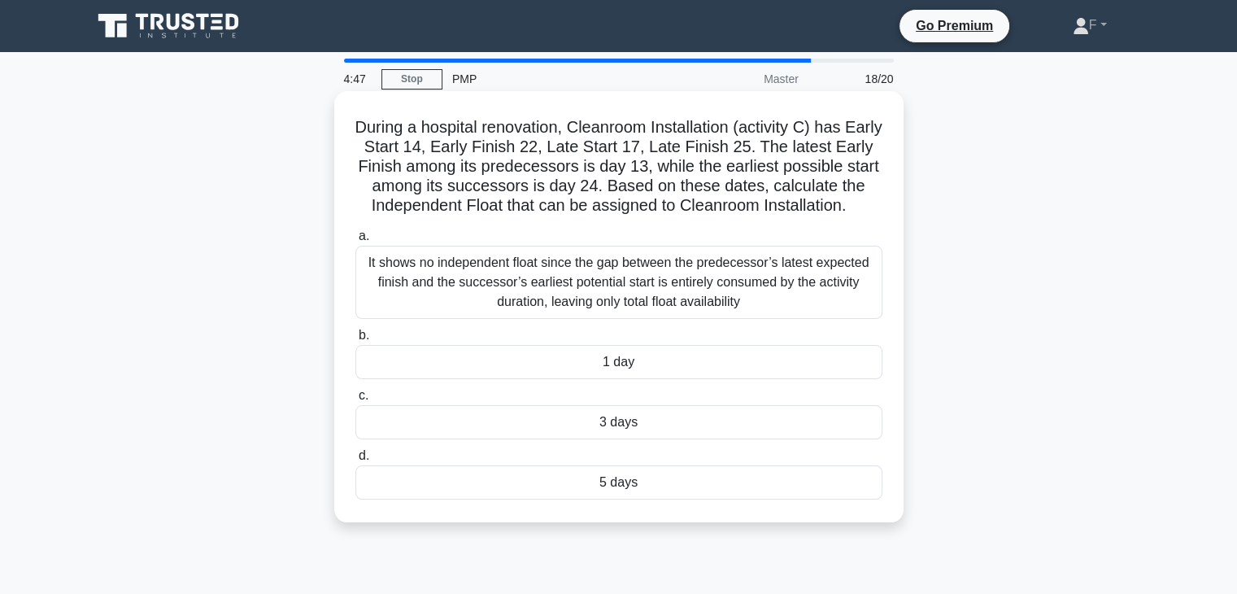
click at [638, 363] on div "1 day" at bounding box center [618, 362] width 527 height 34
click at [355, 341] on input "b. 1 day" at bounding box center [355, 335] width 0 height 11
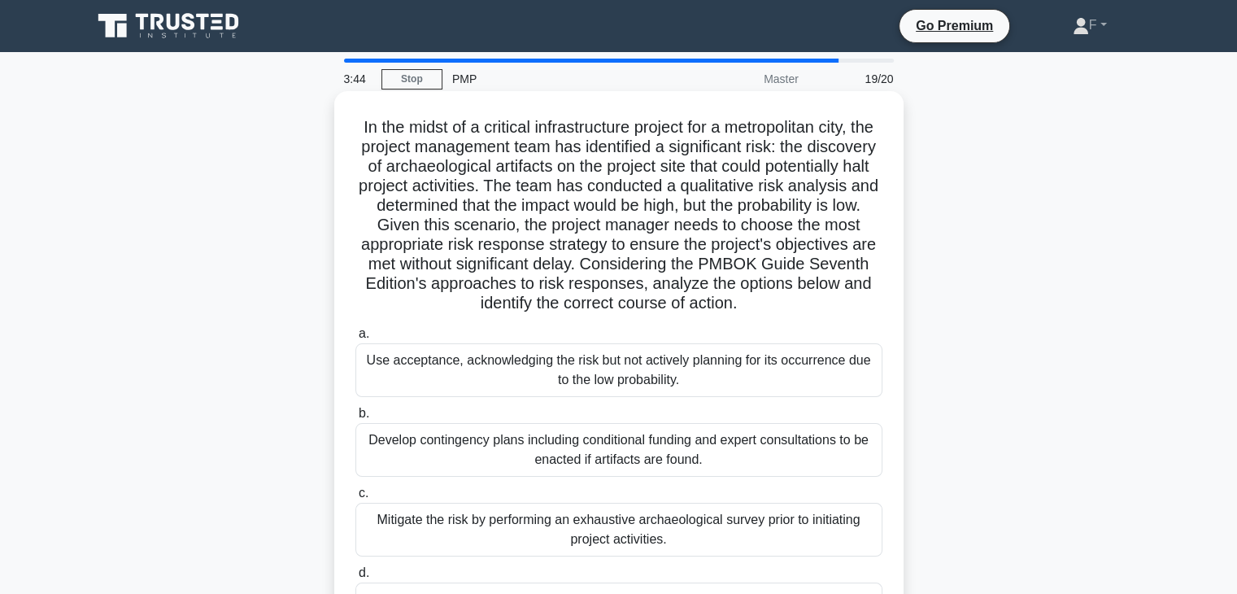
scroll to position [81, 0]
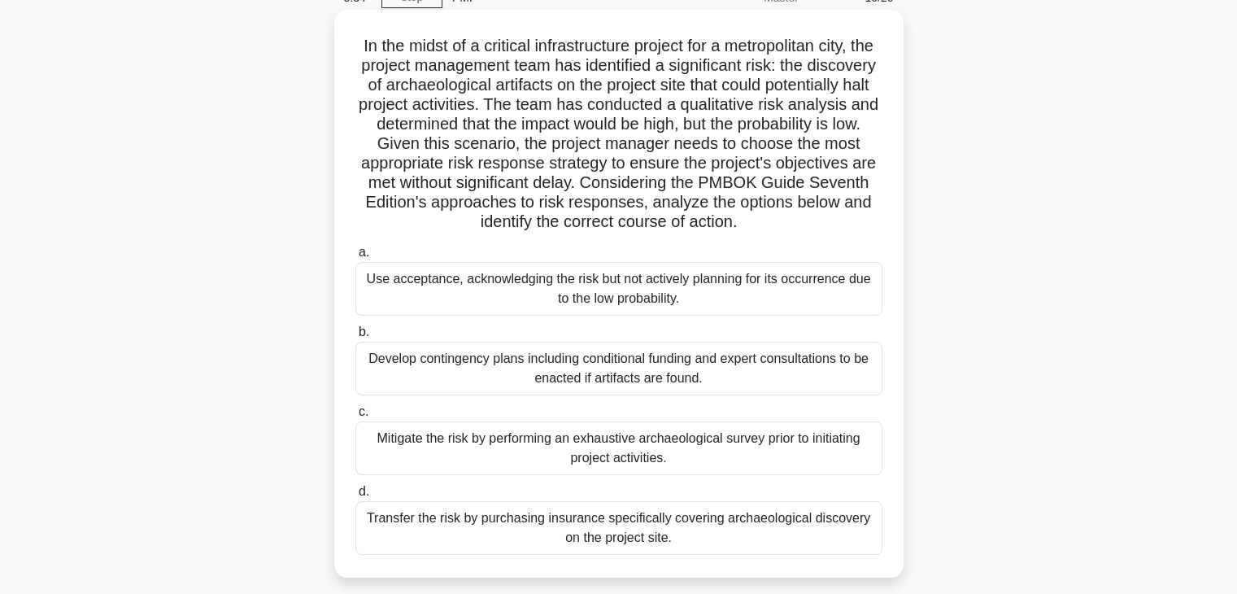
click at [553, 281] on div "Use acceptance, acknowledging the risk but not actively planning for its occurr…" at bounding box center [618, 289] width 527 height 54
click at [355, 258] on input "a. Use acceptance, acknowledging the risk but not actively planning for its occ…" at bounding box center [355, 252] width 0 height 11
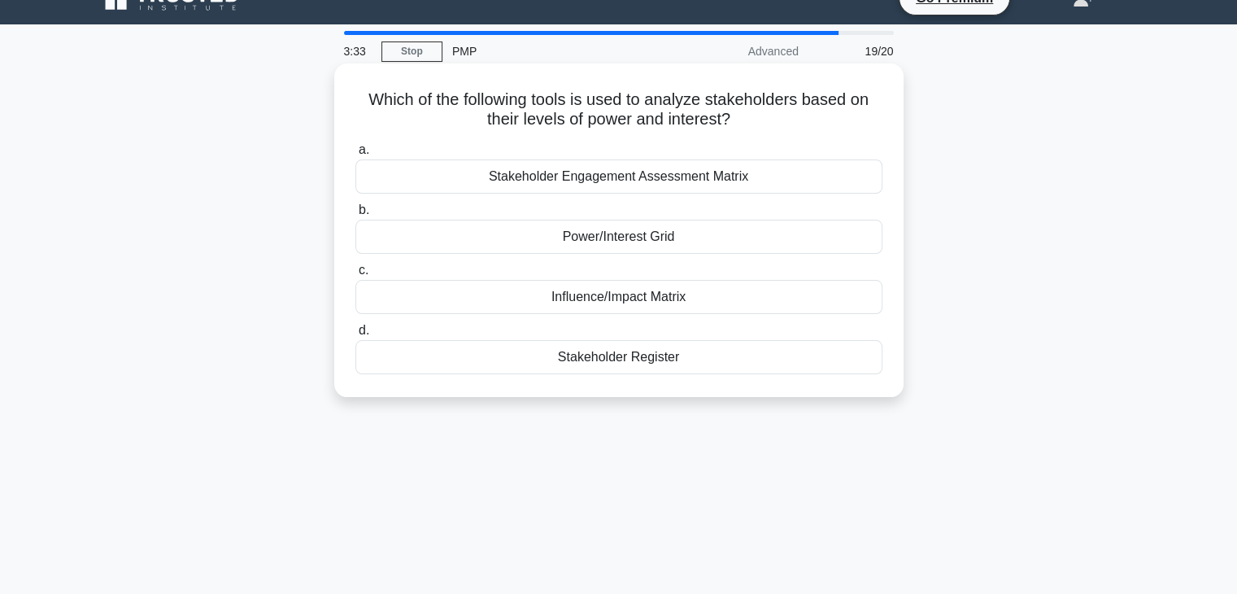
scroll to position [0, 0]
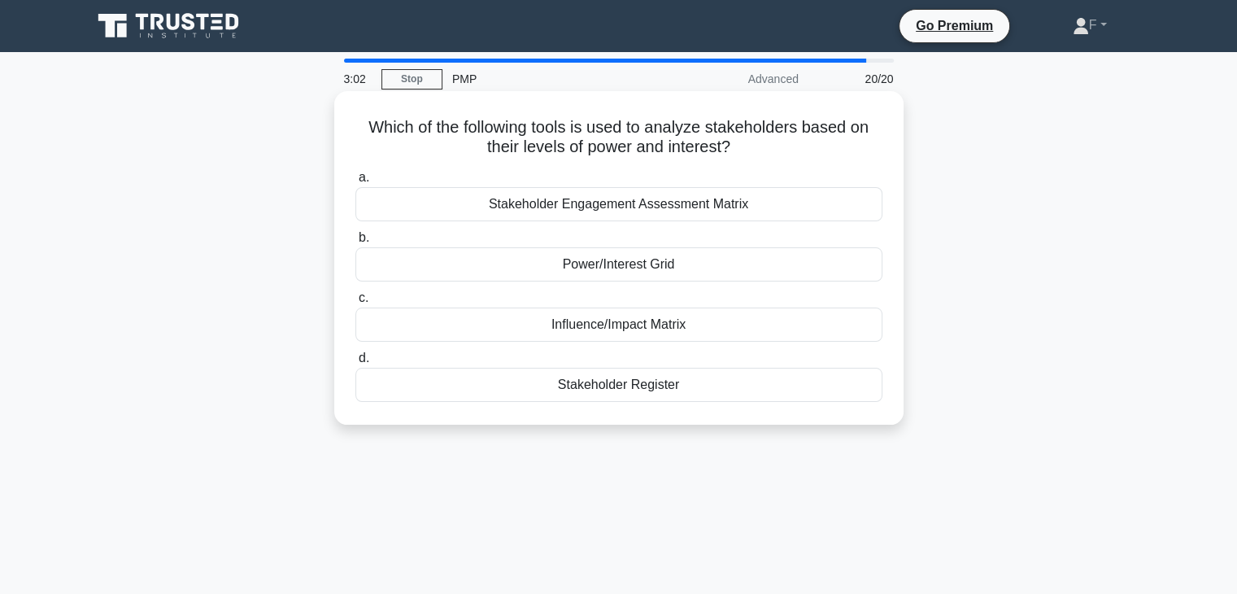
click at [609, 264] on div "Power/Interest Grid" at bounding box center [618, 264] width 527 height 34
click at [355, 243] on input "b. Power/Interest Grid" at bounding box center [355, 238] width 0 height 11
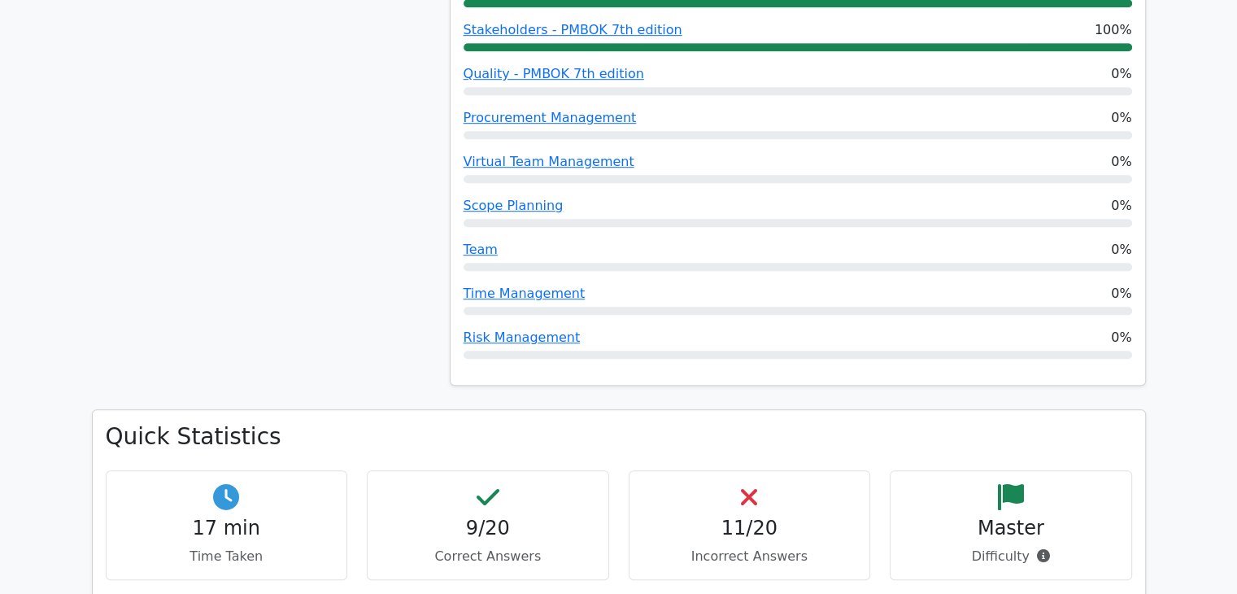
scroll to position [1301, 0]
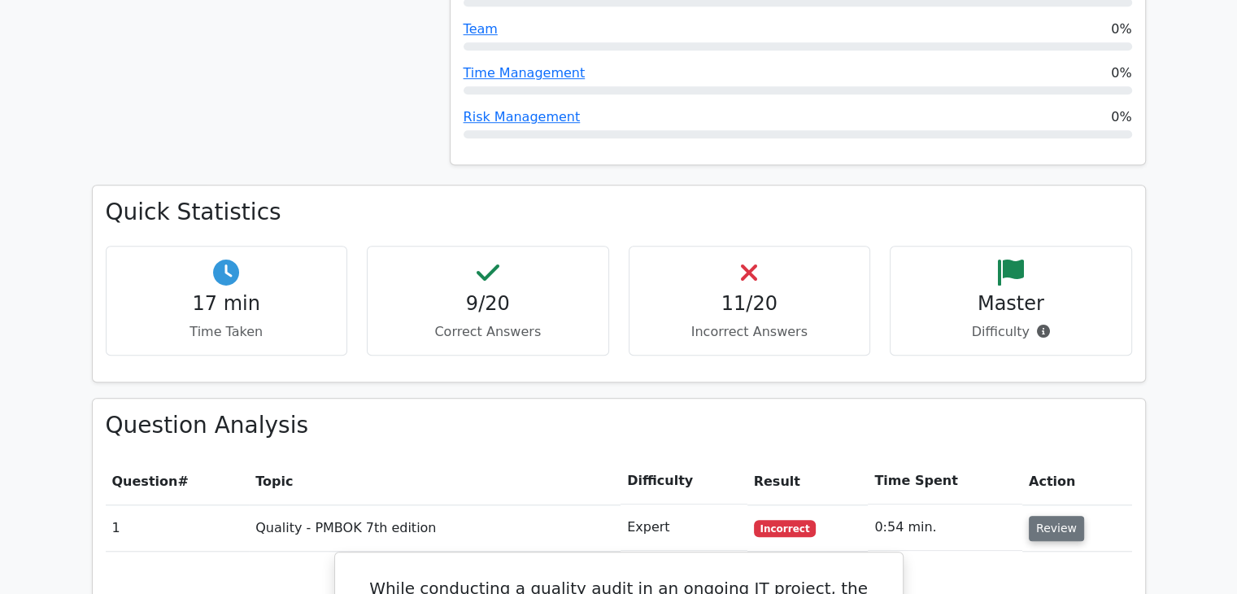
drag, startPoint x: 1056, startPoint y: 453, endPoint x: 1059, endPoint y: 440, distance: 13.2
click at [1057, 516] on button "Review" at bounding box center [1056, 528] width 55 height 25
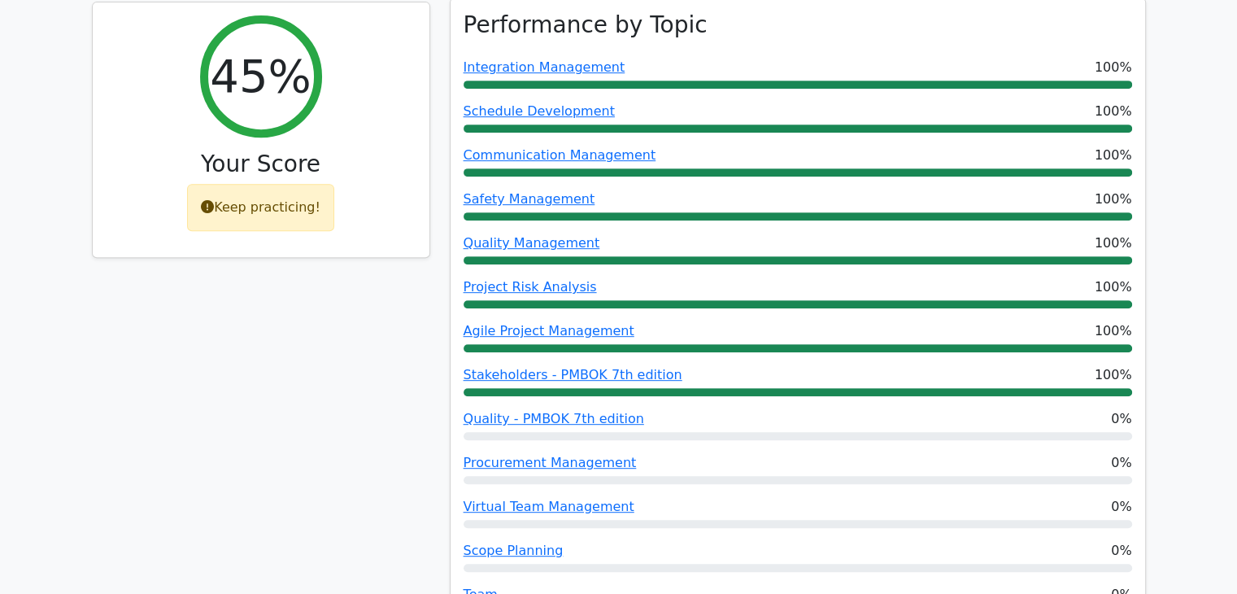
scroll to position [407, 0]
